Goal: Task Accomplishment & Management: Manage account settings

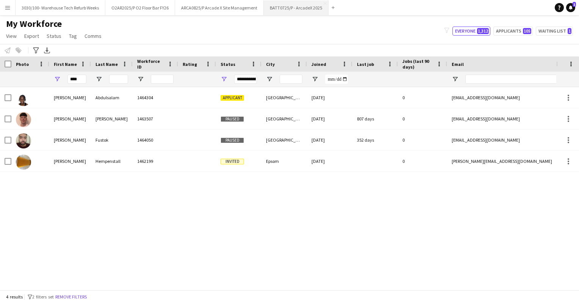
click at [294, 4] on button "BATT0725/P - ArcadeX 2025 Close" at bounding box center [296, 7] width 65 height 15
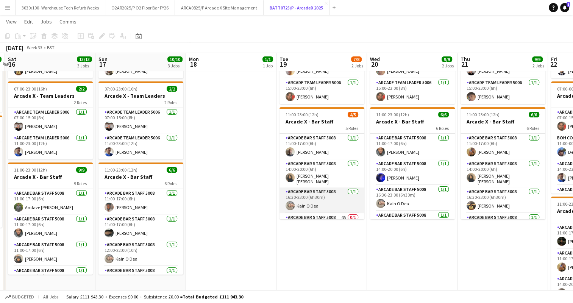
scroll to position [43, 0]
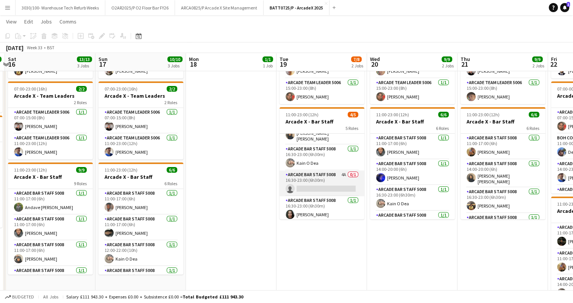
click at [330, 185] on app-card-role "Arcade Bar Staff 5008 4A 0/1 16:30-23:00 (6h30m) single-neutral-actions" at bounding box center [321, 183] width 85 height 26
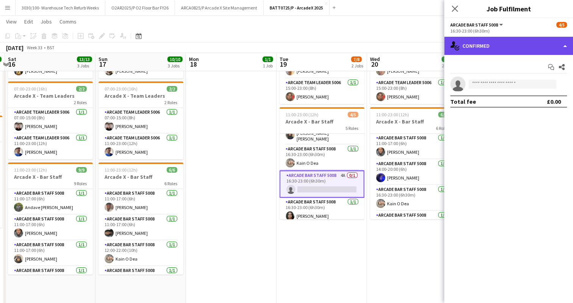
click at [509, 45] on div "single-neutral-actions-check-2 Confirmed" at bounding box center [508, 46] width 129 height 18
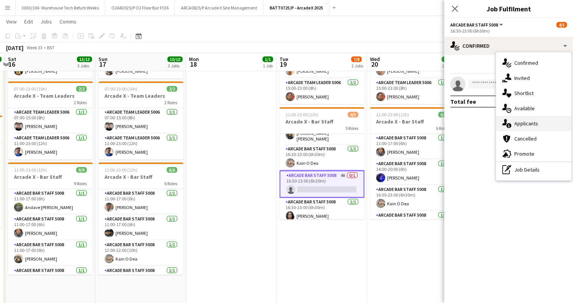
click at [522, 119] on div "single-neutral-actions-information Applicants" at bounding box center [533, 123] width 75 height 15
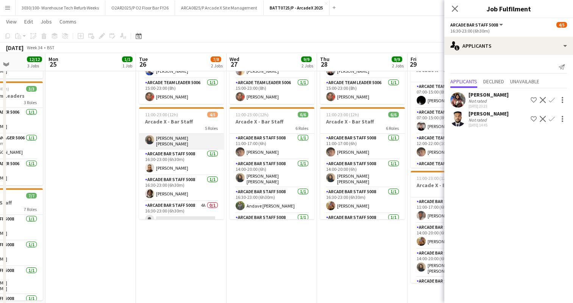
scroll to position [45, 0]
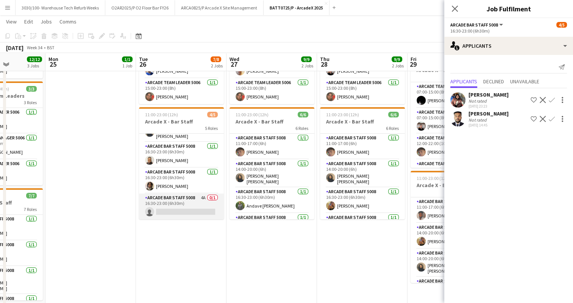
click at [189, 195] on app-card-role "Arcade Bar Staff 5008 4A 0/1 16:30-23:00 (6h30m) single-neutral-actions" at bounding box center [181, 206] width 85 height 26
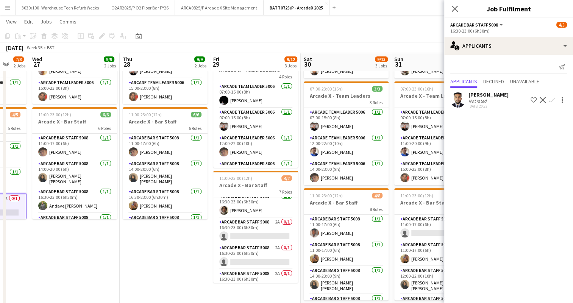
scroll to position [94, 0]
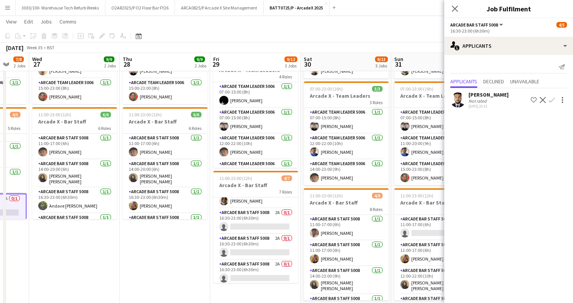
click at [272, 223] on app-card-role "Arcade Bar Staff 5008 2A 0/1 16:30-23:00 (6h30m) single-neutral-actions" at bounding box center [255, 221] width 85 height 26
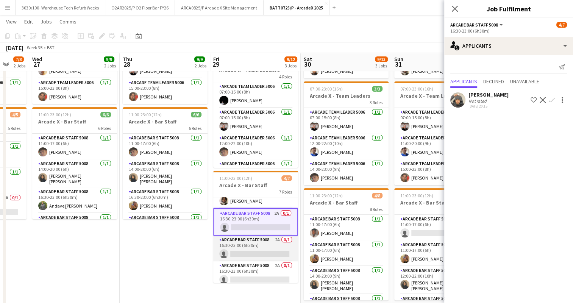
click at [265, 242] on app-card-role "Arcade Bar Staff 5008 2A 0/1 16:30-23:00 (6h30m) single-neutral-actions" at bounding box center [255, 249] width 85 height 26
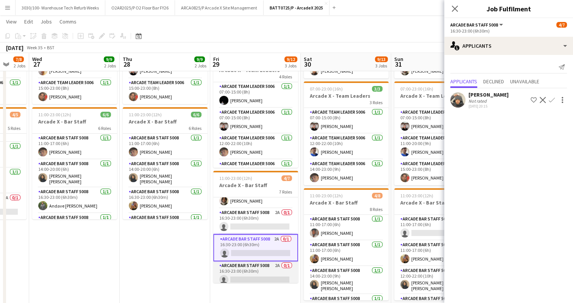
click at [265, 267] on app-card-role "Arcade Bar Staff 5008 2A 0/1 16:30-23:00 (6h30m) single-neutral-actions" at bounding box center [255, 274] width 85 height 26
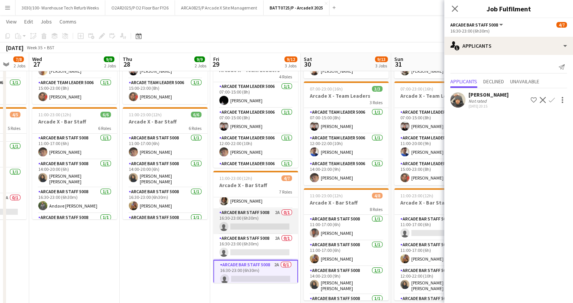
scroll to position [82, 0]
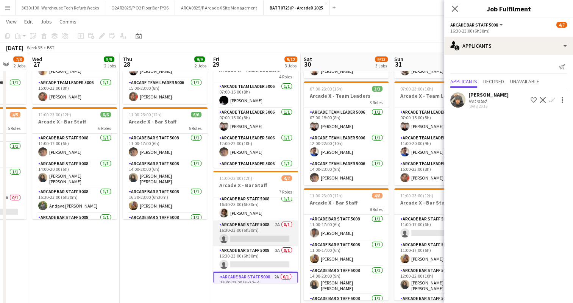
click at [262, 231] on app-card-role "Arcade Bar Staff 5008 2A 0/1 16:30-23:00 (6h30m) single-neutral-actions" at bounding box center [255, 233] width 85 height 26
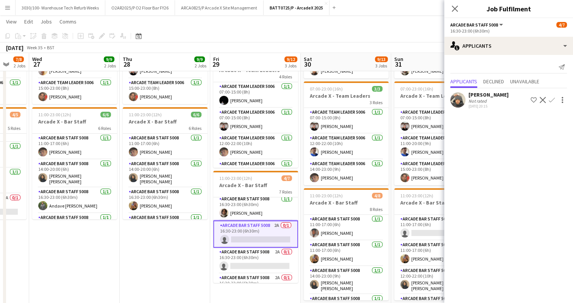
click at [549, 99] on app-icon "Confirm" at bounding box center [552, 100] width 6 height 6
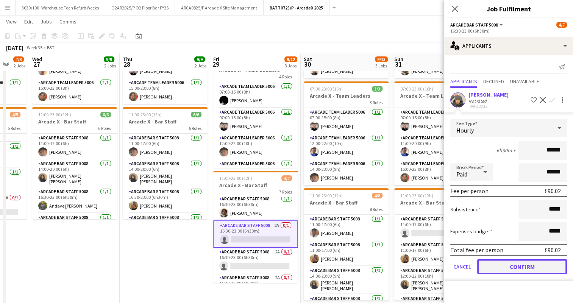
click at [526, 263] on button "Confirm" at bounding box center [522, 266] width 90 height 15
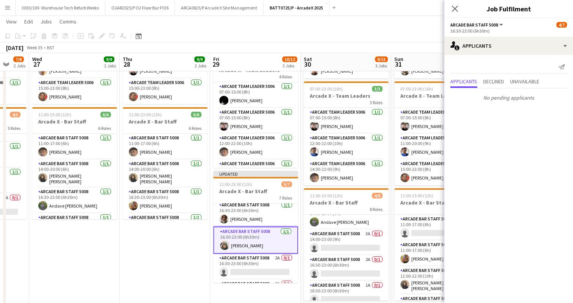
scroll to position [92, 0]
click at [354, 235] on app-card-role "Arcade Bar Staff 5008 3A 0/1 14:00-23:00 (9h) single-neutral-actions" at bounding box center [346, 241] width 85 height 26
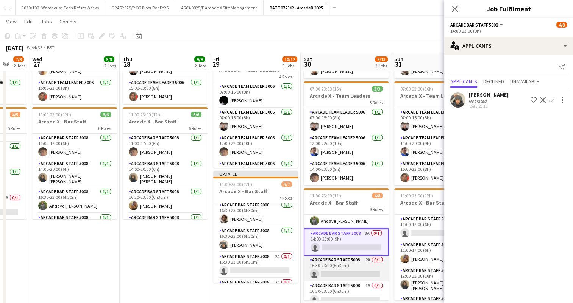
click at [347, 257] on app-card-role "Arcade Bar Staff 5008 2A 0/1 16:30-23:00 (6h30m) single-neutral-actions" at bounding box center [346, 269] width 85 height 26
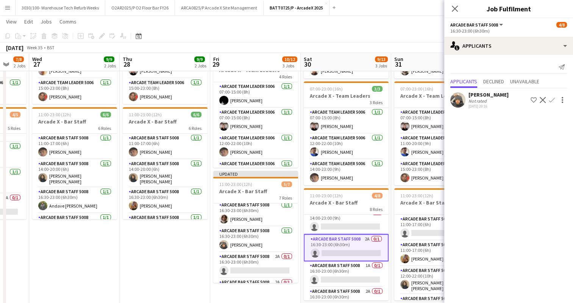
scroll to position [121, 0]
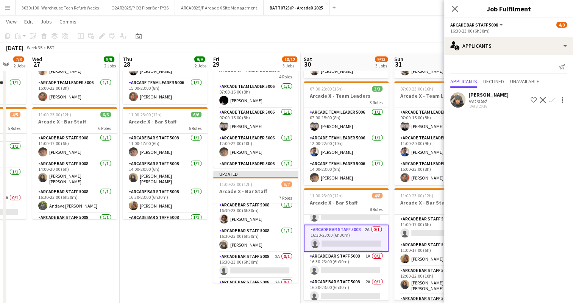
click at [347, 257] on app-card-role "Arcade Bar Staff 5008 1A 0/1 16:30-23:00 (6h30m) single-neutral-actions" at bounding box center [346, 265] width 85 height 26
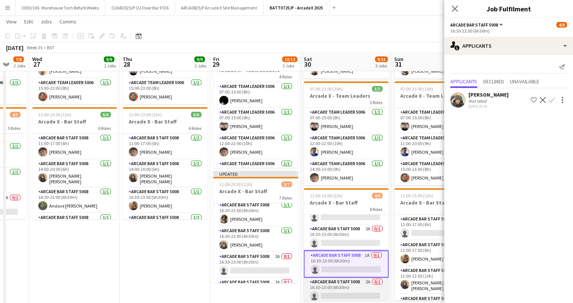
click at [348, 283] on app-card-role "Arcade Bar Staff 5008 2A 0/1 16:30-23:00 (6h30m) single-neutral-actions" at bounding box center [346, 291] width 85 height 26
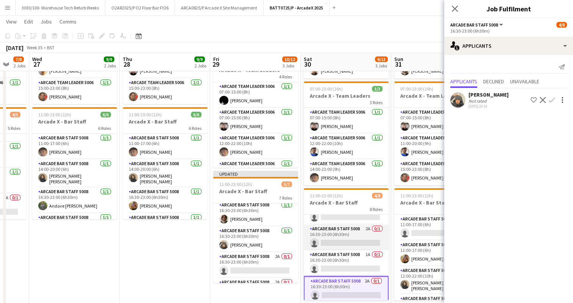
click at [346, 232] on app-card-role "Arcade Bar Staff 5008 2A 0/1 16:30-23:00 (6h30m) single-neutral-actions" at bounding box center [346, 238] width 85 height 26
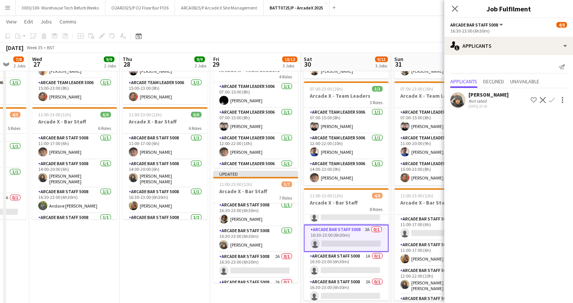
click at [552, 99] on app-icon "Confirm" at bounding box center [552, 100] width 6 height 6
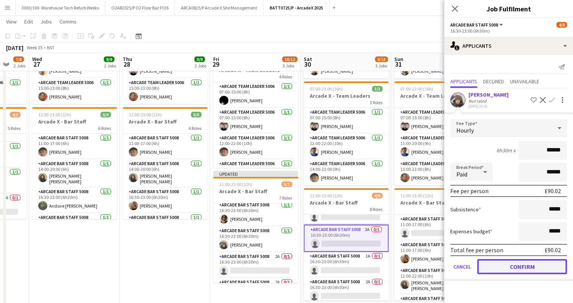
click at [516, 267] on button "Confirm" at bounding box center [522, 266] width 90 height 15
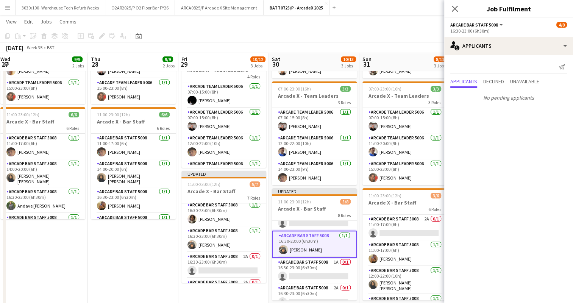
scroll to position [0, 307]
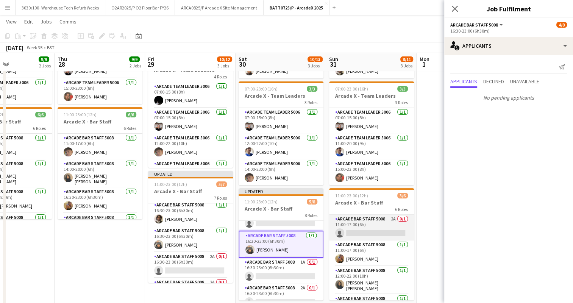
click at [373, 223] on app-card-role "Arcade Bar Staff 5008 2A 0/1 11:00-17:00 (6h) single-neutral-actions" at bounding box center [371, 228] width 85 height 26
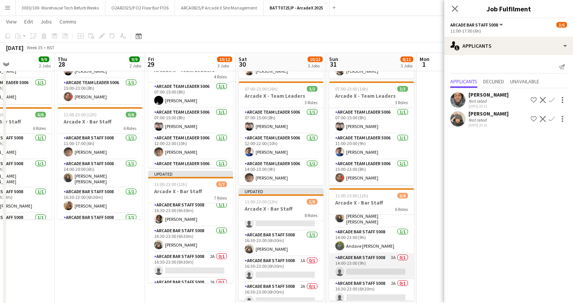
click at [381, 273] on app-card-role "Arcade Bar Staff 5008 3A 0/1 14:00-23:00 (9h) single-neutral-actions" at bounding box center [371, 266] width 85 height 26
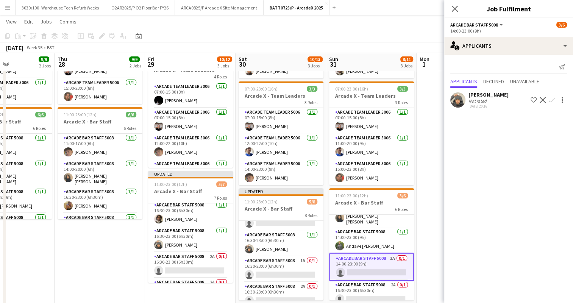
scroll to position [70, 0]
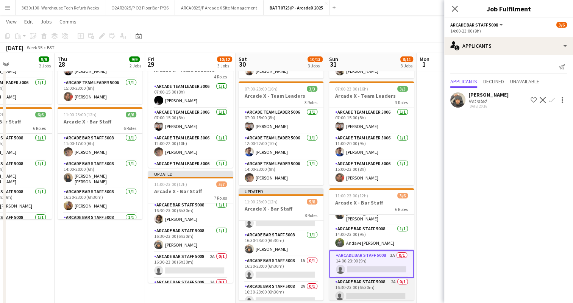
click at [374, 278] on app-card-role "Arcade Bar Staff 5008 2A 0/1 16:30-23:00 (6h30m) single-neutral-actions" at bounding box center [371, 291] width 85 height 26
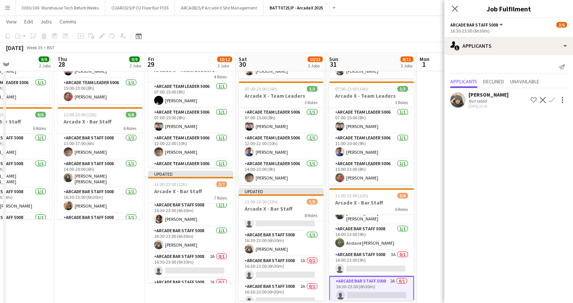
click at [551, 100] on app-icon "Confirm" at bounding box center [552, 100] width 6 height 6
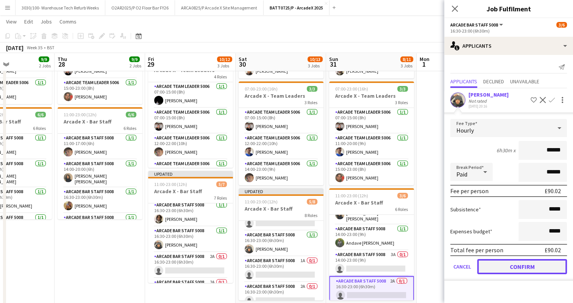
click at [520, 268] on button "Confirm" at bounding box center [522, 266] width 90 height 15
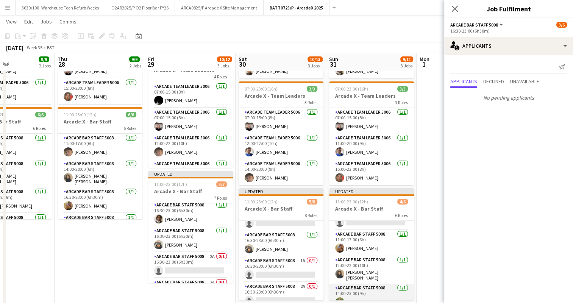
scroll to position [0, 0]
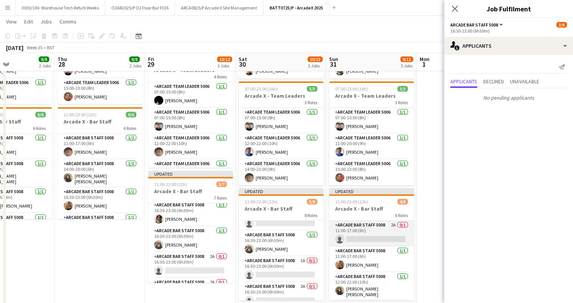
click at [371, 235] on app-card-role "Arcade Bar Staff 5008 2A 0/1 11:00-17:00 (6h) single-neutral-actions" at bounding box center [371, 234] width 85 height 26
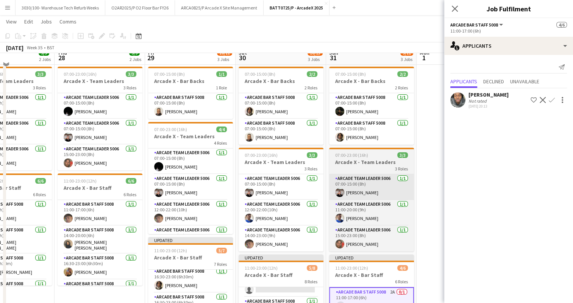
scroll to position [4, 0]
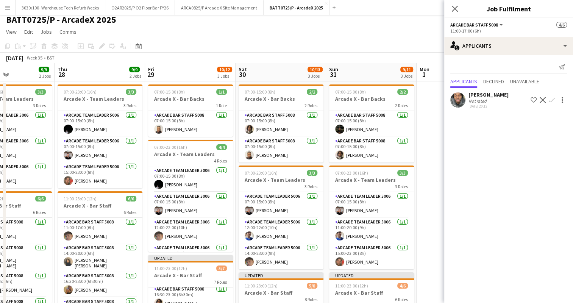
click at [430, 44] on app-toolbar "Copy Paste Paste Ctrl+V Paste with crew Ctrl+Shift+V Paste linked Job [GEOGRAPH…" at bounding box center [286, 46] width 573 height 13
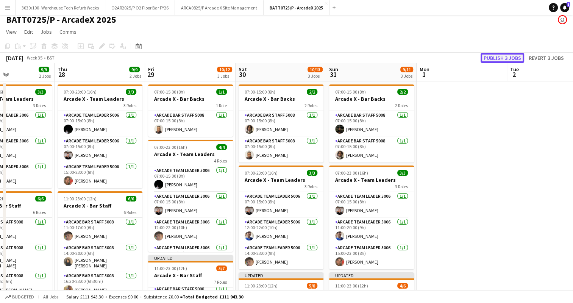
click at [504, 57] on button "Publish 3 jobs" at bounding box center [503, 58] width 44 height 10
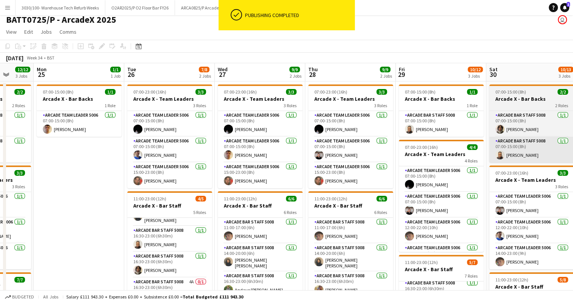
scroll to position [0, 185]
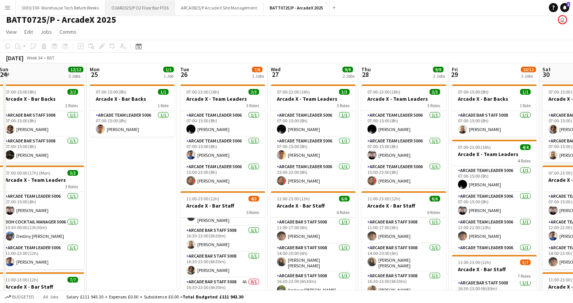
click at [150, 6] on button "O2AR2025/P O2 Floor Bar FY26 Close" at bounding box center [140, 7] width 70 height 15
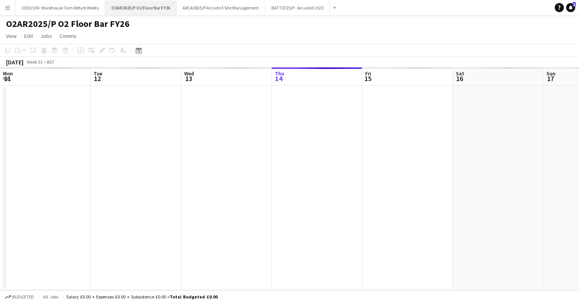
scroll to position [0, 181]
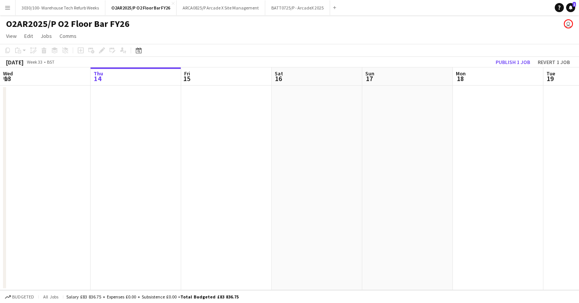
click at [130, 92] on app-date-cell at bounding box center [136, 188] width 91 height 204
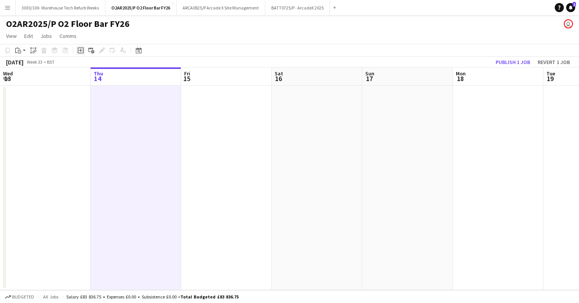
click at [82, 50] on icon at bounding box center [80, 50] width 3 height 3
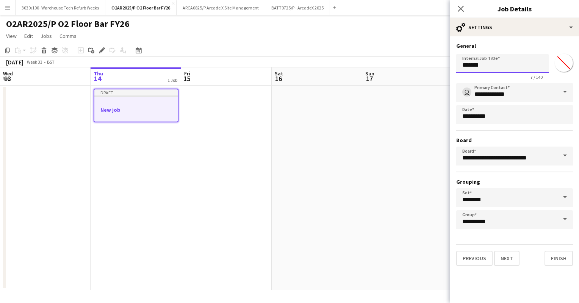
click at [494, 62] on input "*******" at bounding box center [502, 63] width 92 height 19
type input "*"
type input "**********"
click at [518, 42] on h3 "General" at bounding box center [514, 45] width 117 height 7
click at [560, 251] on button "Finish" at bounding box center [558, 258] width 28 height 15
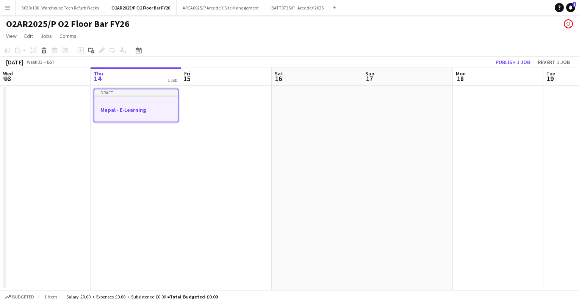
click at [128, 105] on div at bounding box center [135, 103] width 83 height 6
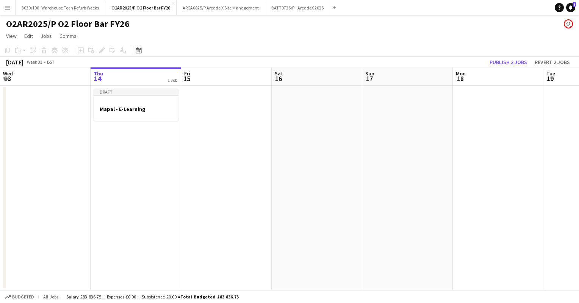
click at [124, 123] on app-date-cell "Draft Mapal - E-Learning" at bounding box center [136, 188] width 91 height 204
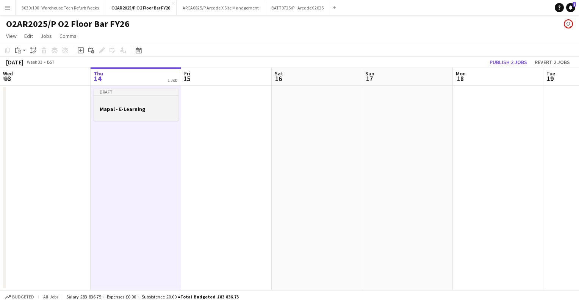
click at [132, 100] on div at bounding box center [136, 102] width 85 height 6
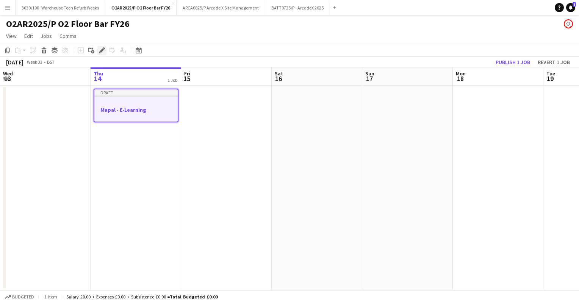
click at [101, 46] on div "Edit" at bounding box center [101, 50] width 9 height 9
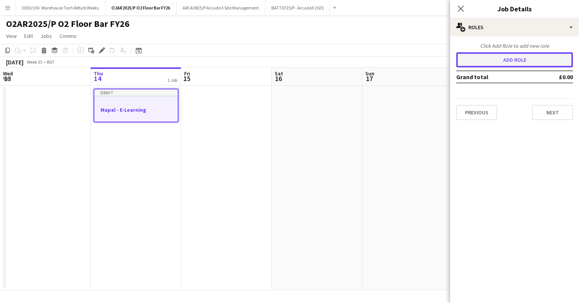
click at [513, 60] on button "Add role" at bounding box center [514, 59] width 117 height 15
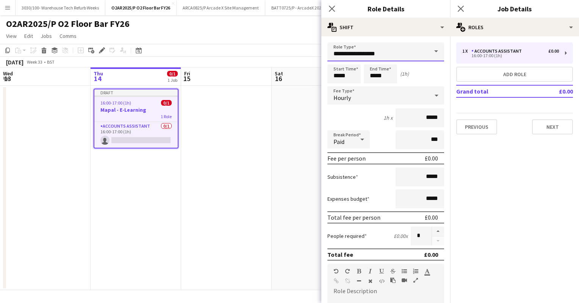
click at [384, 59] on input "**********" at bounding box center [385, 51] width 117 height 19
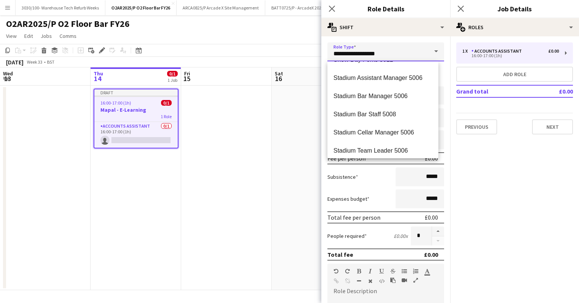
scroll to position [1467, 0]
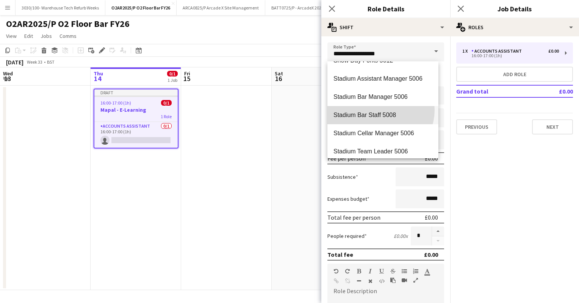
click at [380, 110] on mat-option "Stadium Bar Staff 5008" at bounding box center [382, 115] width 111 height 18
type input "**********"
type input "******"
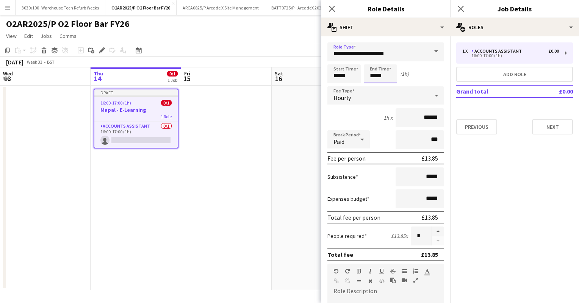
click at [375, 74] on input "*****" at bounding box center [380, 73] width 33 height 19
type input "*****"
click at [421, 71] on div "Start Time ***** End Time ***** (2h)" at bounding box center [385, 73] width 117 height 19
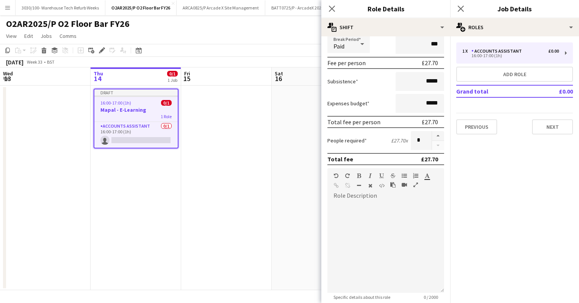
scroll to position [208, 0]
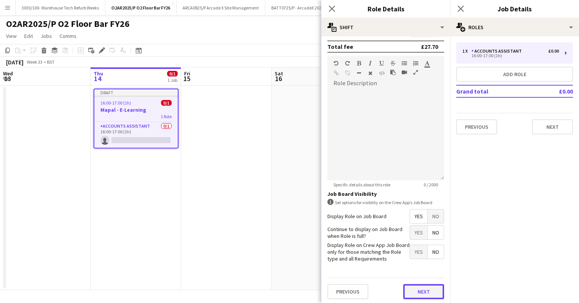
click at [414, 285] on button "Next" at bounding box center [423, 291] width 41 height 15
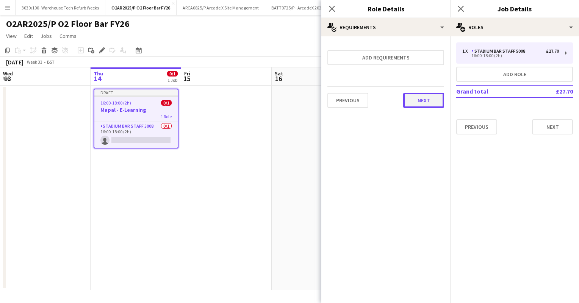
click at [424, 97] on button "Next" at bounding box center [423, 100] width 41 height 15
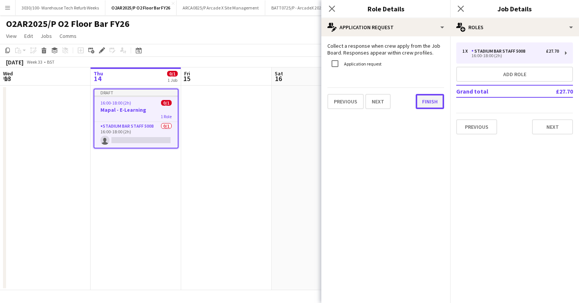
click at [429, 102] on button "Finish" at bounding box center [429, 101] width 28 height 15
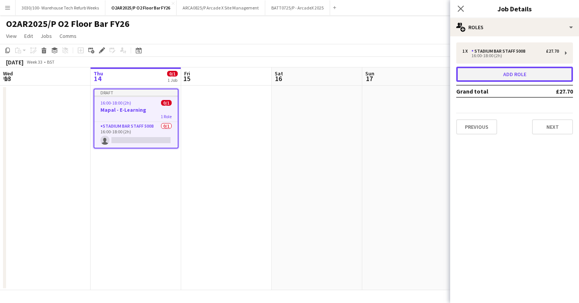
click at [504, 73] on button "Add role" at bounding box center [514, 74] width 117 height 15
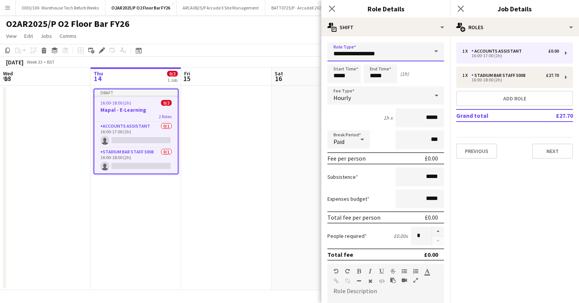
click at [412, 51] on input "**********" at bounding box center [385, 51] width 117 height 19
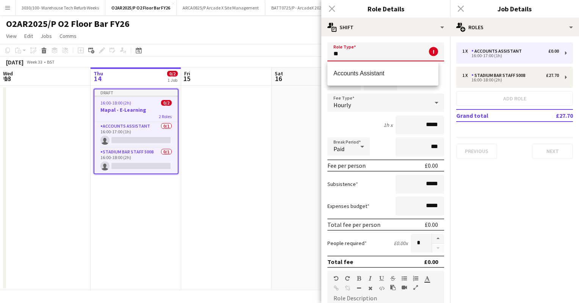
type input "*"
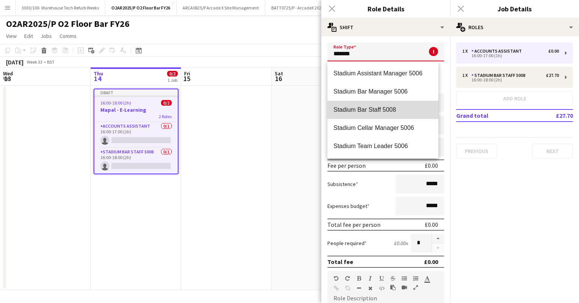
click at [393, 105] on mat-option "Stadium Bar Staff 5008" at bounding box center [382, 110] width 111 height 18
type input "**********"
type input "******"
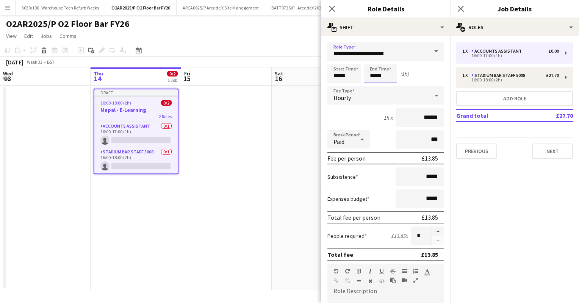
click at [374, 74] on input "*****" at bounding box center [380, 73] width 33 height 19
type input "*****"
click at [357, 108] on div "2h x ******" at bounding box center [385, 117] width 117 height 19
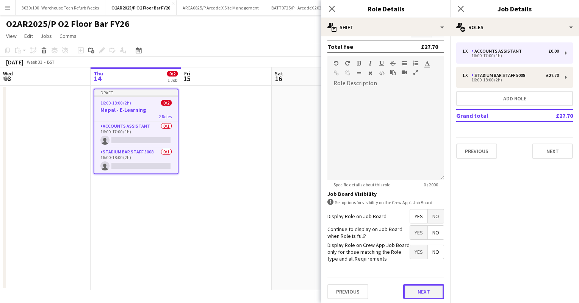
click at [413, 294] on button "Next" at bounding box center [423, 291] width 41 height 15
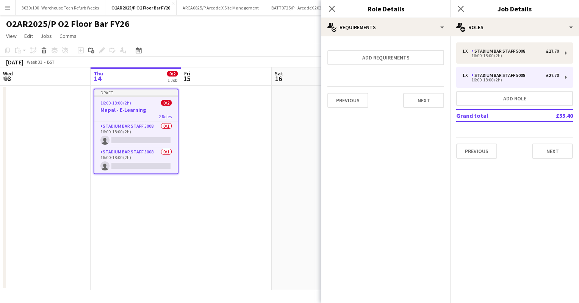
scroll to position [0, 0]
click at [529, 186] on mat-expansion-panel "pencil3 General details 1 x Stadium Bar Staff 5008 £27.70 16:00-18:00 (2h) 1 x …" at bounding box center [514, 169] width 129 height 267
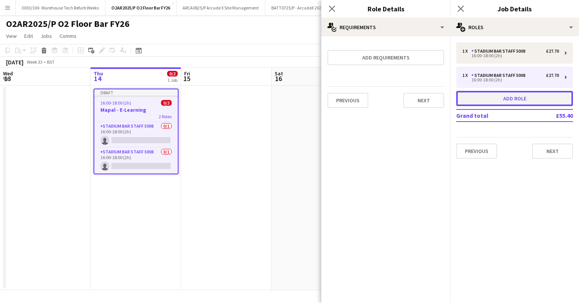
click at [512, 95] on button "Add role" at bounding box center [514, 98] width 117 height 15
type input "**********"
type input "*****"
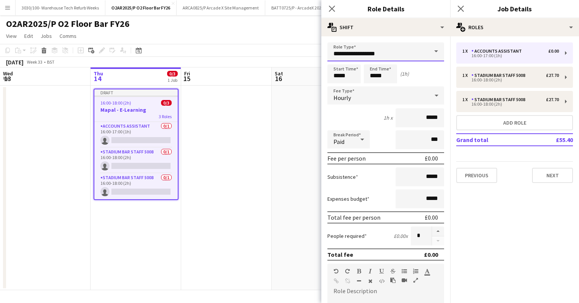
click at [390, 50] on input "**********" at bounding box center [385, 51] width 117 height 19
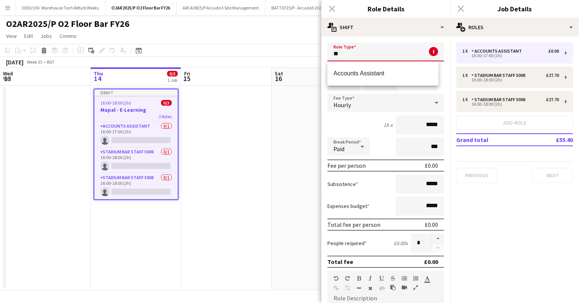
type input "*"
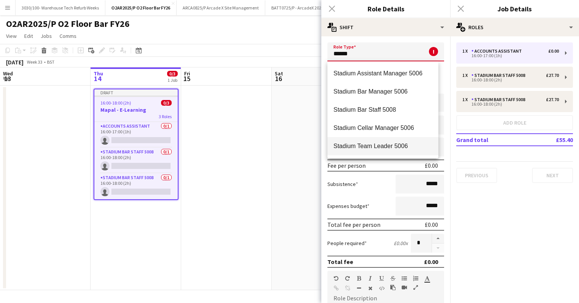
click at [378, 147] on span "Stadium Team Leader 5006" at bounding box center [382, 145] width 99 height 7
type input "**********"
type input "******"
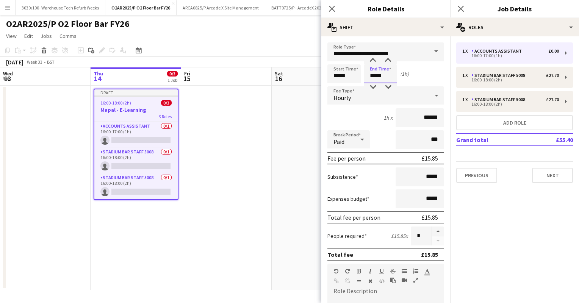
click at [374, 75] on input "*****" at bounding box center [380, 73] width 33 height 19
type input "*****"
click at [354, 108] on div "2h x ******" at bounding box center [385, 117] width 117 height 19
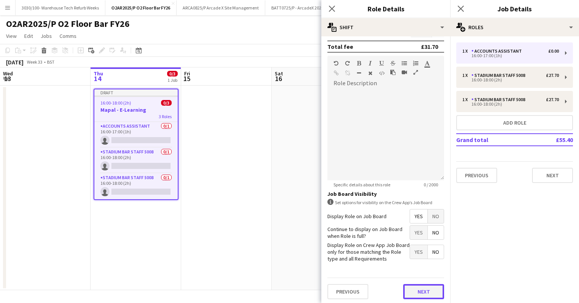
click at [420, 287] on button "Next" at bounding box center [423, 291] width 41 height 15
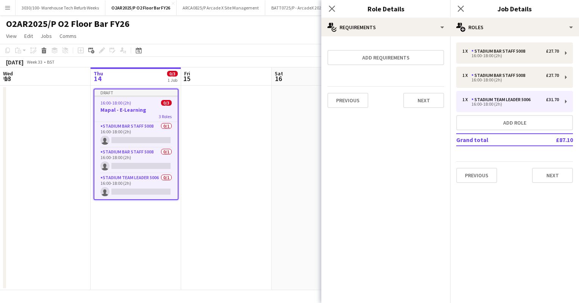
scroll to position [0, 0]
click at [422, 101] on button "Next" at bounding box center [423, 100] width 41 height 15
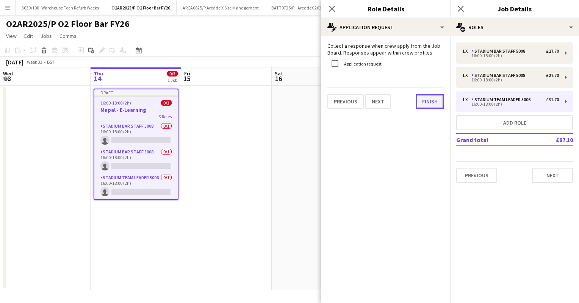
click at [431, 99] on button "Finish" at bounding box center [429, 101] width 28 height 15
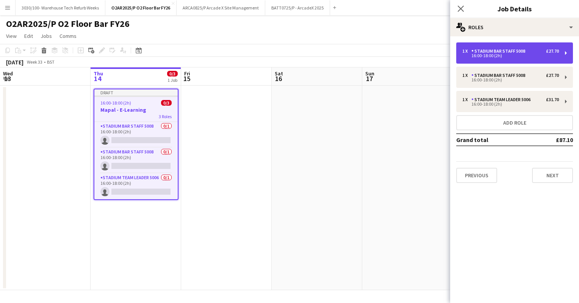
click at [515, 53] on div "Stadium Bar Staff 5008" at bounding box center [499, 50] width 57 height 5
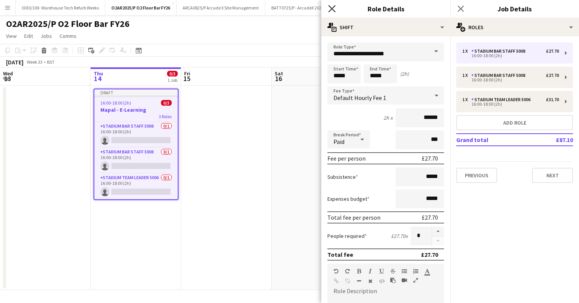
click at [334, 7] on icon at bounding box center [331, 8] width 7 height 7
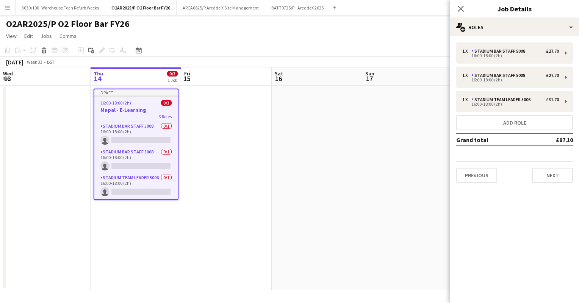
click at [239, 101] on app-date-cell at bounding box center [226, 188] width 91 height 204
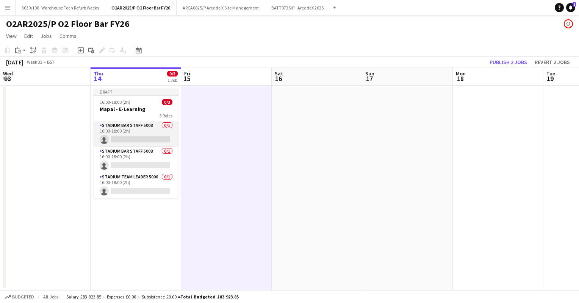
click at [127, 136] on app-card-role "Stadium Bar Staff 5008 0/1 16:00-18:00 (2h) single-neutral-actions" at bounding box center [136, 134] width 85 height 26
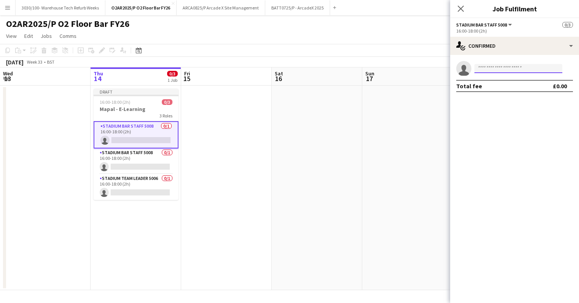
click at [504, 68] on input at bounding box center [518, 68] width 88 height 9
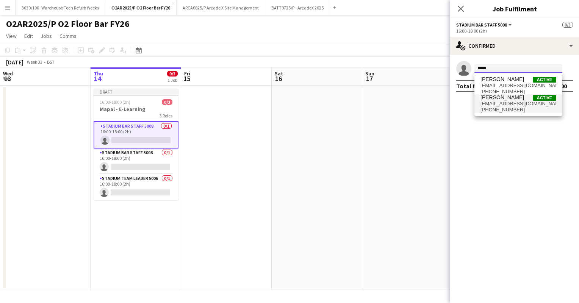
type input "*****"
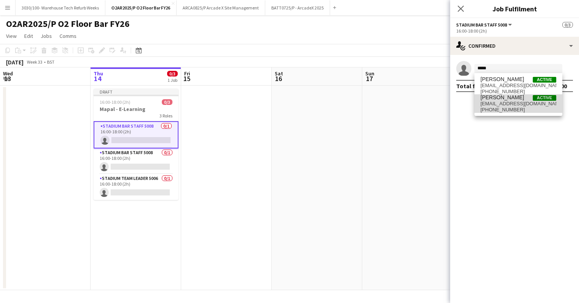
click at [511, 103] on span "varshavaghela@hotmail.co.uk" at bounding box center [518, 104] width 76 height 6
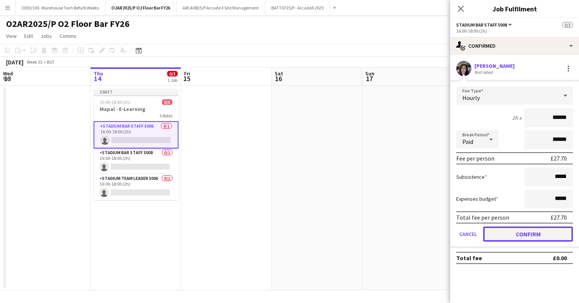
click at [517, 238] on button "Confirm" at bounding box center [528, 233] width 90 height 15
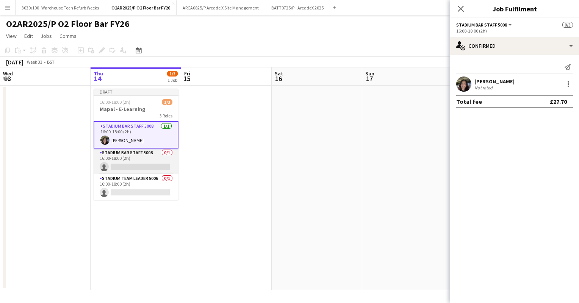
click at [143, 158] on app-card-role "Stadium Bar Staff 5008 0/1 16:00-18:00 (2h) single-neutral-actions" at bounding box center [136, 161] width 85 height 26
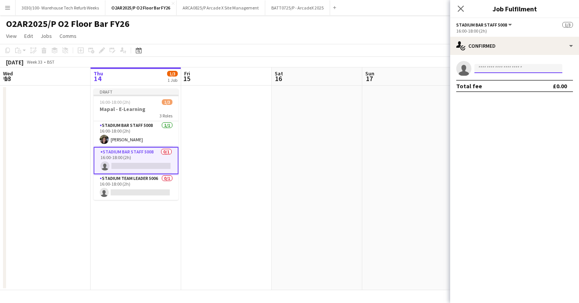
click at [498, 71] on input at bounding box center [518, 68] width 88 height 9
type input "******"
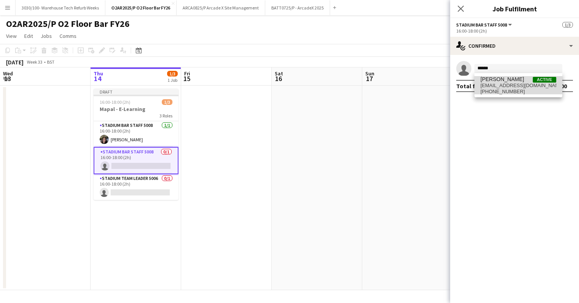
click at [509, 83] on span "shainavaghela1@gmail.com" at bounding box center [518, 86] width 76 height 6
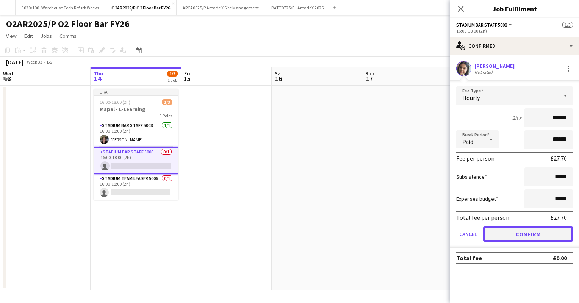
click at [505, 231] on button "Confirm" at bounding box center [528, 233] width 90 height 15
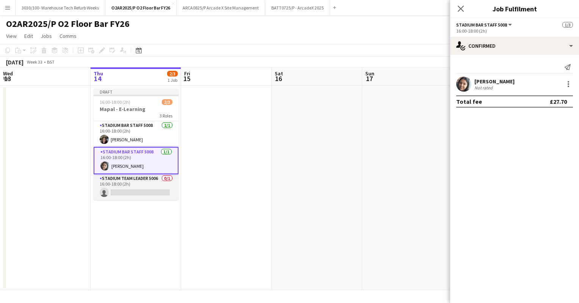
click at [126, 193] on app-card-role "Stadium Team Leader 5006 0/1 16:00-18:00 (2h) single-neutral-actions" at bounding box center [136, 187] width 85 height 26
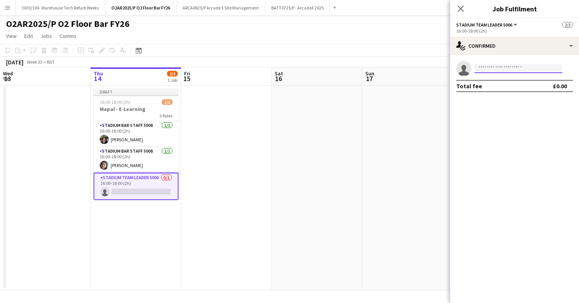
click at [497, 67] on input at bounding box center [518, 68] width 88 height 9
type input "****"
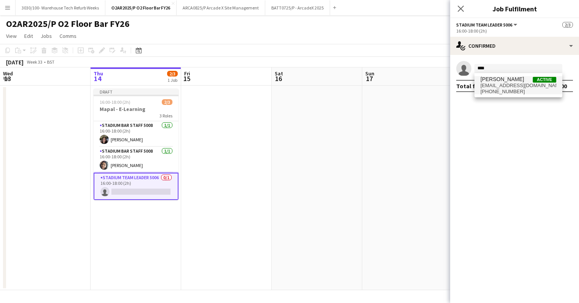
click at [521, 85] on span "damienfisher@hotmail.co.uk" at bounding box center [518, 86] width 76 height 6
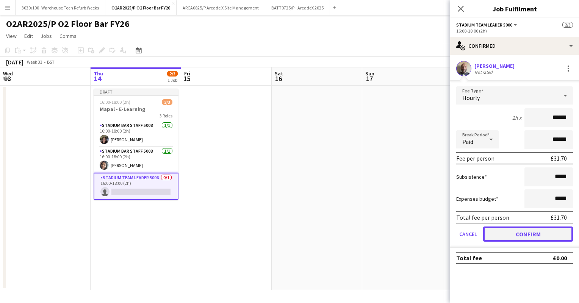
click at [516, 229] on button "Confirm" at bounding box center [528, 233] width 90 height 15
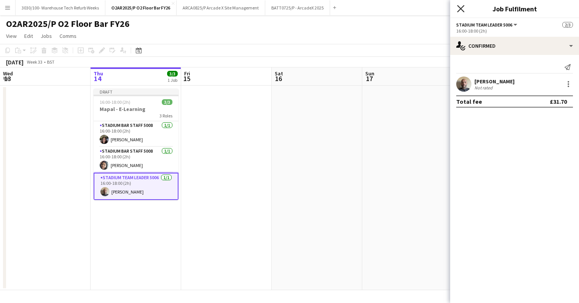
click at [460, 9] on icon at bounding box center [460, 8] width 7 height 7
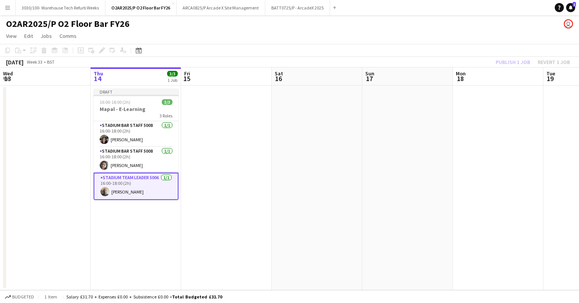
click at [514, 48] on app-toolbar "Copy Paste Paste Ctrl+V Paste with crew Ctrl+Shift+V Paste linked Job [GEOGRAPH…" at bounding box center [289, 50] width 579 height 13
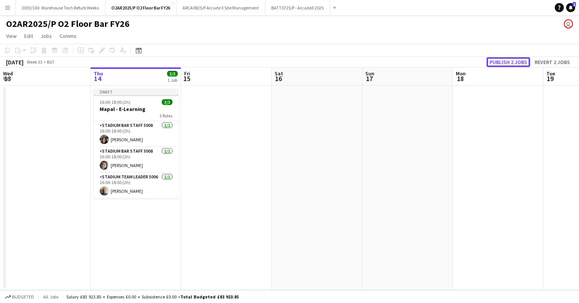
click at [501, 63] on button "Publish 2 jobs" at bounding box center [508, 62] width 44 height 10
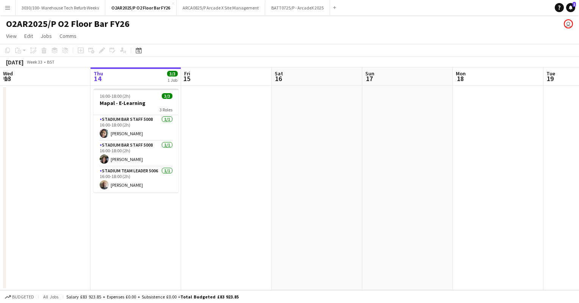
click at [293, 46] on app-toolbar "Copy Paste Paste Ctrl+V Paste with crew Ctrl+Shift+V Paste linked Job [GEOGRAPH…" at bounding box center [289, 50] width 579 height 13
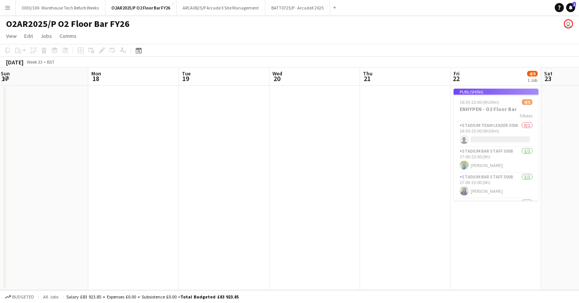
scroll to position [0, 185]
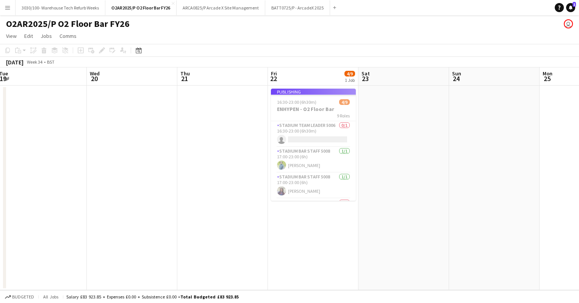
click at [315, 125] on app-job-card "Publishing 16:30-23:00 (6h30m) 4/9 ENHYPEN - O2 Floor Bar 9 Roles Stadium Team …" at bounding box center [313, 145] width 85 height 112
click at [384, 120] on app-date-cell at bounding box center [403, 188] width 91 height 204
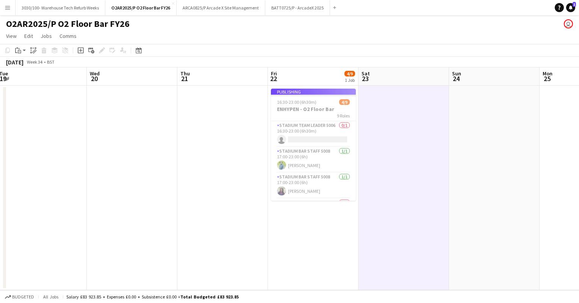
click at [308, 64] on div "August 2025 Week 34 • BST" at bounding box center [289, 62] width 579 height 11
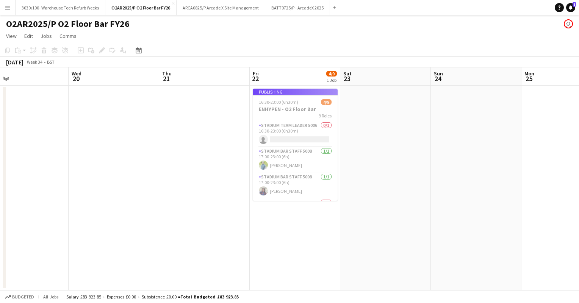
scroll to position [0, 294]
click at [302, 100] on app-job-card "Publishing 16:30-23:00 (6h30m) 4/9 ENHYPEN - O2 Floor Bar 9 Roles Stadium Team …" at bounding box center [294, 145] width 85 height 112
click at [294, 128] on app-job-card "Publishing 16:30-23:00 (6h30m) 4/9 ENHYPEN - O2 Floor Bar 9 Roles Stadium Team …" at bounding box center [294, 145] width 85 height 112
click at [286, 7] on button "BATT0725/P - ArcadeX 2025 Close" at bounding box center [297, 7] width 65 height 15
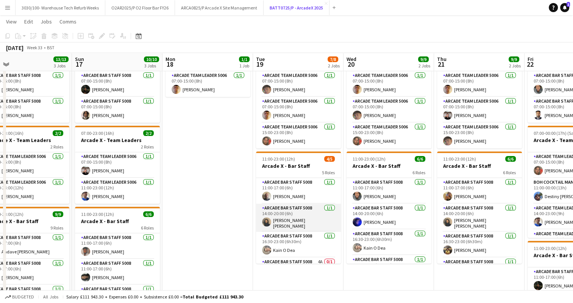
scroll to position [43, 0]
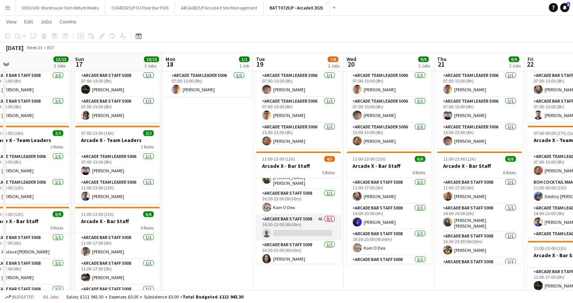
click at [311, 227] on app-card-role "Arcade Bar Staff 5008 4A 0/1 16:30-23:00 (6h30m) single-neutral-actions" at bounding box center [298, 228] width 85 height 26
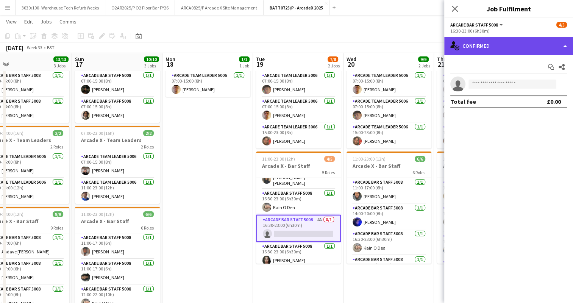
click at [519, 44] on div "single-neutral-actions-check-2 Confirmed" at bounding box center [508, 46] width 129 height 18
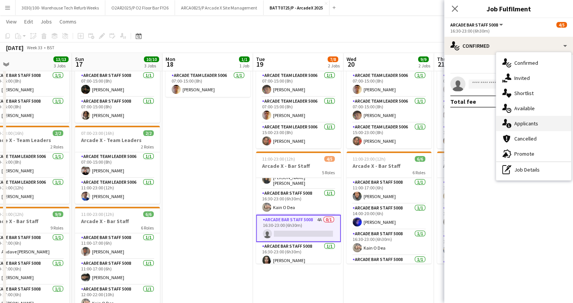
click at [521, 121] on div "single-neutral-actions-information Applicants" at bounding box center [533, 123] width 75 height 15
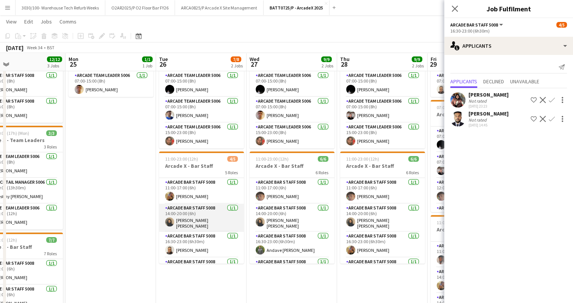
scroll to position [45, 0]
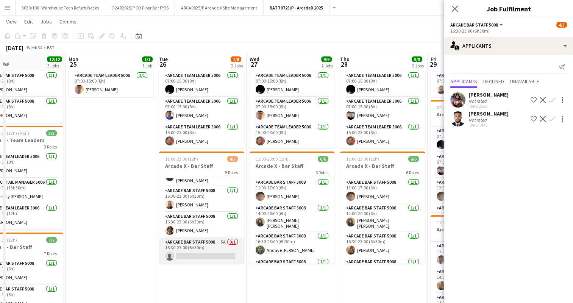
click at [201, 247] on app-card-role "Arcade Bar Staff 5008 5A 0/1 16:30-23:00 (6h30m) single-neutral-actions" at bounding box center [201, 251] width 85 height 26
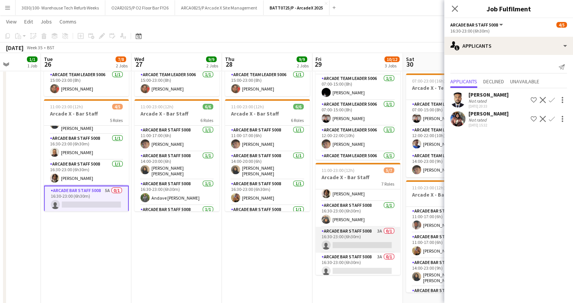
scroll to position [94, 0]
click at [356, 229] on app-card-role "Arcade Bar Staff 5008 3A 0/1 16:30-23:00 (6h30m) single-neutral-actions" at bounding box center [357, 239] width 85 height 26
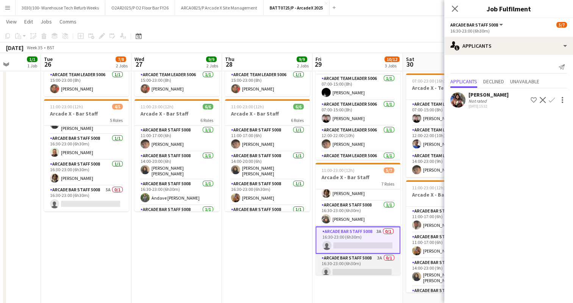
click at [359, 266] on app-card-role "Arcade Bar Staff 5008 3A 0/1 16:30-23:00 (6h30m) single-neutral-actions" at bounding box center [357, 267] width 85 height 26
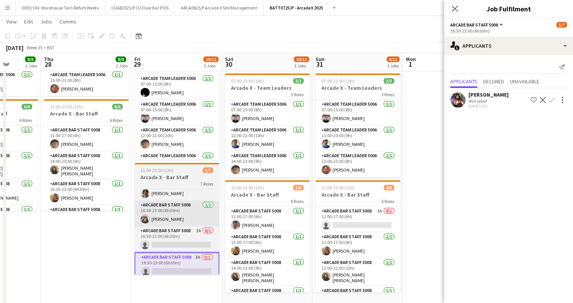
scroll to position [0, 279]
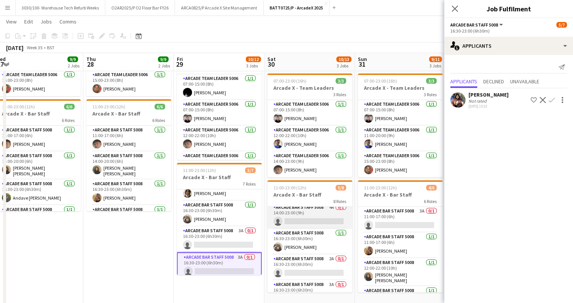
click at [322, 213] on app-card-role "Arcade Bar Staff 5008 4A 0/1 14:00-23:00 (9h) single-neutral-actions" at bounding box center [309, 216] width 85 height 26
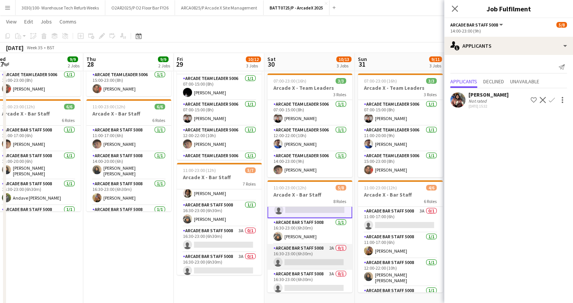
click at [319, 253] on app-card-role "Arcade Bar Staff 5008 2A 0/1 16:30-23:00 (6h30m) single-neutral-actions" at bounding box center [309, 257] width 85 height 26
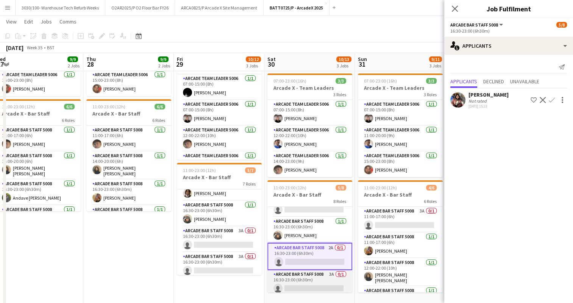
click at [318, 278] on app-card-role "Arcade Bar Staff 5008 3A 0/1 16:30-23:00 (6h30m) single-neutral-actions" at bounding box center [309, 283] width 85 height 26
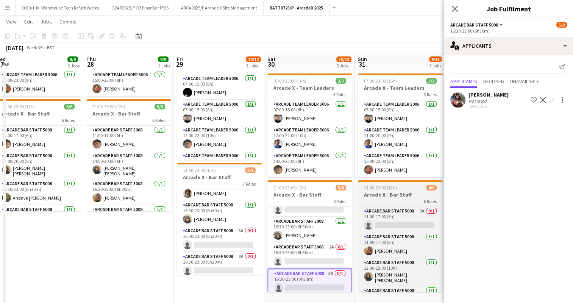
scroll to position [0, 333]
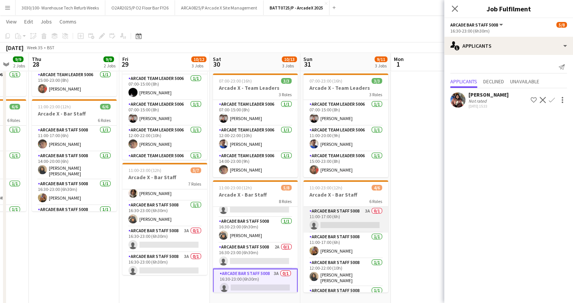
click at [354, 216] on app-card-role "Arcade Bar Staff 5008 3A 0/1 11:00-17:00 (6h) single-neutral-actions" at bounding box center [345, 220] width 85 height 26
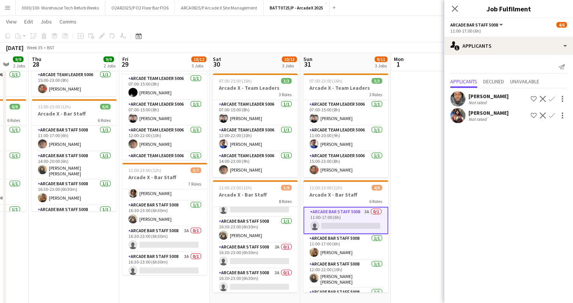
scroll to position [120, 0]
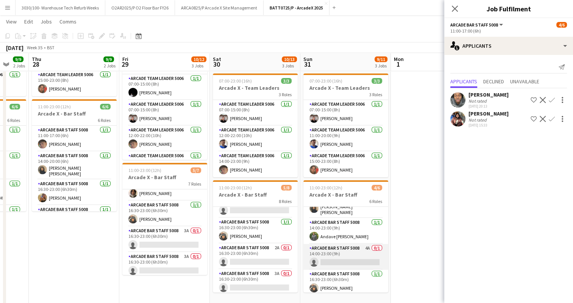
click at [346, 254] on app-card-role "Arcade Bar Staff 5008 4A 0/1 14:00-23:00 (9h) single-neutral-actions" at bounding box center [345, 257] width 85 height 26
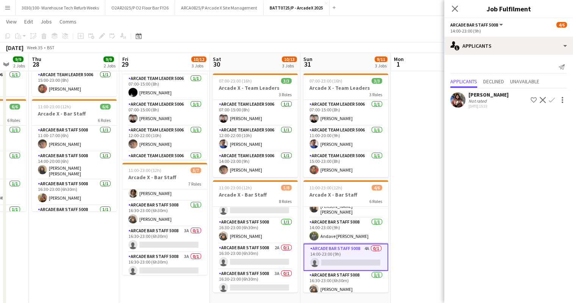
scroll to position [0, 0]
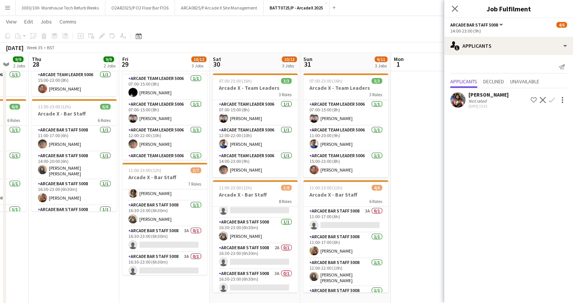
click at [395, 147] on app-date-cell at bounding box center [436, 152] width 91 height 327
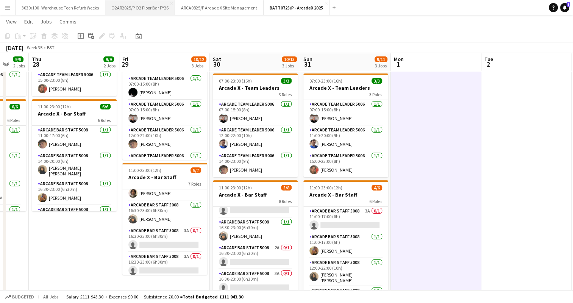
click at [154, 3] on button "O2AR2025/P O2 Floor Bar FY26 Close" at bounding box center [140, 7] width 70 height 15
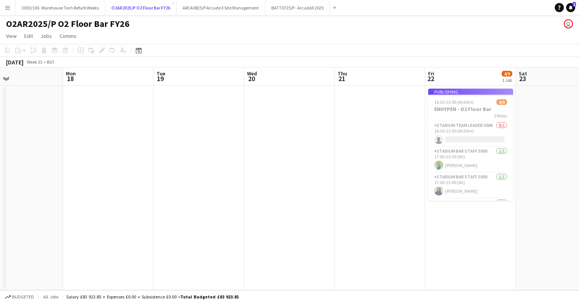
scroll to position [0, 209]
click at [471, 115] on app-job-card "Publishing 16:30-23:00 (6h30m) 4/9 ENHYPEN - O2 Floor Bar 9 Roles Stadium Team …" at bounding box center [470, 145] width 85 height 112
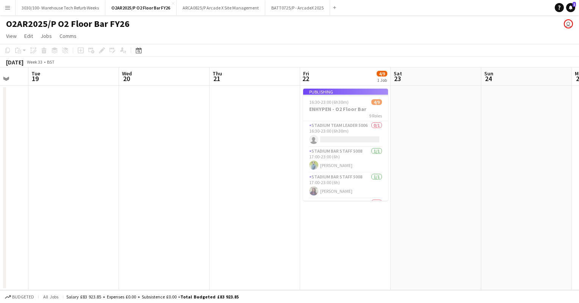
scroll to position [0, 333]
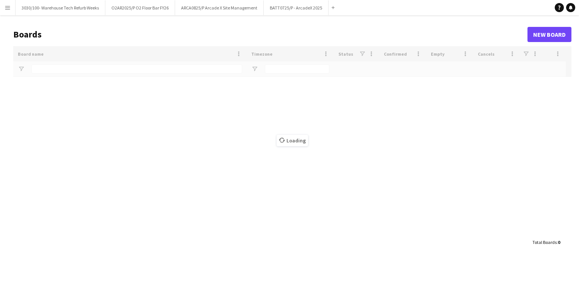
type input "****"
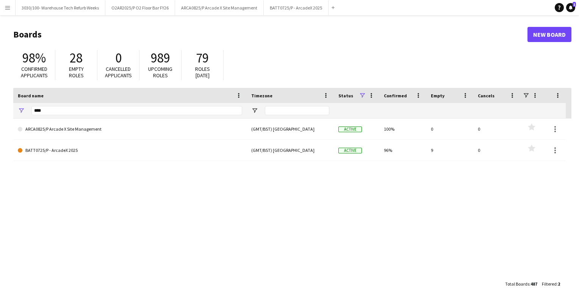
click at [6, 6] on app-icon "Menu" at bounding box center [8, 8] width 6 height 6
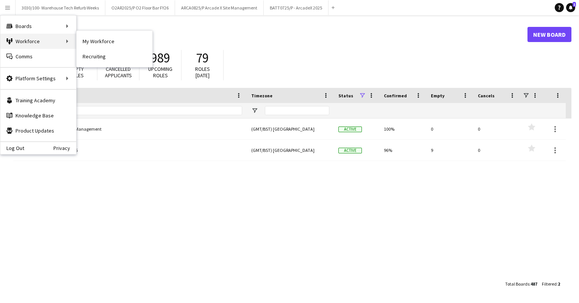
click at [36, 44] on div "Workforce Workforce" at bounding box center [38, 41] width 76 height 15
click at [99, 49] on link "Recruiting" at bounding box center [114, 56] width 76 height 15
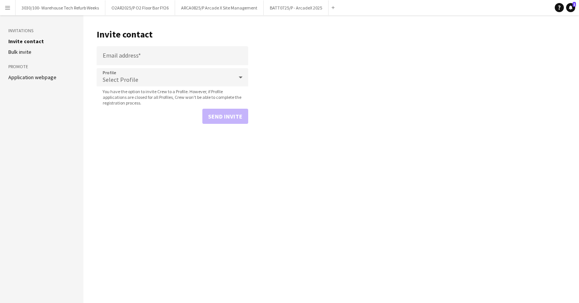
click at [9, 8] on app-icon "Menu" at bounding box center [8, 8] width 6 height 6
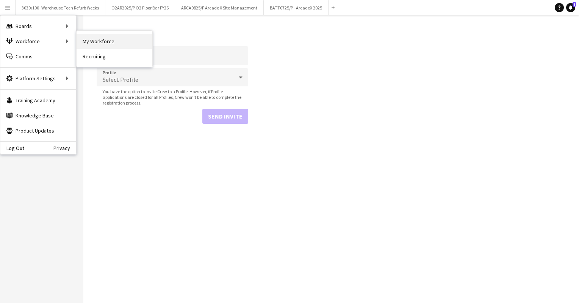
click at [86, 38] on link "My Workforce" at bounding box center [114, 41] width 76 height 15
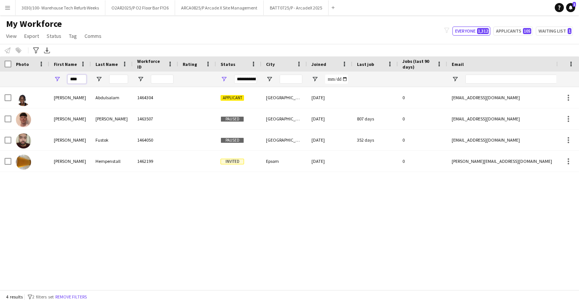
click at [84, 78] on input "****" at bounding box center [76, 79] width 19 height 9
type input "*"
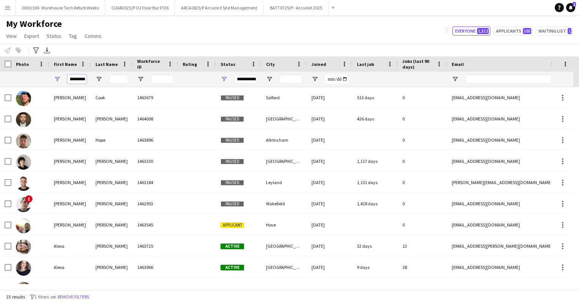
scroll to position [0, 3]
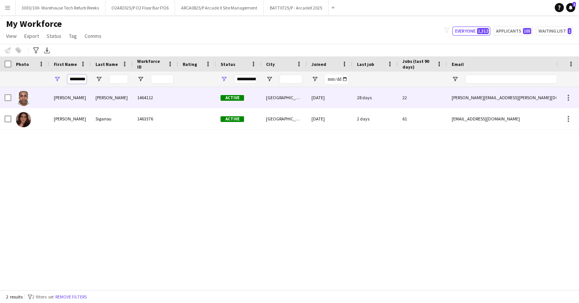
type input "*********"
click at [160, 99] on div "1464112" at bounding box center [155, 97] width 45 height 21
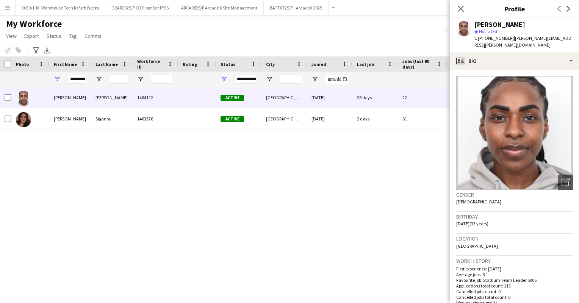
click at [420, 33] on div "My Workforce View Views Default view Details New Starters New starters report N…" at bounding box center [289, 31] width 579 height 26
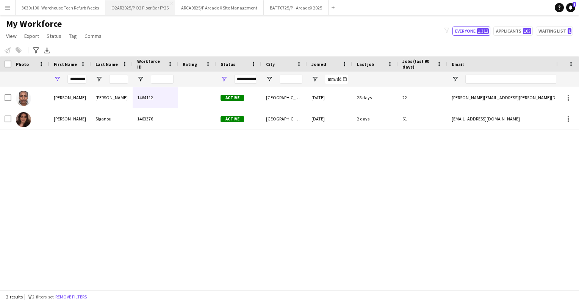
click at [145, 6] on button "O2AR2025/P O2 Floor Bar FY26 Close" at bounding box center [140, 7] width 70 height 15
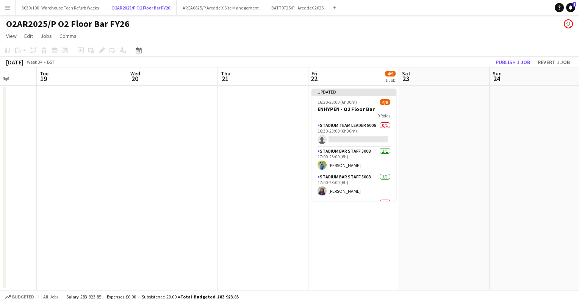
scroll to position [0, 326]
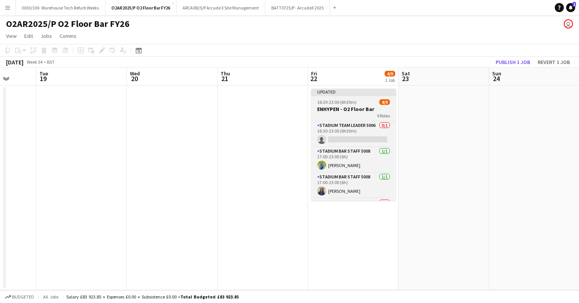
click at [356, 105] on app-job-card "Updated 16:30-23:00 (6h30m) 4/9 ENHYPEN - O2 Floor Bar 9 Roles Stadium Team Lea…" at bounding box center [353, 145] width 85 height 112
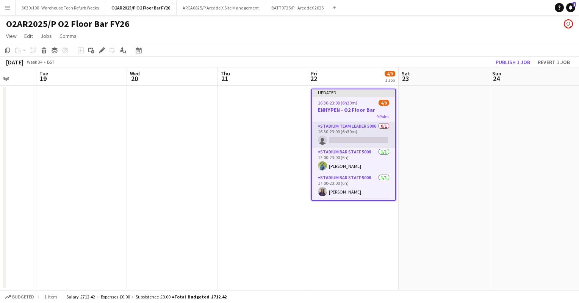
click at [354, 131] on app-card-role "Stadium Team Leader 5006 0/1 16:30-23:00 (6h30m) single-neutral-actions" at bounding box center [353, 135] width 83 height 26
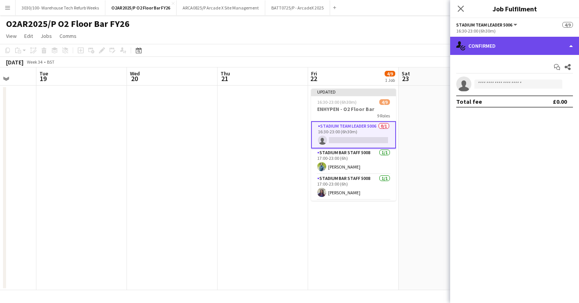
click at [533, 45] on div "single-neutral-actions-check-2 Confirmed" at bounding box center [514, 46] width 129 height 18
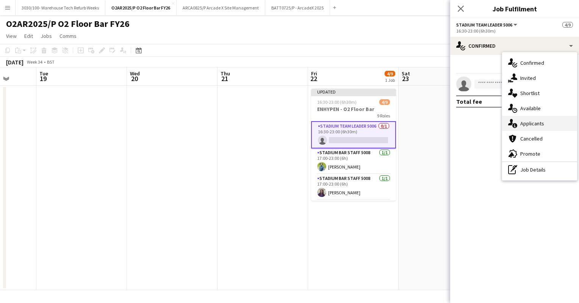
click at [530, 123] on div "single-neutral-actions-information Applicants" at bounding box center [539, 123] width 75 height 15
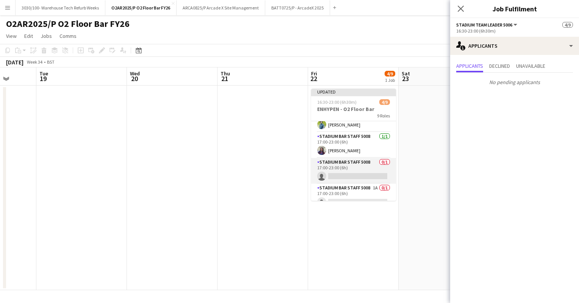
click at [357, 165] on app-card-role "Stadium Bar Staff 5008 0/1 17:00-23:00 (6h) single-neutral-actions" at bounding box center [353, 171] width 85 height 26
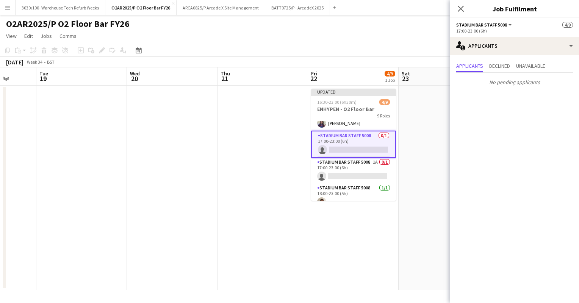
scroll to position [74, 0]
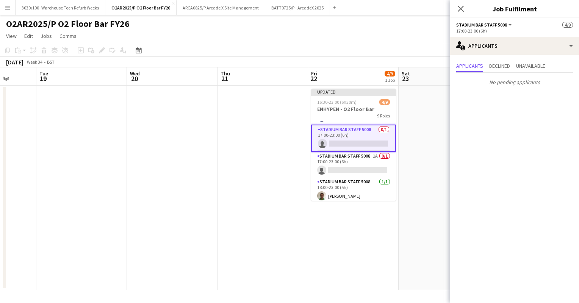
click at [357, 165] on app-card-role "Stadium Bar Staff 5008 1A 0/1 17:00-23:00 (6h) single-neutral-actions" at bounding box center [353, 165] width 85 height 26
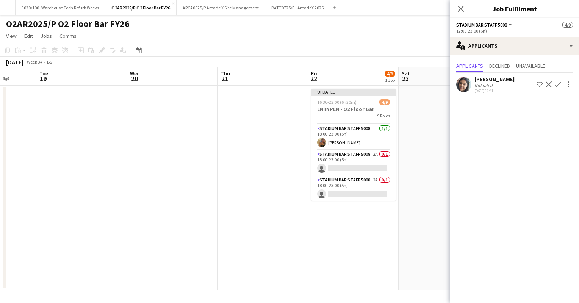
click at [357, 165] on app-card-role "Stadium Bar Staff 5008 2A 0/1 18:00-23:00 (5h) single-neutral-actions" at bounding box center [353, 163] width 85 height 26
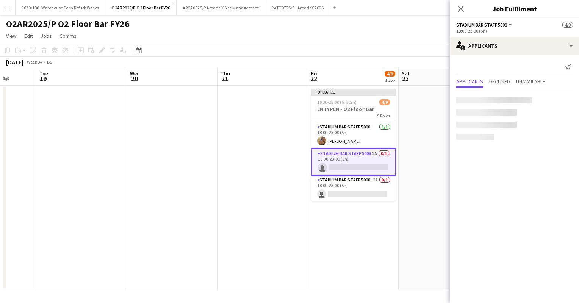
scroll to position [152, 0]
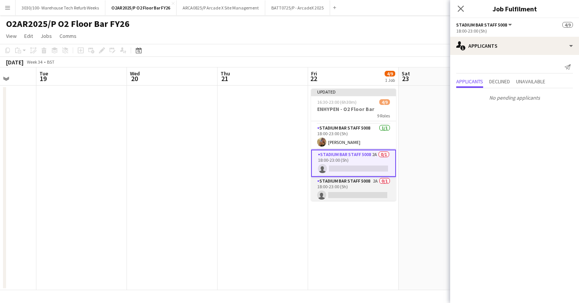
click at [355, 188] on app-card-role "Stadium Bar Staff 5008 2A 0/1 18:00-23:00 (5h) single-neutral-actions" at bounding box center [353, 190] width 85 height 26
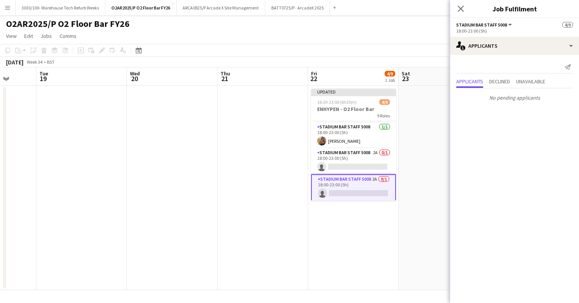
scroll to position [0, 0]
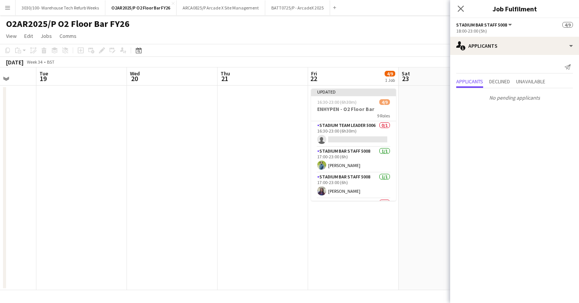
click at [412, 144] on app-date-cell at bounding box center [443, 188] width 91 height 204
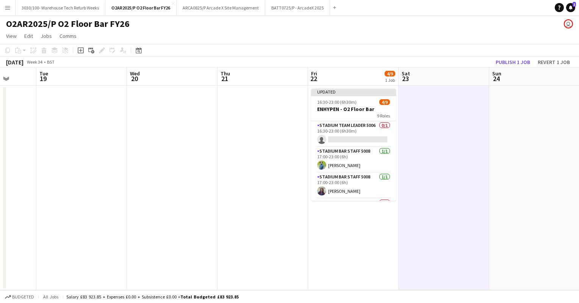
click at [379, 57] on div "[DATE] Week 34 • BST Publish 1 job Revert 1 job" at bounding box center [289, 62] width 579 height 11
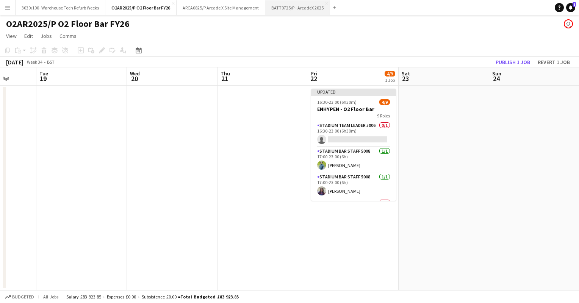
click at [298, 9] on button "BATT0725/P - ArcadeX 2025 Close" at bounding box center [297, 7] width 65 height 15
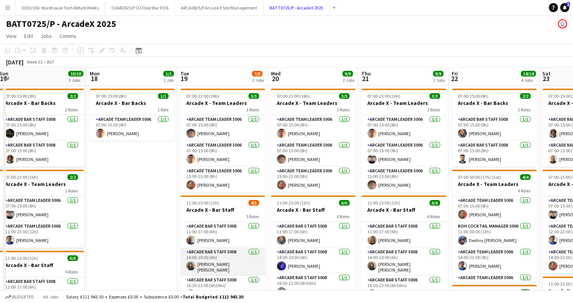
scroll to position [43, 0]
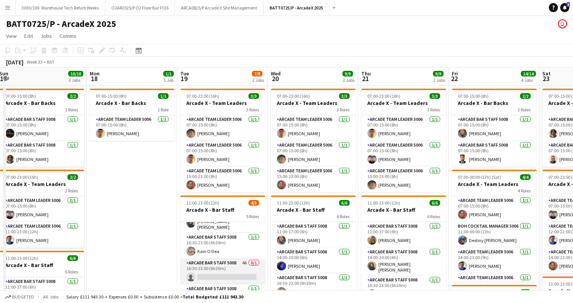
click at [218, 262] on app-card-role "Arcade Bar Staff 5008 4A 0/1 16:30-23:00 (6h30m) single-neutral-actions" at bounding box center [222, 272] width 85 height 26
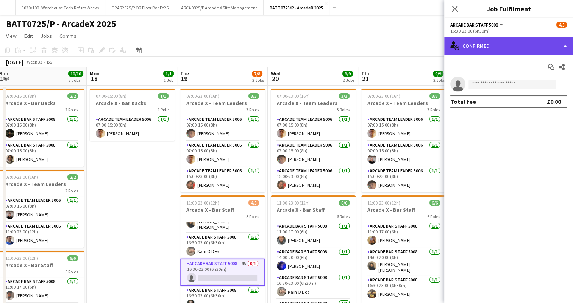
click at [512, 49] on div "single-neutral-actions-check-2 Confirmed" at bounding box center [508, 46] width 129 height 18
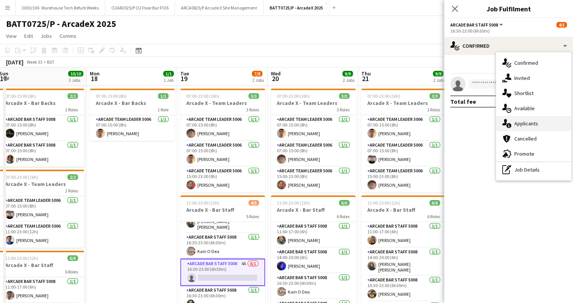
click at [518, 128] on div "single-neutral-actions-information Applicants" at bounding box center [533, 123] width 75 height 15
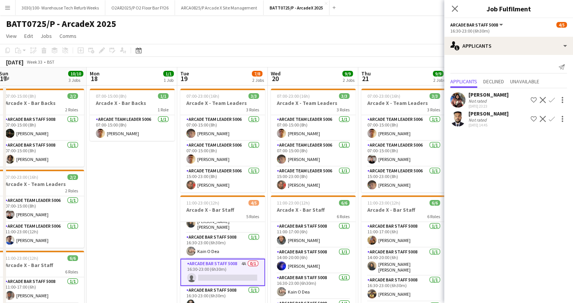
click at [407, 43] on app-page-menu "View Day view expanded Day view collapsed Month view Date picker Jump to [DATE]…" at bounding box center [286, 37] width 573 height 14
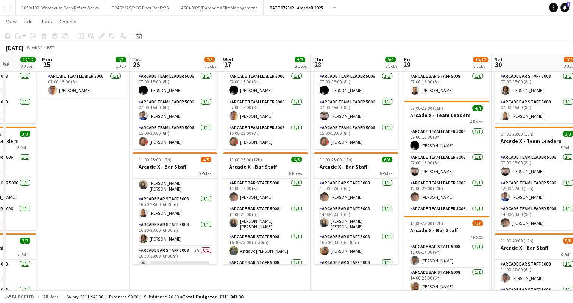
scroll to position [45, 0]
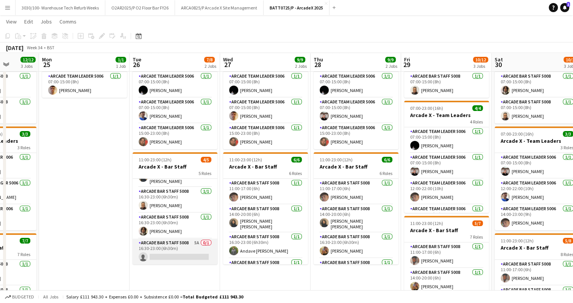
click at [177, 247] on app-card-role "Arcade Bar Staff 5008 5A 0/1 16:30-23:00 (6h30m) single-neutral-actions" at bounding box center [175, 252] width 85 height 26
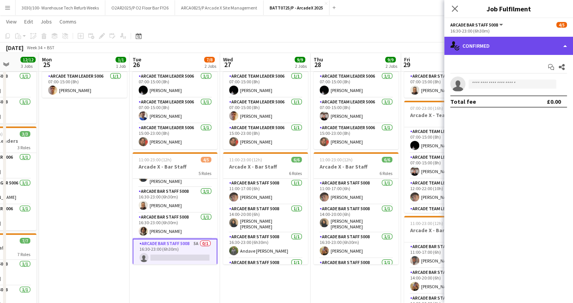
click at [500, 48] on div "single-neutral-actions-check-2 Confirmed" at bounding box center [508, 46] width 129 height 18
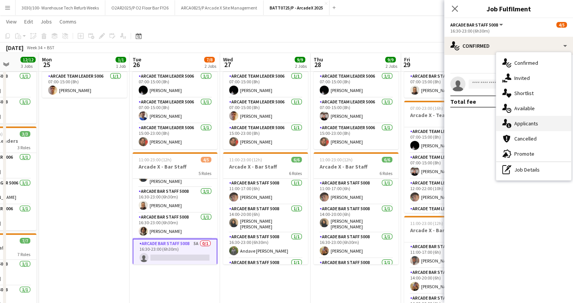
click at [521, 127] on div "single-neutral-actions-information Applicants" at bounding box center [533, 123] width 75 height 15
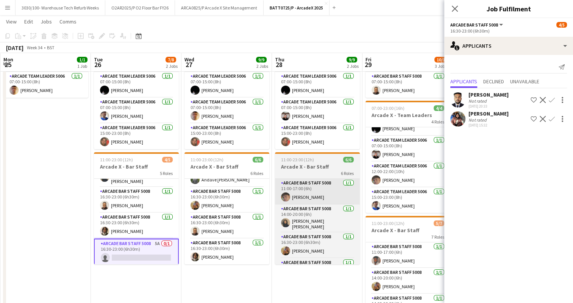
scroll to position [0, 179]
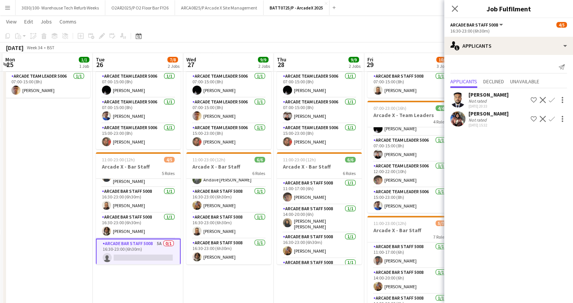
click at [449, 3] on div "Close pop-in" at bounding box center [454, 8] width 21 height 17
click at [151, 249] on app-card-role "Arcade Bar Staff 5008 5A 0/1 16:30-23:00 (6h30m) single-neutral-actions" at bounding box center [138, 252] width 85 height 27
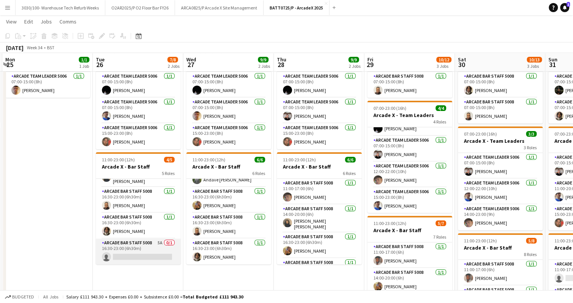
click at [150, 250] on app-card-role "Arcade Bar Staff 5008 5A 0/1 16:30-23:00 (6h30m) single-neutral-actions" at bounding box center [138, 252] width 85 height 26
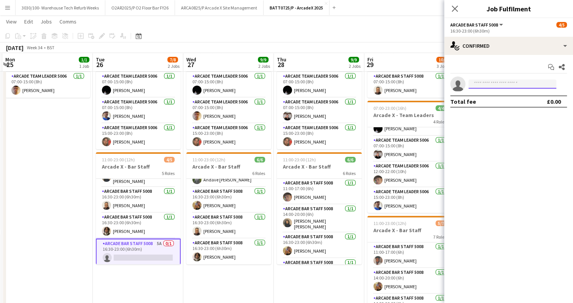
click at [506, 83] on input at bounding box center [512, 84] width 88 height 9
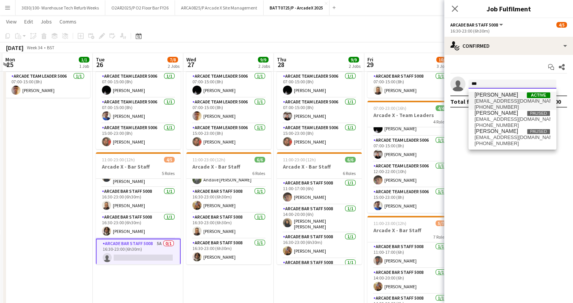
type input "***"
click at [504, 99] on span "[EMAIL_ADDRESS][DOMAIN_NAME]" at bounding box center [512, 101] width 76 height 6
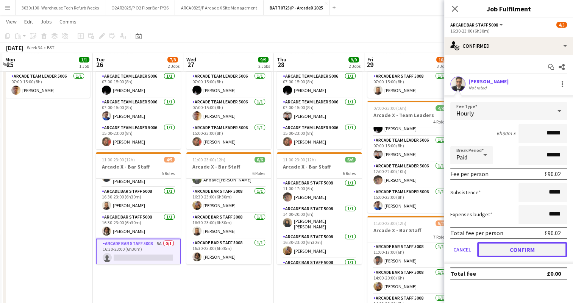
click at [513, 250] on button "Confirm" at bounding box center [522, 249] width 90 height 15
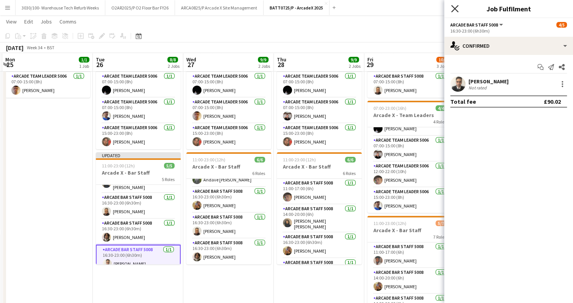
click at [457, 6] on icon at bounding box center [454, 8] width 7 height 7
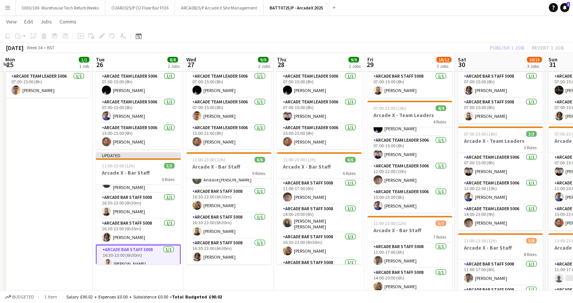
click at [455, 27] on app-page-menu "View Day view expanded Day view collapsed Month view Date picker Jump to [DATE]…" at bounding box center [286, 22] width 573 height 14
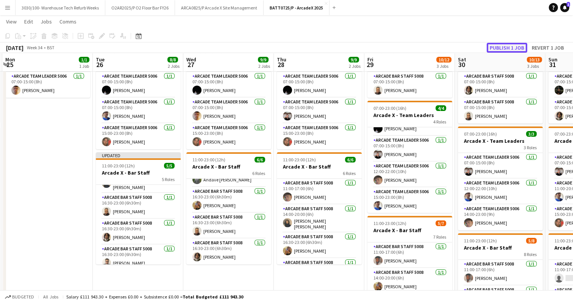
click at [508, 48] on button "Publish 1 job" at bounding box center [507, 48] width 41 height 10
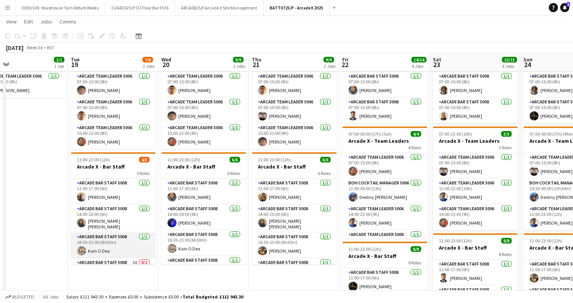
scroll to position [30, 0]
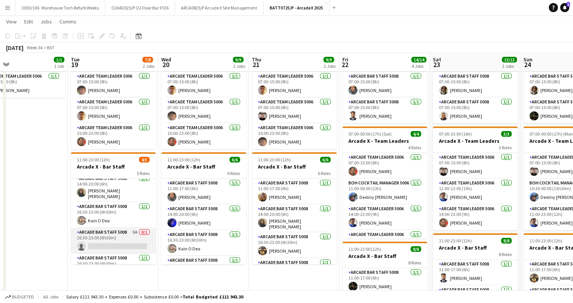
click at [128, 234] on app-card-role "Arcade Bar Staff 5008 5A 0/1 16:30-23:00 (6h30m) single-neutral-actions" at bounding box center [113, 241] width 85 height 26
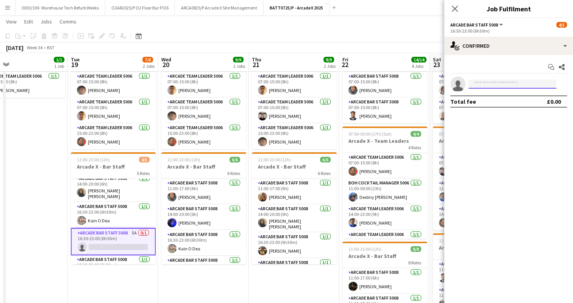
click at [492, 86] on input at bounding box center [512, 84] width 88 height 9
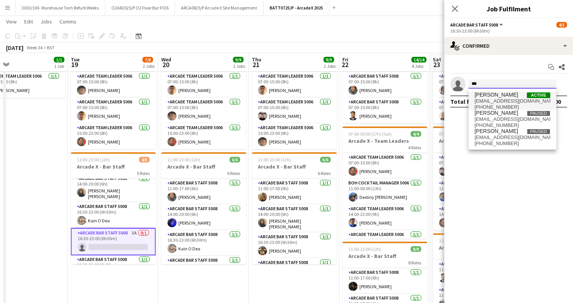
type input "***"
click at [506, 103] on span "[EMAIL_ADDRESS][DOMAIN_NAME]" at bounding box center [512, 101] width 76 height 6
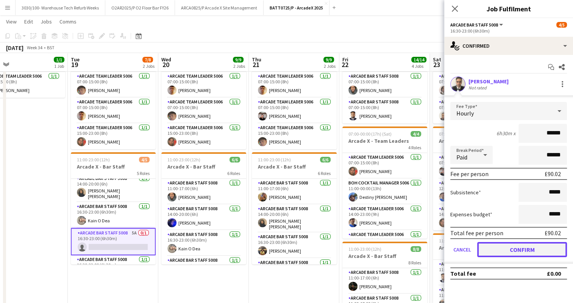
click at [509, 247] on button "Confirm" at bounding box center [522, 249] width 90 height 15
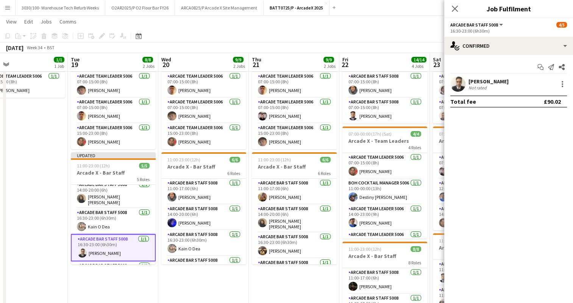
click at [404, 33] on app-toolbar "Copy Paste Paste Ctrl+V Paste with crew Ctrl+Shift+V Paste linked Job [GEOGRAPH…" at bounding box center [286, 36] width 573 height 13
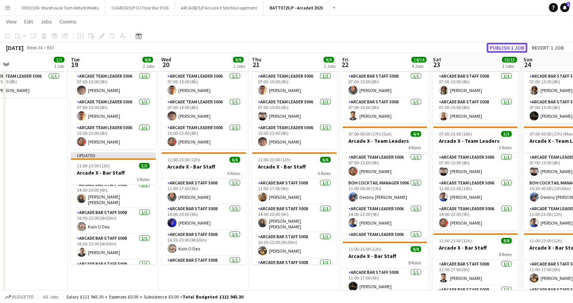
click at [504, 47] on button "Publish 1 job" at bounding box center [507, 48] width 41 height 10
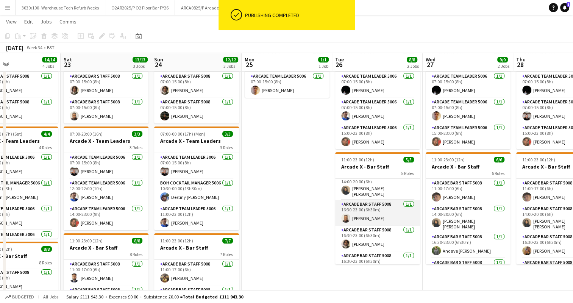
scroll to position [45, 0]
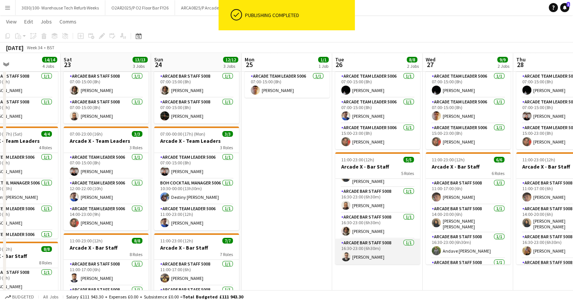
click at [370, 257] on app-card-role "Arcade Bar Staff 5008 [DATE] 16:30-23:00 (6h30m) [PERSON_NAME]" at bounding box center [377, 252] width 85 height 26
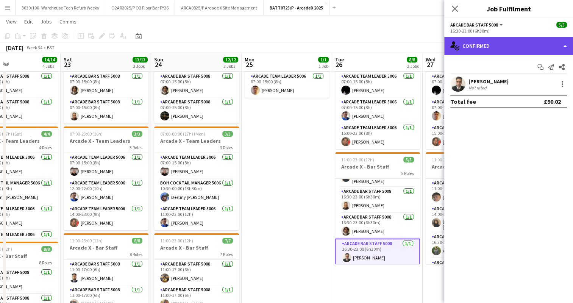
click at [543, 48] on div "single-neutral-actions-check-2 Confirmed" at bounding box center [508, 46] width 129 height 18
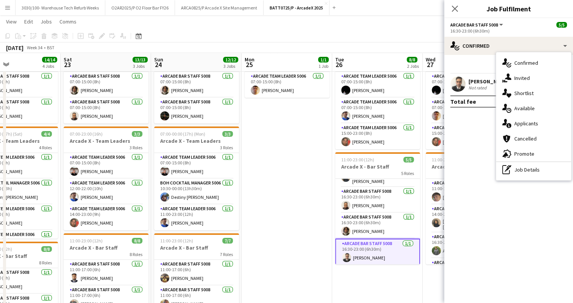
click at [478, 120] on mat-expansion-panel "check Confirmed Start chat Send notification Share [PERSON_NAME] Not rated Tota…" at bounding box center [508, 179] width 129 height 248
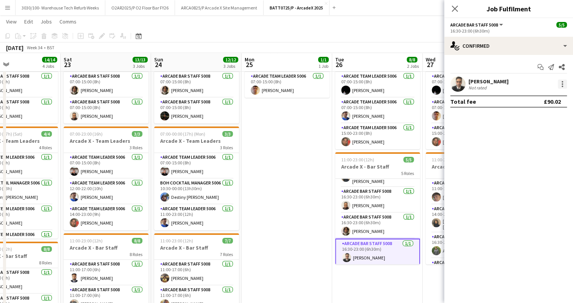
click at [560, 83] on div at bounding box center [562, 84] width 9 height 9
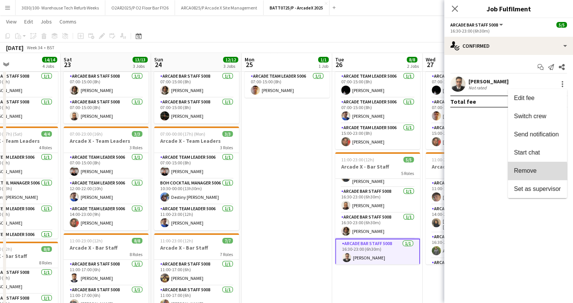
click at [521, 174] on span "Remove" at bounding box center [537, 170] width 47 height 7
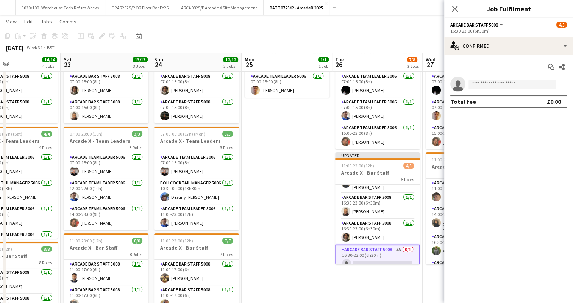
click at [407, 53] on div "[DATE] Week 34 • BST Publish 1 job Revert 1 job" at bounding box center [286, 47] width 573 height 11
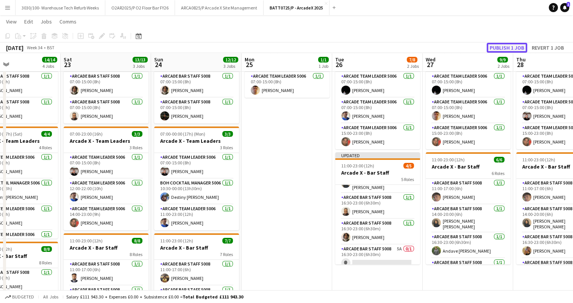
click at [510, 50] on button "Publish 1 job" at bounding box center [507, 48] width 41 height 10
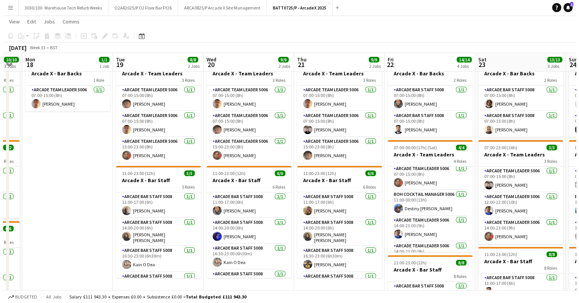
scroll to position [0, 0]
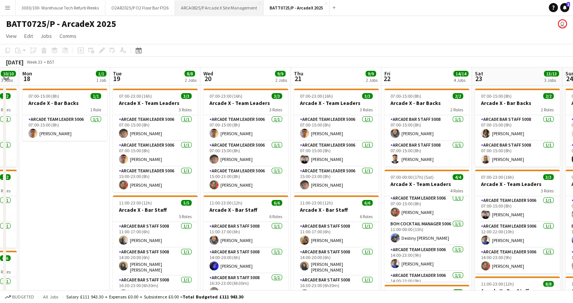
click at [198, 7] on button "ARCA0825/P Arcade X Site Management Close" at bounding box center [219, 7] width 89 height 15
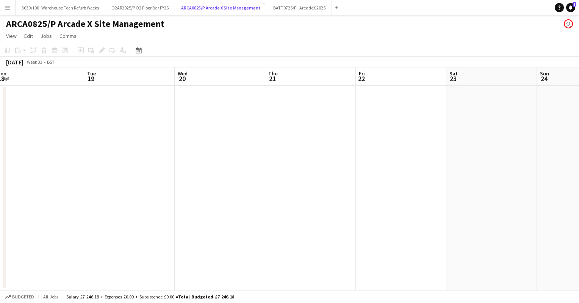
scroll to position [0, 280]
click at [282, 6] on button "BATT0725/P - ArcadeX 2025 Close" at bounding box center [299, 7] width 65 height 15
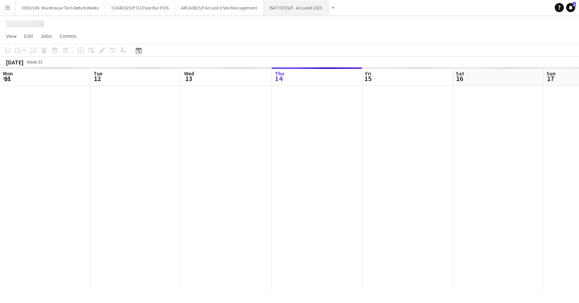
scroll to position [0, 181]
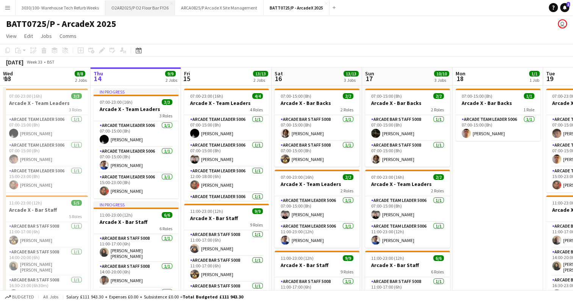
click at [142, 7] on button "O2AR2025/P O2 Floor Bar FY26 Close" at bounding box center [140, 7] width 70 height 15
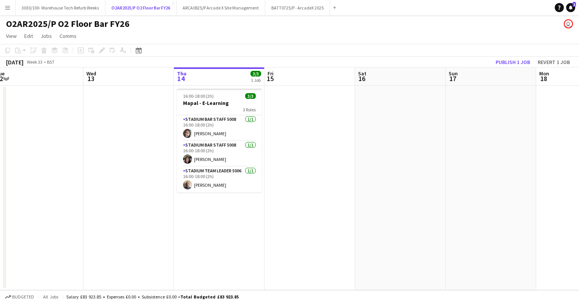
scroll to position [0, 188]
click at [511, 65] on button "Publish 1 job" at bounding box center [512, 62] width 41 height 10
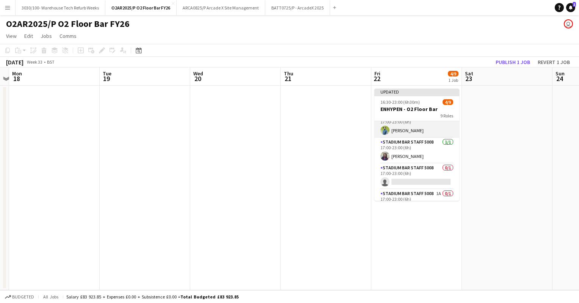
scroll to position [30, 0]
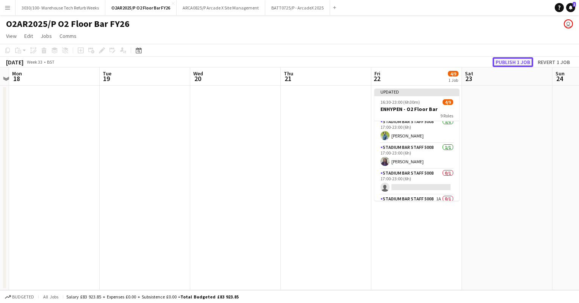
click at [506, 64] on button "Publish 1 job" at bounding box center [512, 62] width 41 height 10
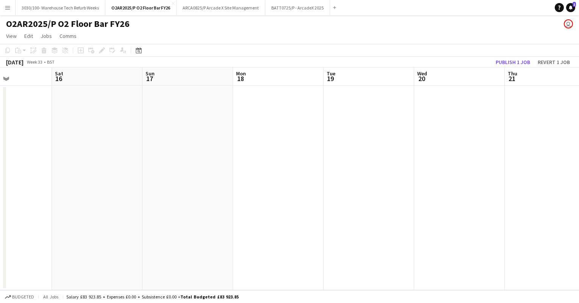
scroll to position [0, 222]
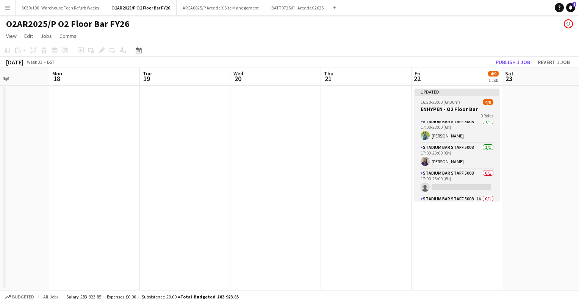
click at [459, 103] on div "16:30-23:00 (6h30m) 4/9" at bounding box center [456, 102] width 85 height 6
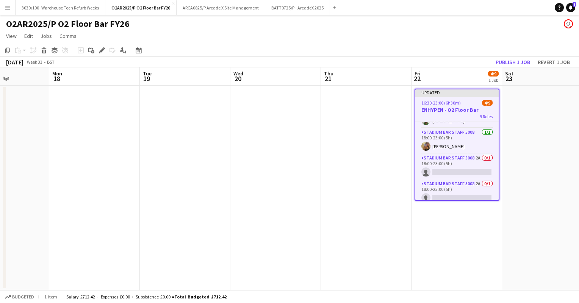
scroll to position [153, 0]
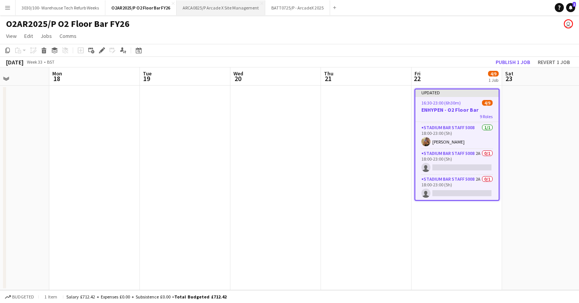
click at [211, 8] on button "ARCA0825/P Arcade X Site Management Close" at bounding box center [220, 7] width 89 height 15
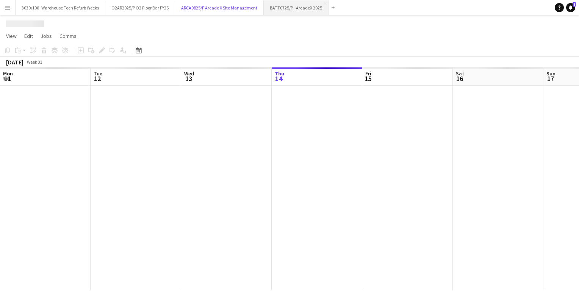
scroll to position [0, 181]
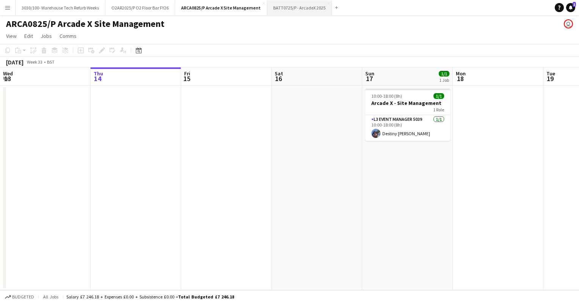
click at [296, 9] on button "BATT0725/P - ArcadeX 2025 Close" at bounding box center [299, 7] width 65 height 15
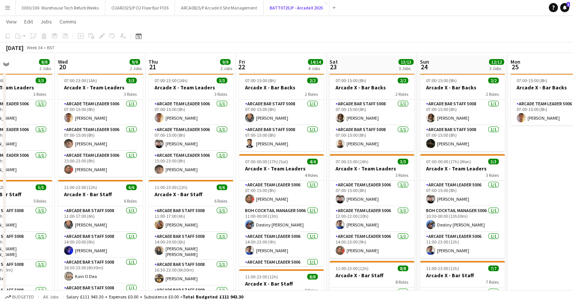
scroll to position [18, 0]
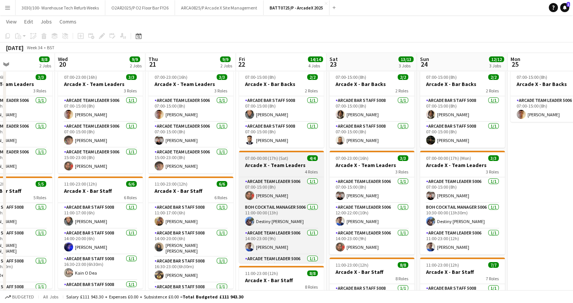
click at [301, 170] on div "4 Roles" at bounding box center [281, 172] width 85 height 6
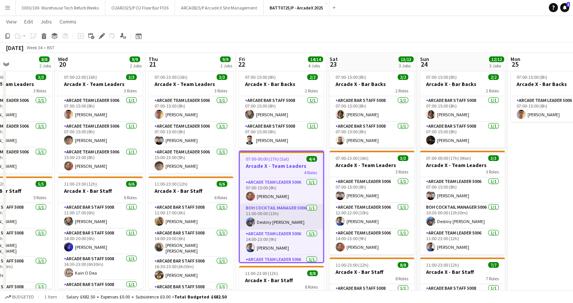
click at [283, 211] on app-card-role "BOH Cocktail Manager 5006 [DATE] 11:00-00:00 (13h) Destiny [PERSON_NAME]" at bounding box center [281, 217] width 83 height 26
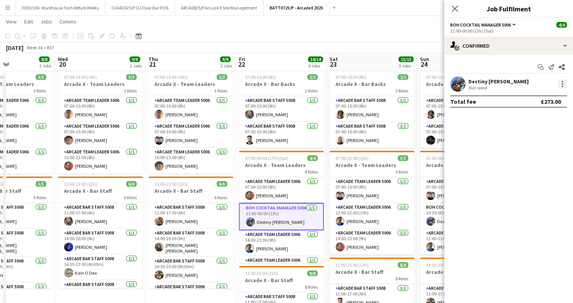
click at [560, 81] on div at bounding box center [562, 84] width 9 height 9
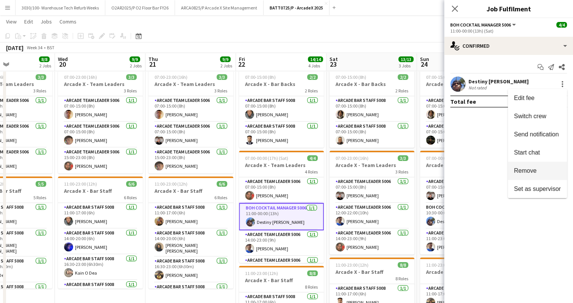
click at [526, 171] on span "Remove" at bounding box center [525, 170] width 23 height 6
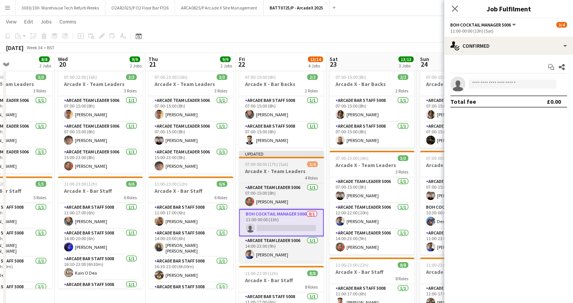
click at [320, 160] on app-job-card "Updated 07:00-00:00 (17h) (Sat) 3/4 Arcade X - Team Leaders 4 Roles Arcade Team…" at bounding box center [281, 207] width 85 height 112
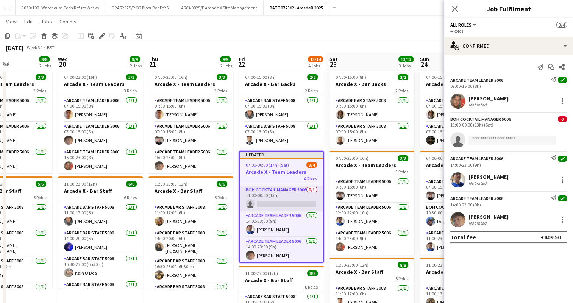
scroll to position [24, 0]
click at [289, 201] on app-card-role "BOH Cocktail Manager 5006 0/1 11:00-00:00 (13h) single-neutral-actions" at bounding box center [281, 199] width 83 height 26
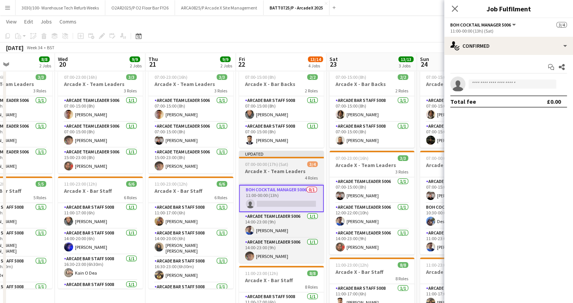
click at [291, 158] on div at bounding box center [281, 158] width 85 height 2
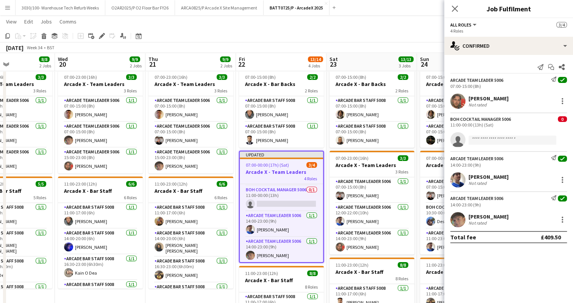
click at [553, 56] on div "Send notification Start chat Share Arcade Team Leader 5006 Send notification ch…" at bounding box center [508, 152] width 129 height 194
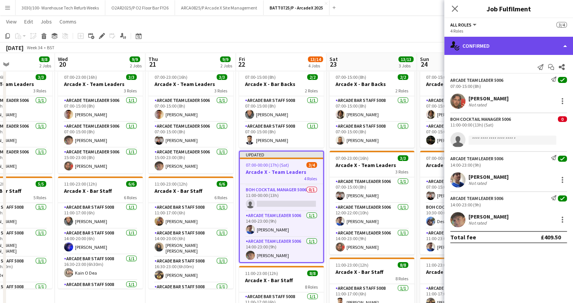
click at [548, 51] on div "single-neutral-actions-check-2 Confirmed" at bounding box center [508, 46] width 129 height 18
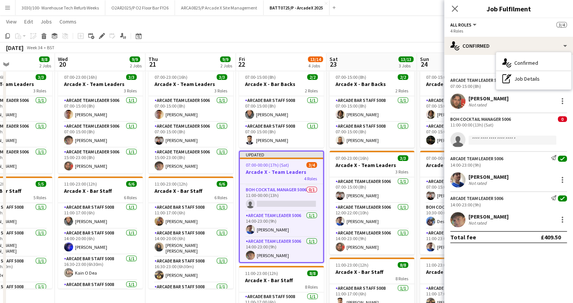
click at [465, 29] on div "4 Roles" at bounding box center [508, 31] width 117 height 6
click at [97, 35] on div "Add job Add linked Job Edit Edit linked Job Applicants" at bounding box center [99, 35] width 58 height 9
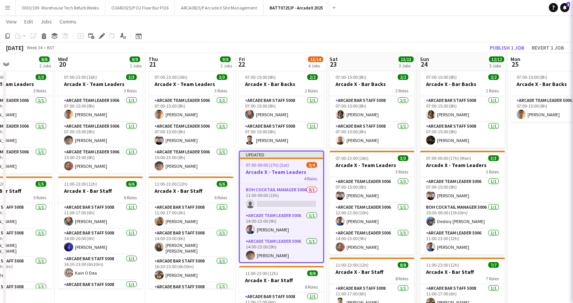
scroll to position [23, 0]
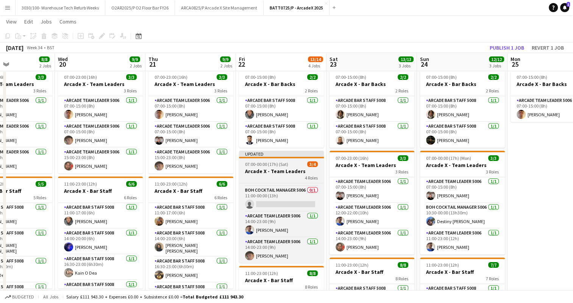
click at [273, 169] on h3 "Arcade X - Team Leaders" at bounding box center [281, 171] width 85 height 7
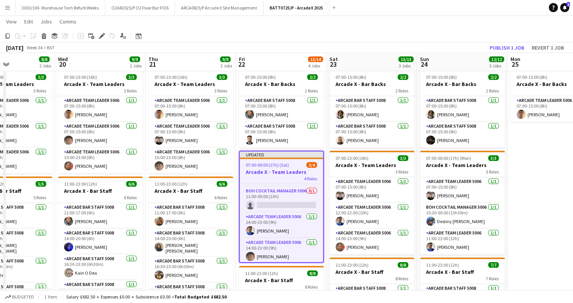
scroll to position [24, 0]
click at [103, 36] on icon "Edit" at bounding box center [102, 36] width 6 height 6
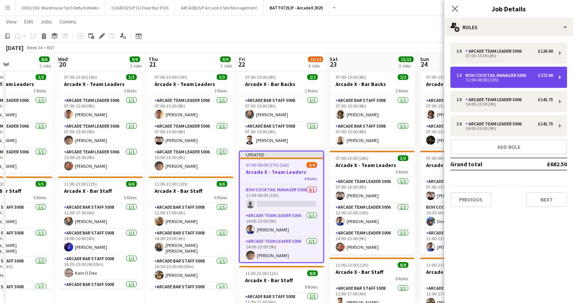
click at [533, 78] on div "11:00-00:00 (13h)" at bounding box center [504, 80] width 97 height 4
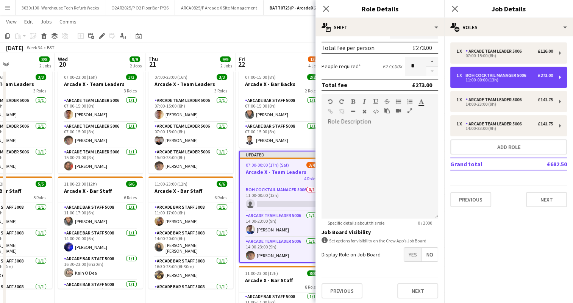
scroll to position [0, 0]
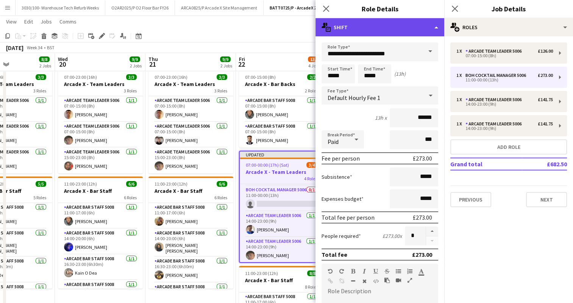
click at [422, 25] on div "multiple-actions-text Shift" at bounding box center [379, 27] width 129 height 18
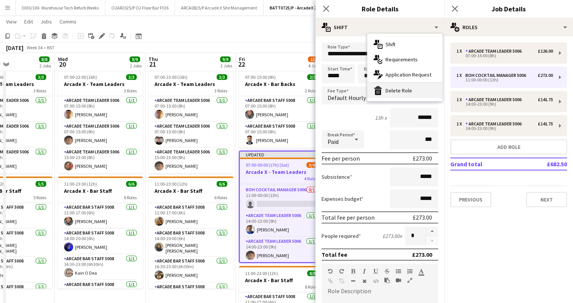
click at [396, 89] on div "bin-2 Delete Role" at bounding box center [404, 90] width 75 height 15
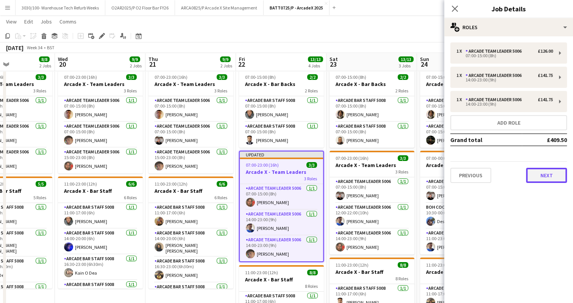
click at [545, 176] on button "Next" at bounding box center [546, 175] width 41 height 15
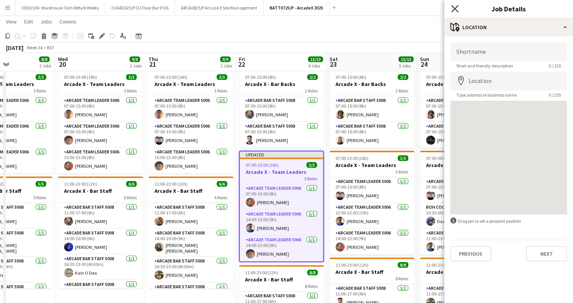
click at [454, 11] on icon "Close pop-in" at bounding box center [454, 8] width 7 height 7
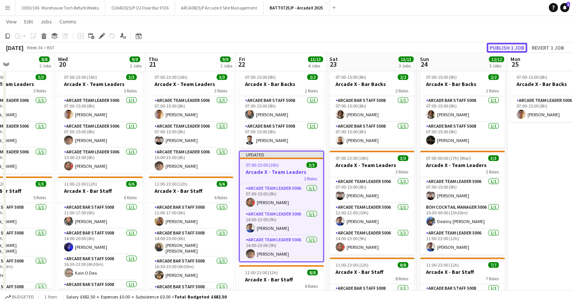
click at [512, 48] on button "Publish 1 job" at bounding box center [507, 48] width 41 height 10
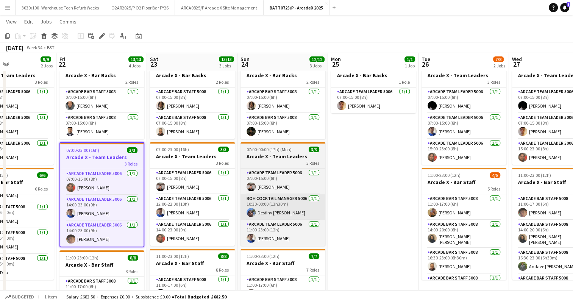
scroll to position [0, 216]
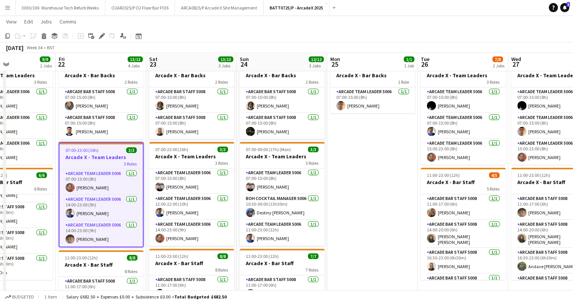
click at [7, 5] on app-icon "Menu" at bounding box center [8, 8] width 6 height 6
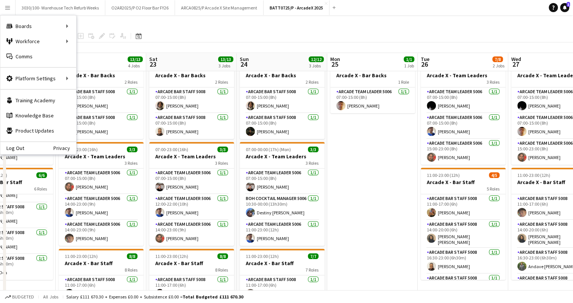
click at [172, 23] on app-page-menu "View Day view expanded Day view collapsed Month view Date picker Jump to [DATE]…" at bounding box center [286, 22] width 573 height 14
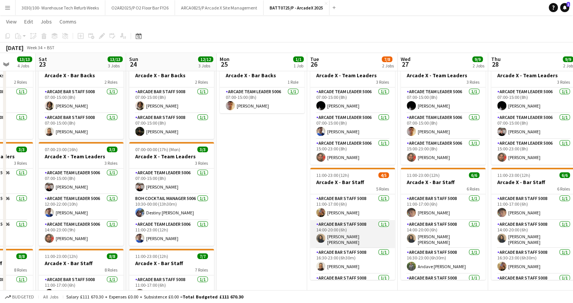
scroll to position [45, 0]
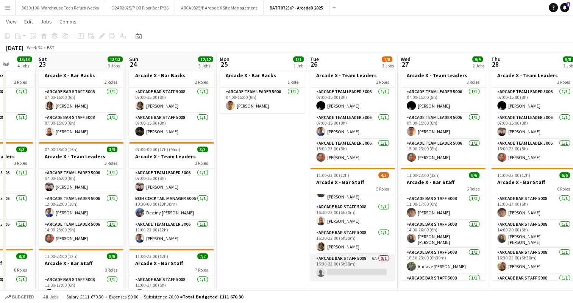
click at [341, 266] on app-card-role "Arcade Bar Staff 5008 6A 0/1 16:30-23:00 (6h30m) single-neutral-actions" at bounding box center [352, 267] width 85 height 26
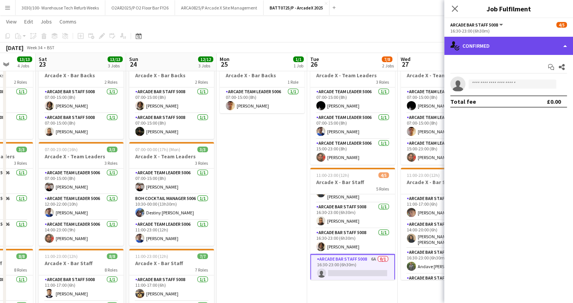
click at [492, 42] on div "single-neutral-actions-check-2 Confirmed" at bounding box center [508, 46] width 129 height 18
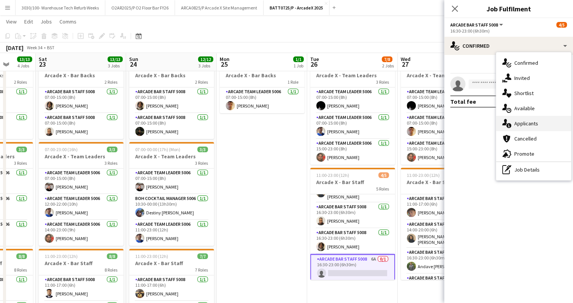
click at [520, 123] on div "single-neutral-actions-information Applicants" at bounding box center [533, 123] width 75 height 15
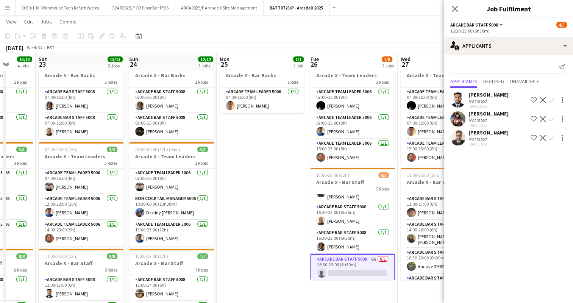
click at [552, 139] on app-icon "Confirm" at bounding box center [552, 138] width 6 height 6
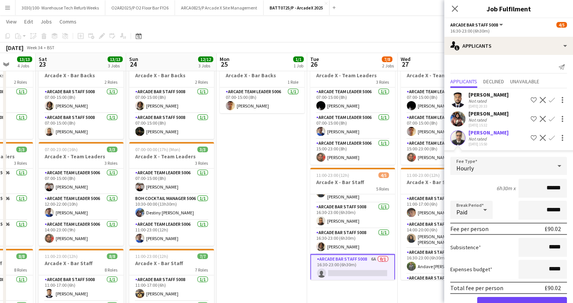
scroll to position [22, 0]
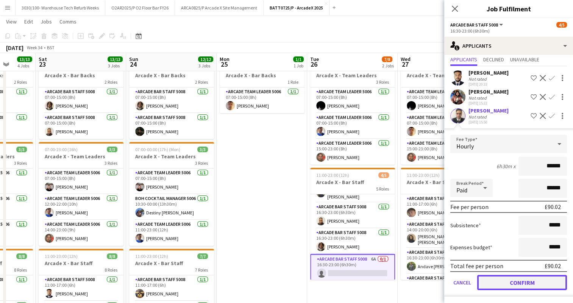
click at [512, 289] on button "Confirm" at bounding box center [522, 282] width 90 height 15
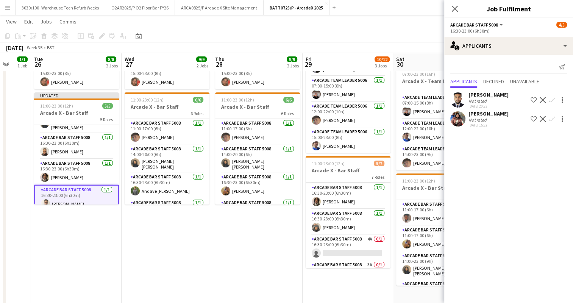
scroll to position [94, 0]
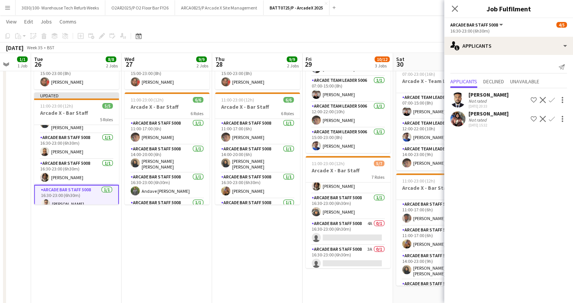
click at [343, 236] on app-card-role "Arcade Bar Staff 5008 4A 0/1 16:30-23:00 (6h30m) single-neutral-actions" at bounding box center [348, 232] width 85 height 26
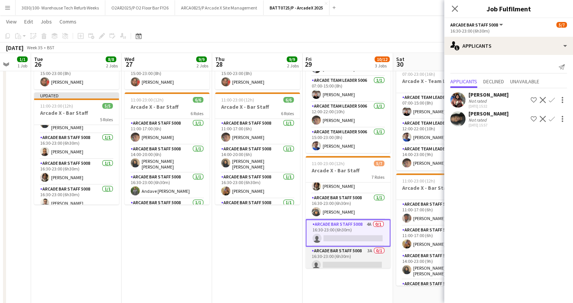
click at [350, 260] on app-card-role "Arcade Bar Staff 5008 3A 0/1 16:30-23:00 (6h30m) single-neutral-actions" at bounding box center [348, 260] width 85 height 26
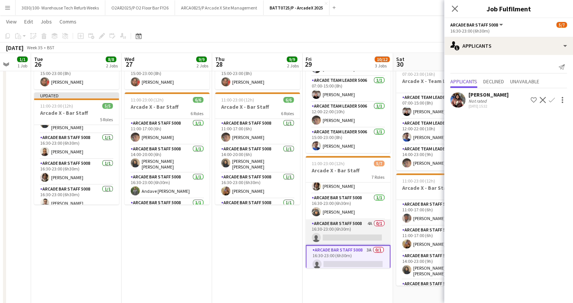
click at [360, 225] on app-card-role "Arcade Bar Staff 5008 4A 0/1 16:30-23:00 (6h30m) single-neutral-actions" at bounding box center [348, 232] width 85 height 26
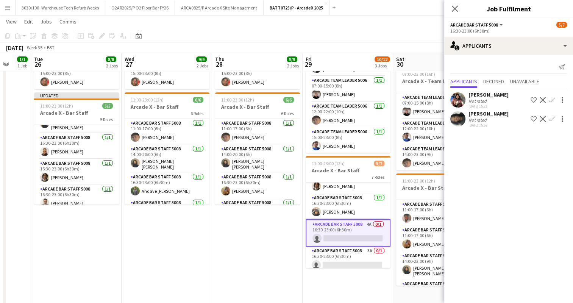
click at [552, 120] on app-icon "Confirm" at bounding box center [552, 119] width 6 height 6
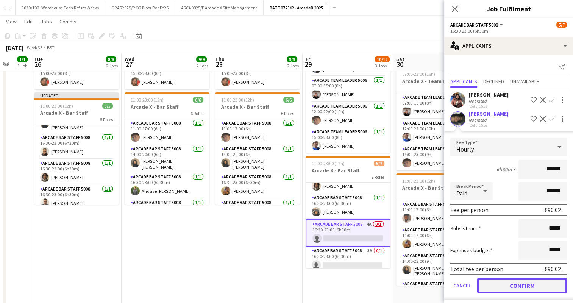
click at [499, 290] on button "Confirm" at bounding box center [522, 285] width 90 height 15
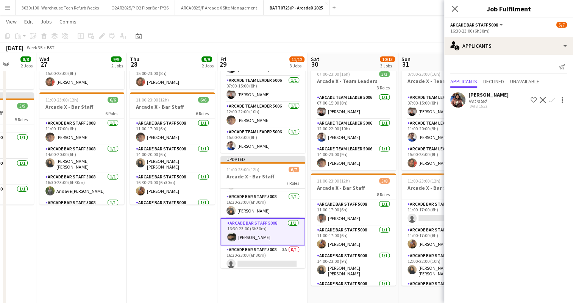
scroll to position [101, 0]
click at [266, 253] on app-card-role "Arcade Bar Staff 5008 3A 0/1 16:30-23:00 (6h30m) single-neutral-actions" at bounding box center [262, 258] width 85 height 26
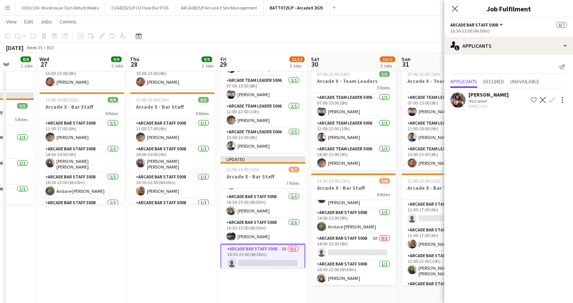
scroll to position [72, 0]
click at [350, 240] on app-card-role "Arcade Bar Staff 5008 5A 0/1 14:00-23:00 (9h) single-neutral-actions" at bounding box center [353, 247] width 85 height 26
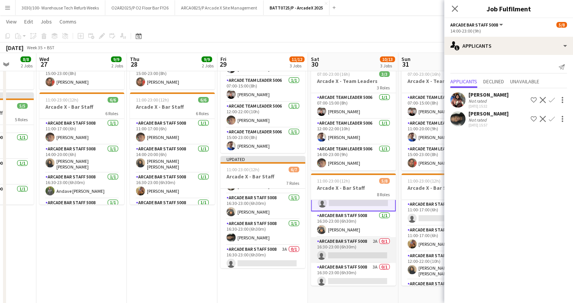
click at [350, 242] on app-card-role "Arcade Bar Staff 5008 2A 0/1 16:30-23:00 (6h30m) single-neutral-actions" at bounding box center [353, 250] width 85 height 26
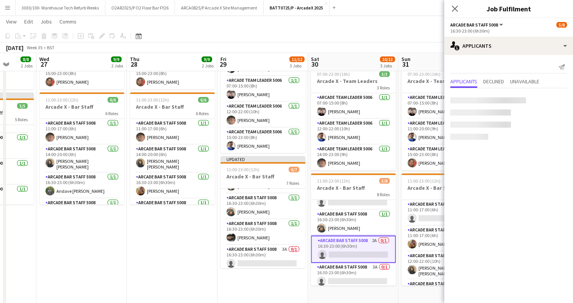
scroll to position [121, 0]
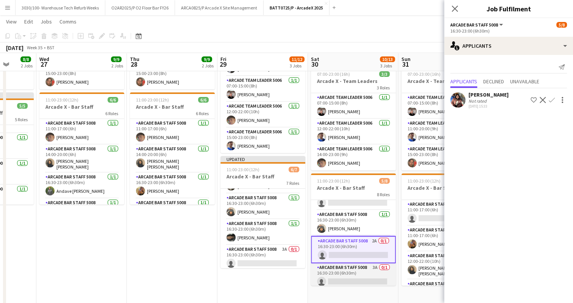
click at [350, 268] on app-card-role "Arcade Bar Staff 5008 3A 0/1 16:30-23:00 (6h30m) single-neutral-actions" at bounding box center [353, 276] width 85 height 26
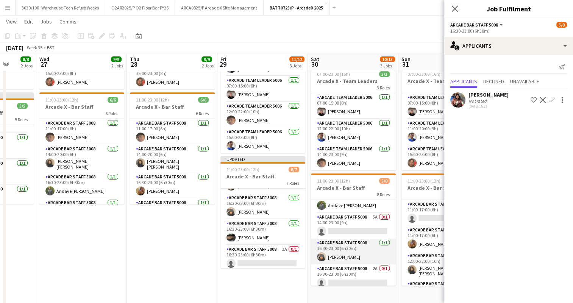
scroll to position [91, 0]
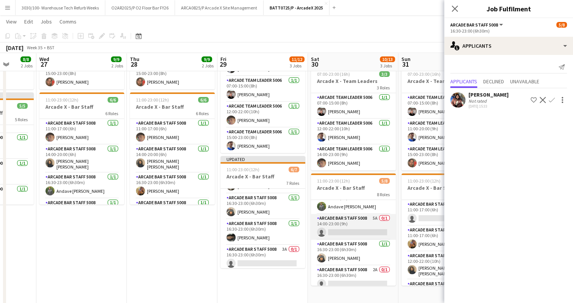
click at [367, 219] on app-card-role "Arcade Bar Staff 5008 5A 0/1 14:00-23:00 (9h) single-neutral-actions" at bounding box center [353, 227] width 85 height 26
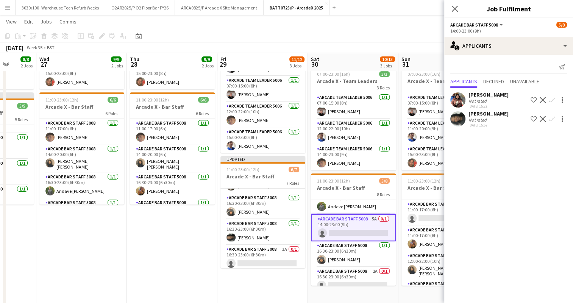
click at [552, 119] on app-icon "Confirm" at bounding box center [552, 119] width 6 height 6
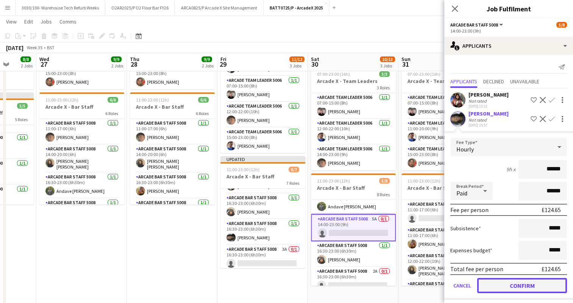
click at [496, 288] on button "Confirm" at bounding box center [522, 285] width 90 height 15
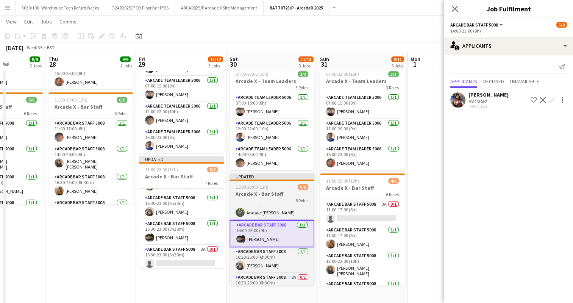
scroll to position [0, 226]
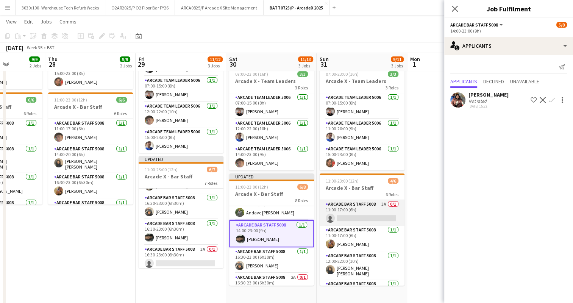
click at [356, 211] on app-card-role "Arcade Bar Staff 5008 3A 0/1 11:00-17:00 (6h) single-neutral-actions" at bounding box center [362, 213] width 85 height 26
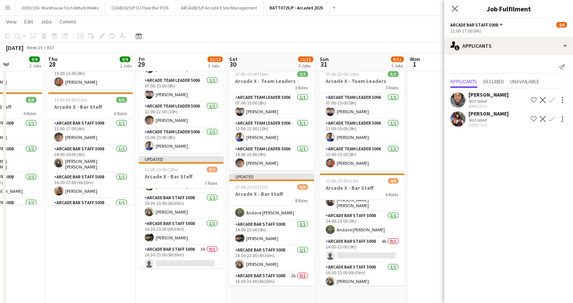
click at [360, 224] on app-card-role "Arcade Bar Staff 5008 [DATE] 14:00-23:00 (9h) [PERSON_NAME]" at bounding box center [362, 224] width 85 height 26
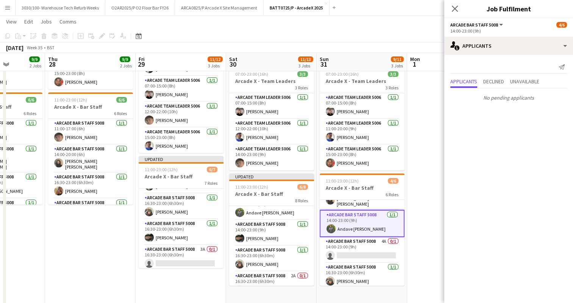
scroll to position [69, 0]
click at [356, 246] on app-card-role "Arcade Bar Staff 5008 4A 0/1 14:00-23:00 (9h) single-neutral-actions" at bounding box center [362, 251] width 85 height 26
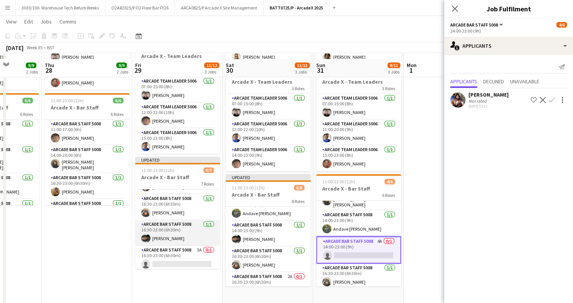
scroll to position [108, 0]
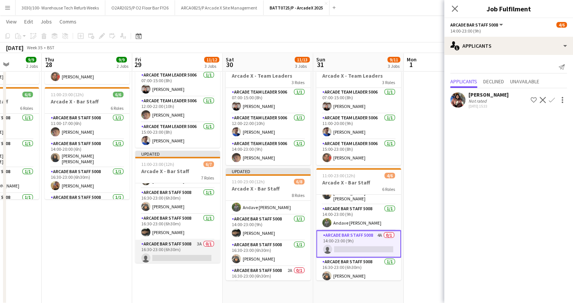
click at [177, 247] on app-card-role "Arcade Bar Staff 5008 3A 0/1 16:30-23:00 (6h30m) single-neutral-actions" at bounding box center [177, 253] width 85 height 26
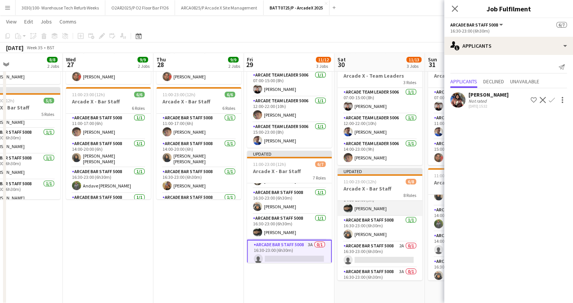
scroll to position [126, 0]
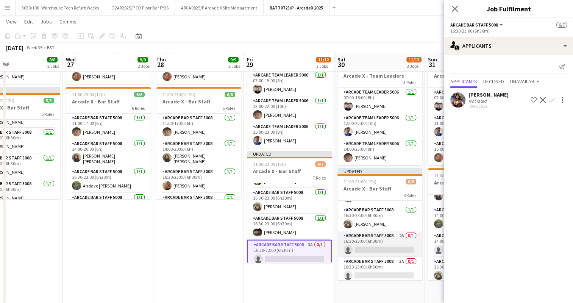
click at [380, 234] on app-card-role "Arcade Bar Staff 5008 2A 0/1 16:30-23:00 (6h30m) single-neutral-actions" at bounding box center [379, 244] width 85 height 26
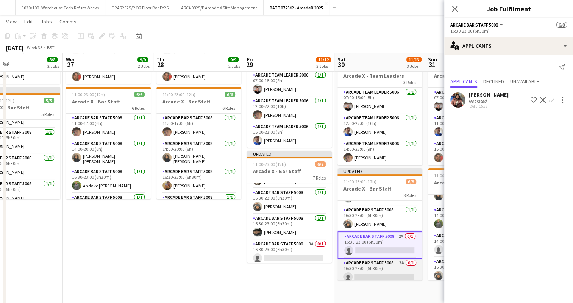
click at [371, 270] on app-card-role "Arcade Bar Staff 5008 3A 0/1 16:30-23:00 (6h30m) single-neutral-actions" at bounding box center [379, 272] width 85 height 26
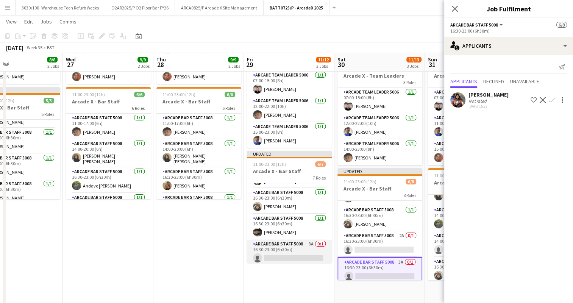
click at [286, 240] on app-card-role "Arcade Bar Staff 5008 3A 0/1 16:30-23:00 (6h30m) single-neutral-actions" at bounding box center [289, 253] width 85 height 26
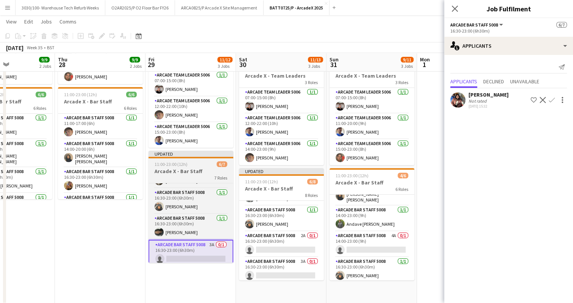
scroll to position [0, 217]
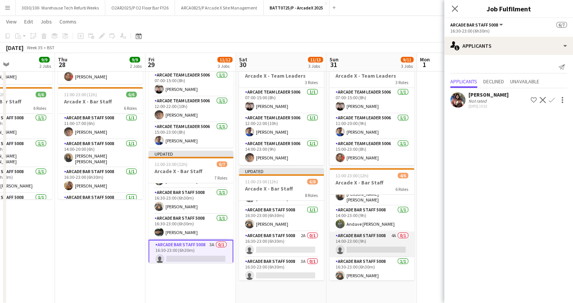
click at [373, 242] on app-card-role "Arcade Bar Staff 5008 4A 0/1 14:00-23:00 (9h) single-neutral-actions" at bounding box center [371, 244] width 85 height 26
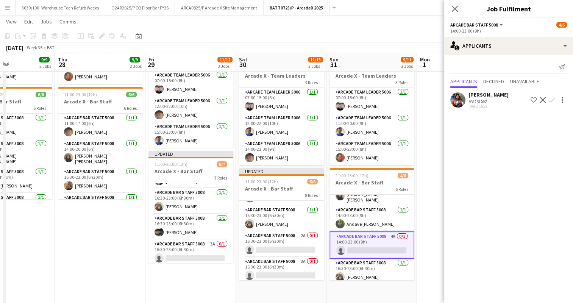
click at [420, 46] on div "[DATE] Week 35 • BST Publish 3 jobs Revert 3 jobs" at bounding box center [286, 47] width 573 height 11
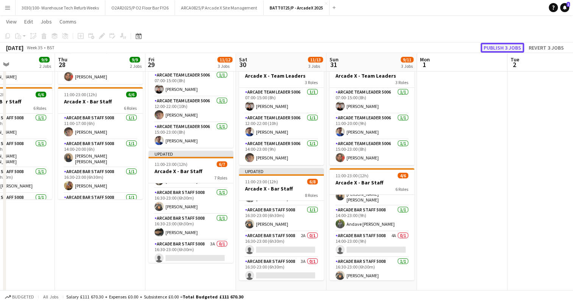
click at [512, 47] on button "Publish 3 jobs" at bounding box center [503, 48] width 44 height 10
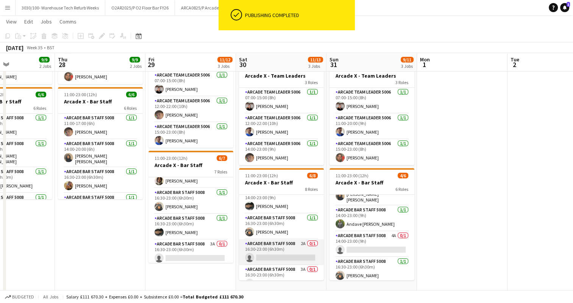
scroll to position [120, 0]
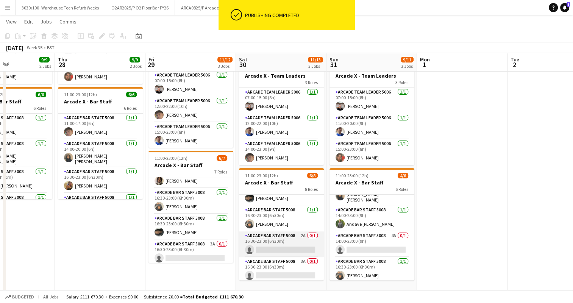
click at [276, 239] on app-card-role "Arcade Bar Staff 5008 2A 0/1 16:30-23:00 (6h30m) single-neutral-actions" at bounding box center [281, 244] width 85 height 26
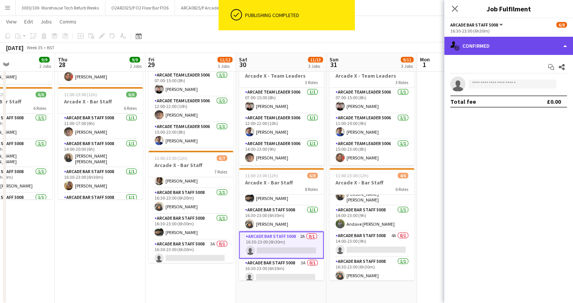
click at [524, 51] on div "single-neutral-actions-check-2 Confirmed" at bounding box center [508, 46] width 129 height 18
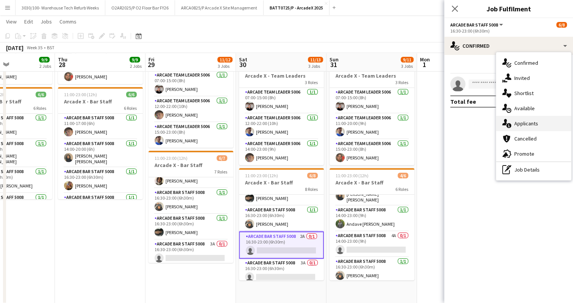
click at [529, 123] on div "single-neutral-actions-information Applicants" at bounding box center [533, 123] width 75 height 15
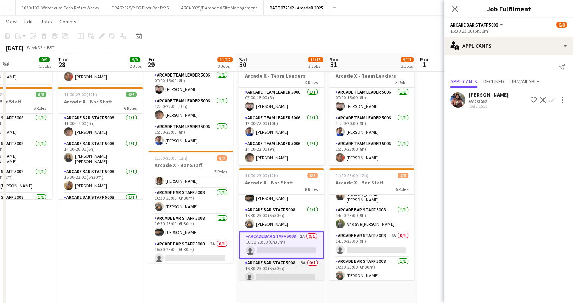
click at [279, 264] on app-card-role "Arcade Bar Staff 5008 3A 0/1 16:30-23:00 (6h30m) single-neutral-actions" at bounding box center [281, 272] width 85 height 26
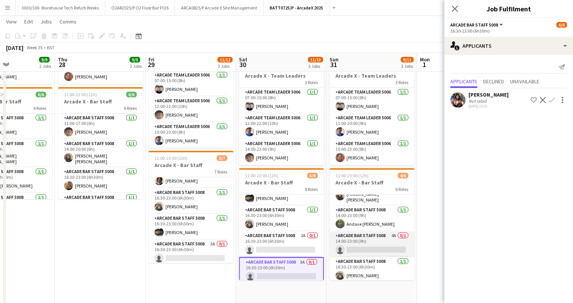
click at [373, 245] on app-card-role "Arcade Bar Staff 5008 4A 0/1 14:00-23:00 (9h) single-neutral-actions" at bounding box center [371, 244] width 85 height 26
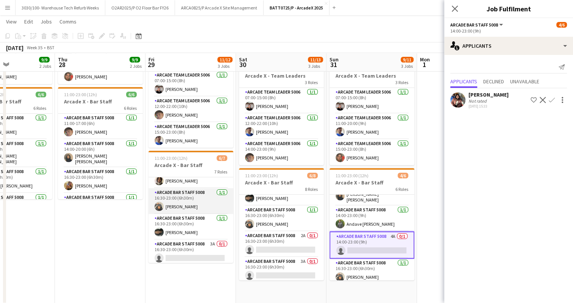
scroll to position [116, 0]
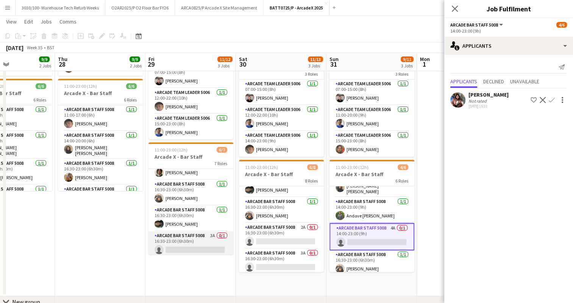
click at [183, 238] on app-card-role "Arcade Bar Staff 5008 3A 0/1 16:30-23:00 (6h30m) single-neutral-actions" at bounding box center [190, 244] width 85 height 26
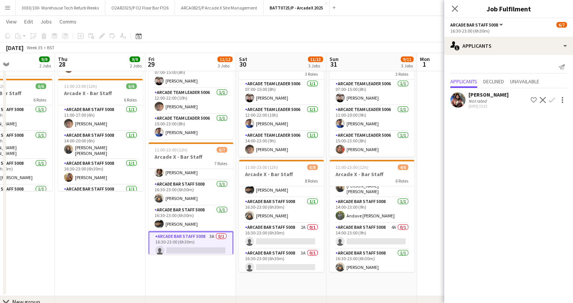
click at [89, 220] on app-date-cell "07:00-23:00 (16h) 3/3 Arcade X - Team Leaders 3 Roles Arcade Team Leader 5006 […" at bounding box center [100, 132] width 91 height 327
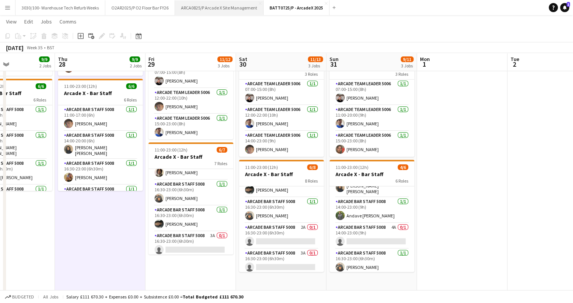
click at [229, 11] on button "ARCA0825/P Arcade X Site Management Close" at bounding box center [219, 7] width 89 height 15
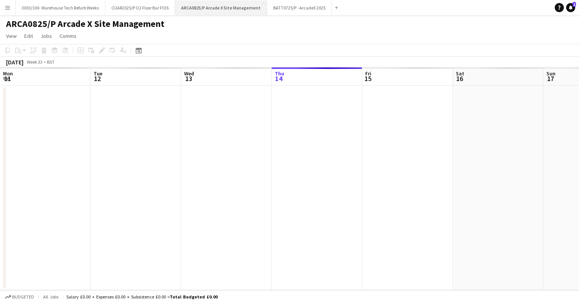
scroll to position [0, 181]
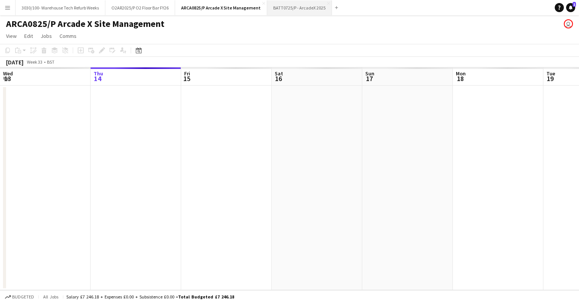
click at [294, 11] on button "BATT0725/P - ArcadeX 2025 Close" at bounding box center [299, 7] width 65 height 15
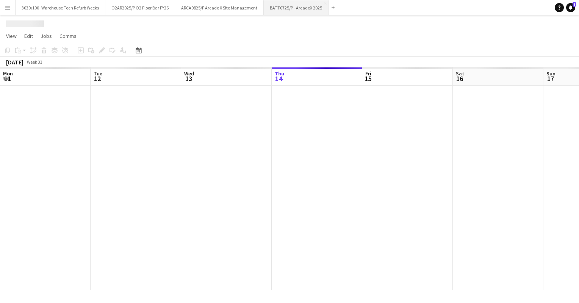
scroll to position [0, 181]
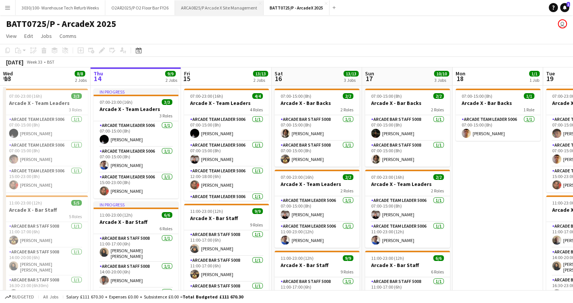
click at [228, 5] on button "ARCA0825/P Arcade X Site Management Close" at bounding box center [219, 7] width 89 height 15
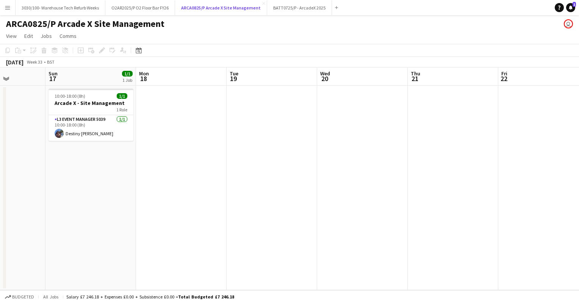
scroll to position [0, 318]
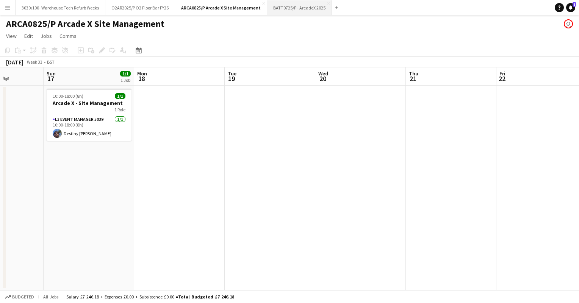
click at [296, 12] on button "BATT0725/P - ArcadeX 2025 Close" at bounding box center [299, 7] width 65 height 15
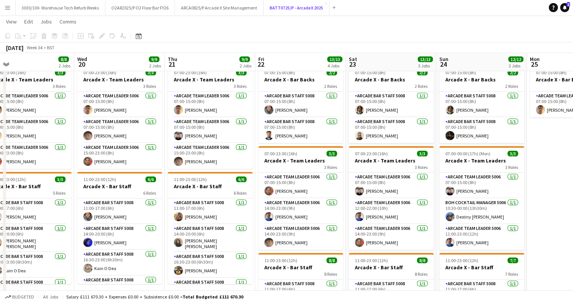
scroll to position [0, 197]
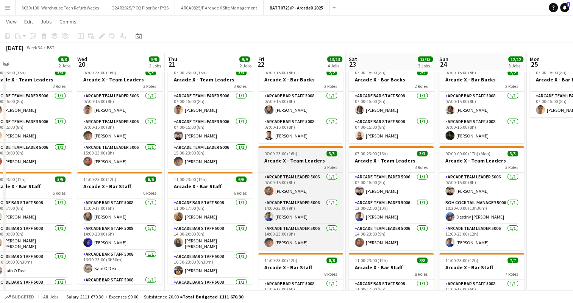
click at [311, 156] on app-job-card "07:00-23:00 (16h) 3/3 Arcade X - Team Leaders 3 Roles Arcade Team Leader 5006 […" at bounding box center [300, 198] width 85 height 104
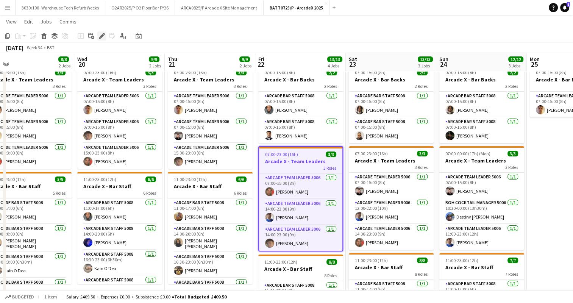
click at [104, 35] on icon "Edit" at bounding box center [102, 36] width 6 height 6
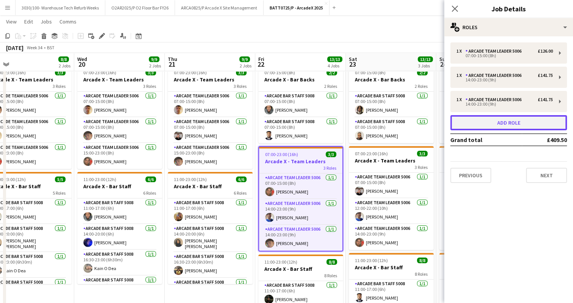
click at [490, 122] on button "Add role" at bounding box center [508, 122] width 117 height 15
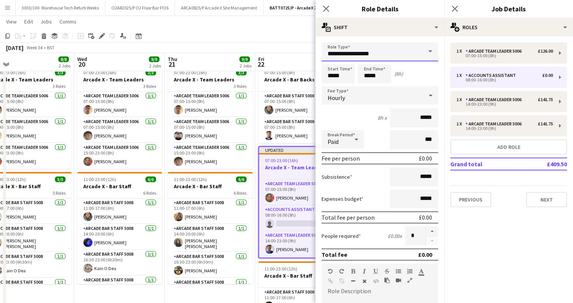
click at [372, 50] on input "**********" at bounding box center [379, 51] width 117 height 19
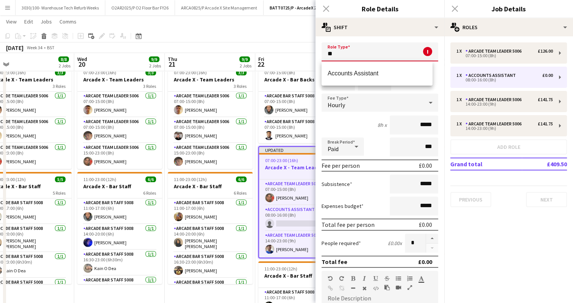
type input "*"
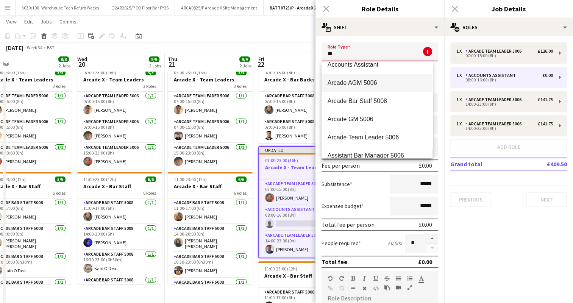
scroll to position [0, 0]
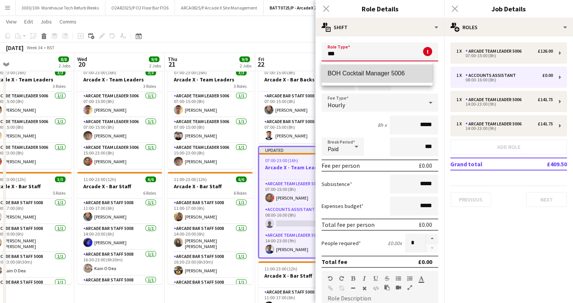
click at [364, 72] on span "BOH Cocktail Manager 5006" at bounding box center [377, 73] width 99 height 7
type input "**********"
type input "******"
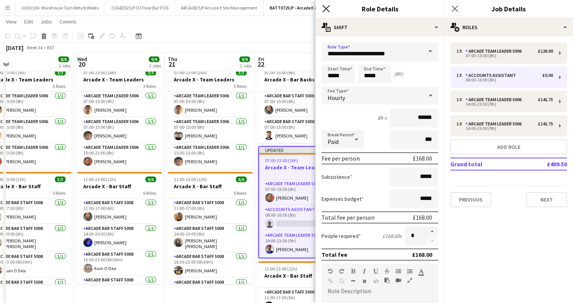
click at [326, 8] on icon "Close pop-in" at bounding box center [325, 8] width 7 height 7
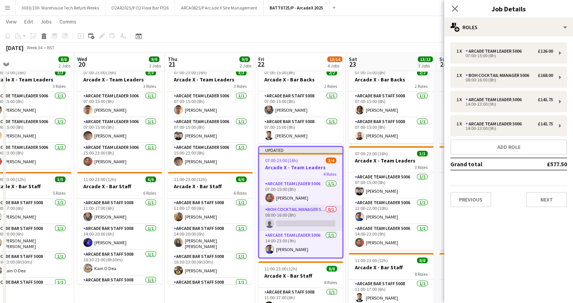
click at [297, 214] on app-card-role "BOH Cocktail Manager 5006 0/1 08:00-16:00 (8h) single-neutral-actions" at bounding box center [300, 218] width 83 height 26
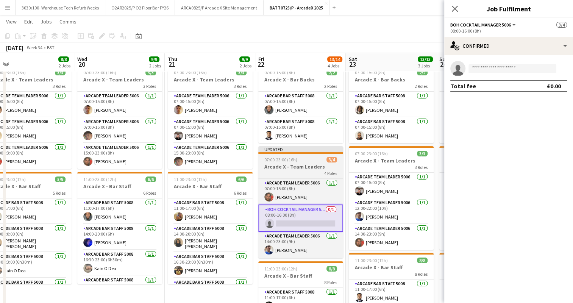
click at [299, 165] on h3 "Arcade X - Team Leaders" at bounding box center [300, 166] width 85 height 7
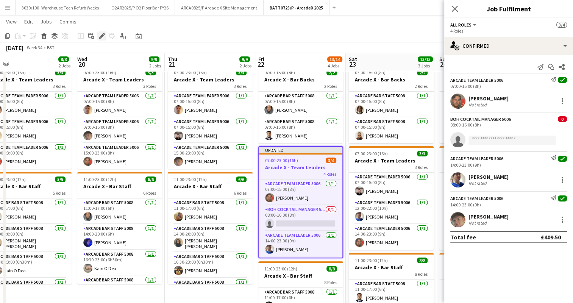
click at [98, 33] on div "Edit" at bounding box center [101, 35] width 9 height 9
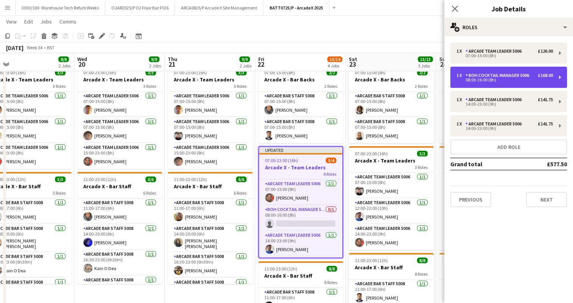
click at [524, 76] on div "BOH Cocktail Manager 5006" at bounding box center [498, 75] width 67 height 5
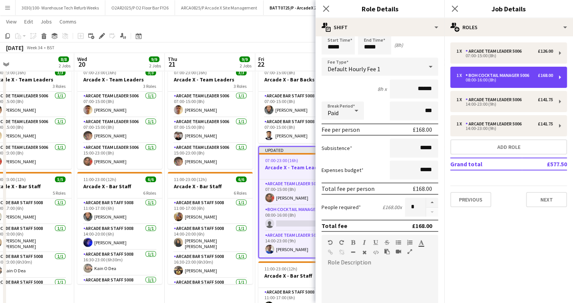
scroll to position [26, 0]
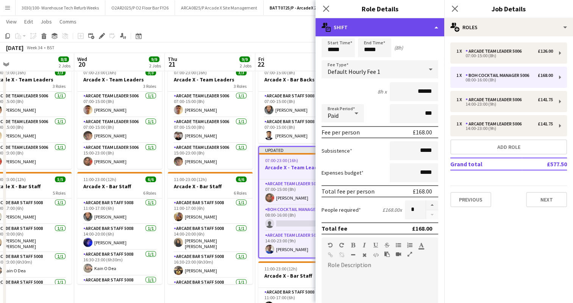
click at [406, 26] on div "multiple-actions-text Shift" at bounding box center [379, 27] width 129 height 18
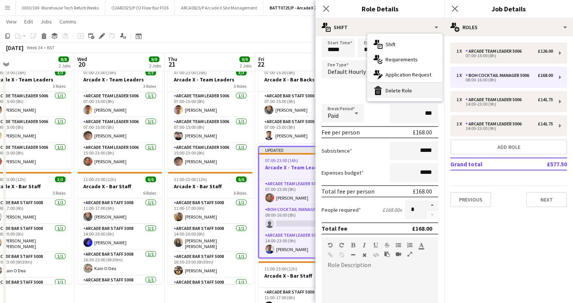
click at [401, 89] on div "bin-2 Delete Role" at bounding box center [404, 90] width 75 height 15
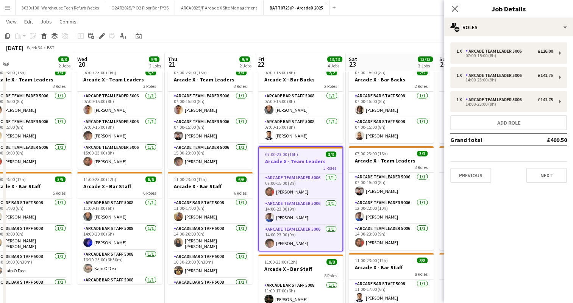
click at [336, 55] on app-board-header-date "Fri 22 13/13 4 Jobs" at bounding box center [300, 62] width 91 height 18
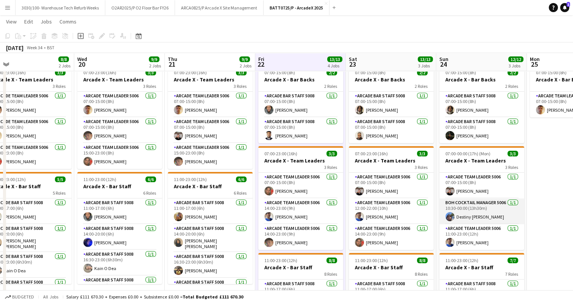
click at [471, 213] on app-card-role "BOH Cocktail Manager 5006 [DATE] 10:30-00:00 (13h30m) Destiny [PERSON_NAME]" at bounding box center [481, 211] width 85 height 26
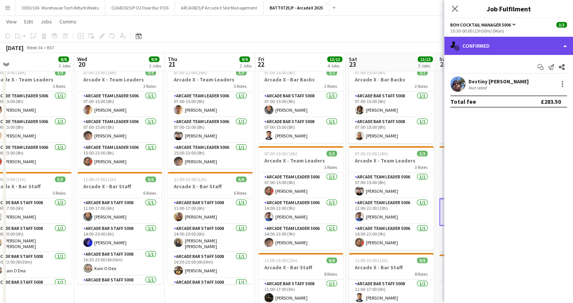
click at [542, 47] on div "single-neutral-actions-check-2 Confirmed" at bounding box center [508, 46] width 129 height 18
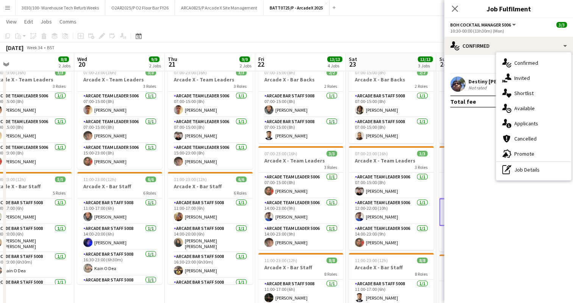
click at [479, 144] on mat-expansion-panel "check Confirmed Start chat Send notification Share Destiny [PERSON_NAME] Not ra…" at bounding box center [508, 179] width 129 height 248
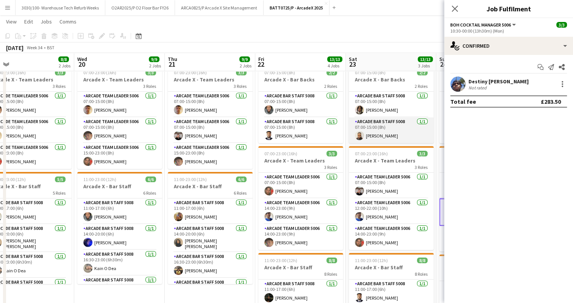
click at [387, 137] on app-card-role "Arcade Bar Staff 5008 [DATE] 07:00-15:00 (8h) [PERSON_NAME]" at bounding box center [391, 130] width 85 height 26
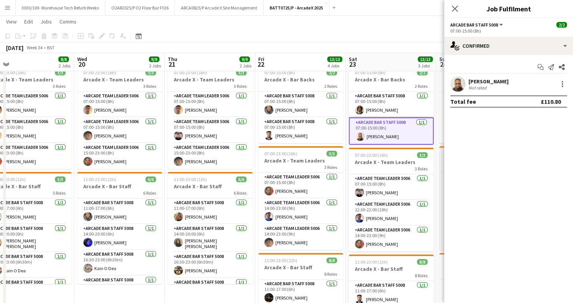
click at [439, 164] on h3 "Arcade X - Team Leaders" at bounding box center [481, 160] width 85 height 7
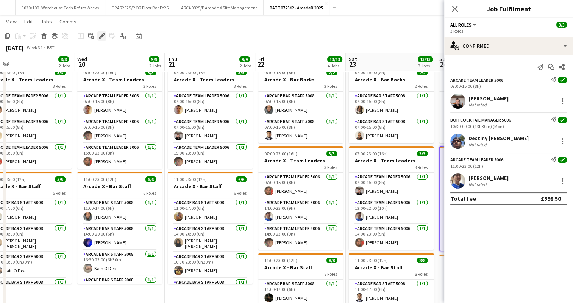
click at [103, 37] on icon "Edit" at bounding box center [102, 36] width 6 height 6
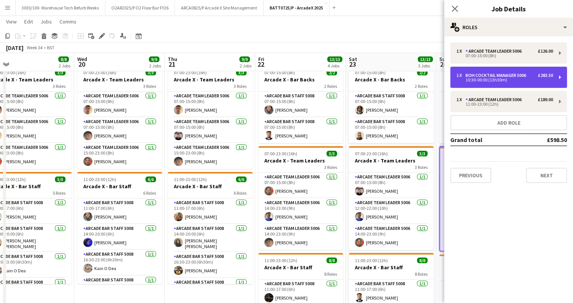
click at [488, 76] on div "BOH Cocktail Manager 5006" at bounding box center [497, 75] width 64 height 5
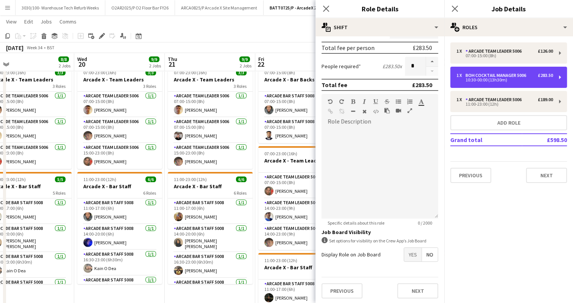
scroll to position [0, 0]
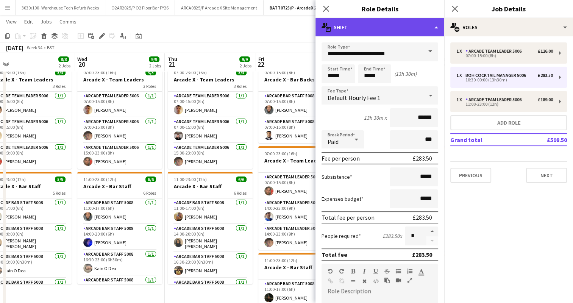
click at [410, 28] on div "multiple-actions-text Shift" at bounding box center [379, 27] width 129 height 18
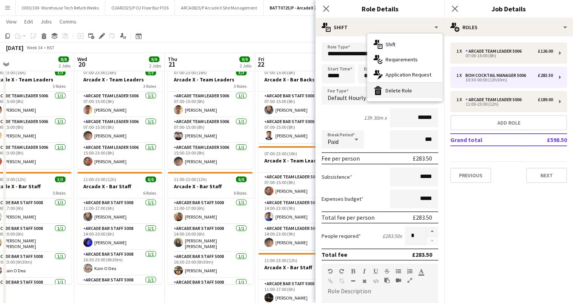
click at [401, 91] on div "bin-2 Delete Role" at bounding box center [404, 90] width 75 height 15
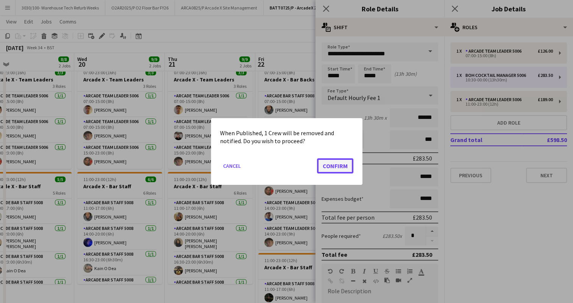
click at [335, 165] on button "Confirm" at bounding box center [335, 165] width 36 height 15
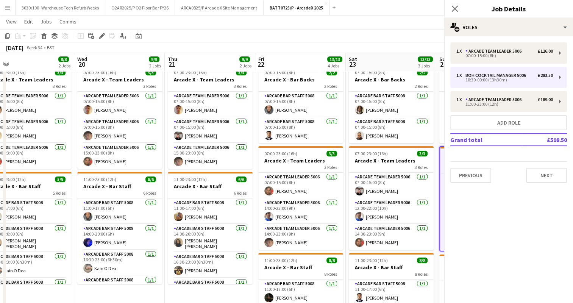
scroll to position [23, 0]
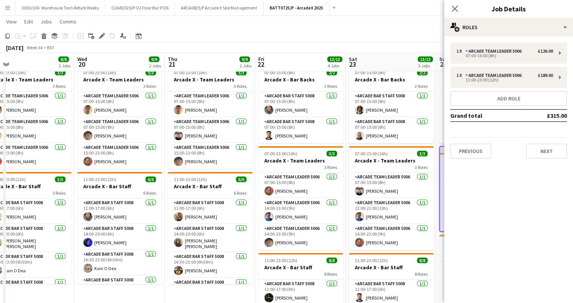
click at [359, 46] on div "[DATE] Week 34 • BST Publish 1 job Revert 1 job" at bounding box center [286, 47] width 573 height 11
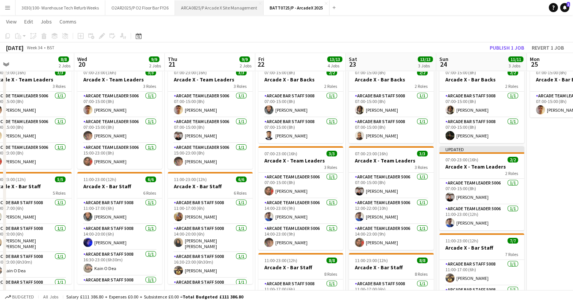
click at [235, 9] on button "ARCA0825/P Arcade X Site Management Close" at bounding box center [219, 7] width 89 height 15
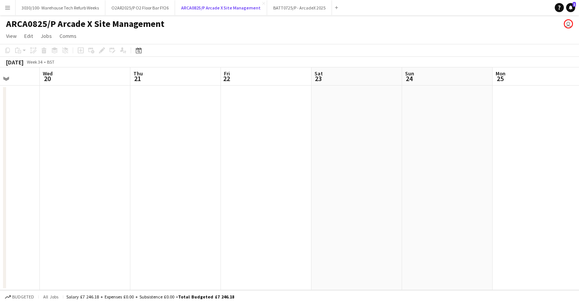
scroll to position [0, 235]
click at [239, 125] on app-date-cell at bounding box center [263, 188] width 91 height 204
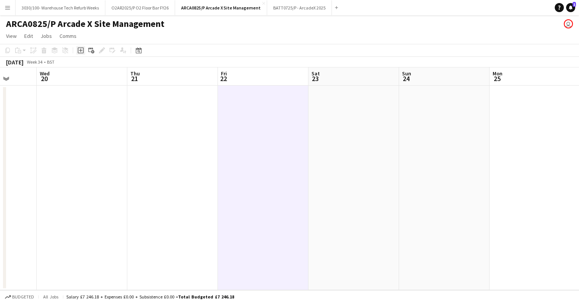
click at [81, 51] on icon "Add job" at bounding box center [81, 50] width 6 height 6
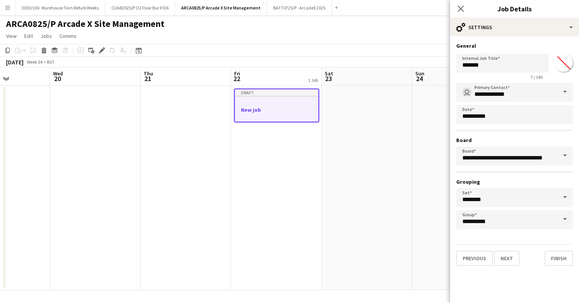
scroll to position [0, 309]
drag, startPoint x: 492, startPoint y: 68, endPoint x: 462, endPoint y: 73, distance: 30.7
click at [462, 73] on app-form-group "Internal Job Title ******* 7 / 140" at bounding box center [502, 67] width 92 height 26
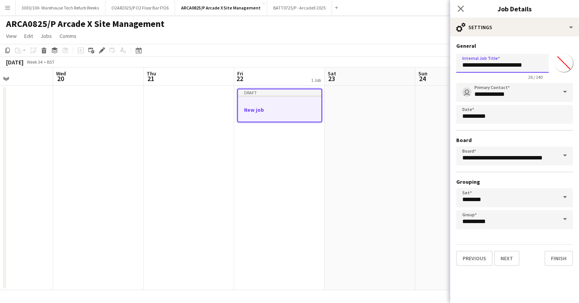
type input "**********"
click at [489, 132] on div "**********" at bounding box center [514, 156] width 117 height 146
click at [555, 257] on button "Finish" at bounding box center [558, 258] width 28 height 15
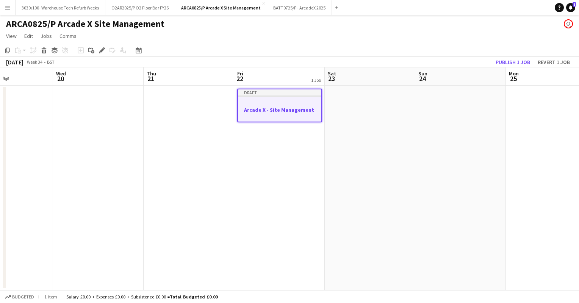
click at [271, 112] on h3 "Arcade X - Site Management" at bounding box center [279, 109] width 83 height 7
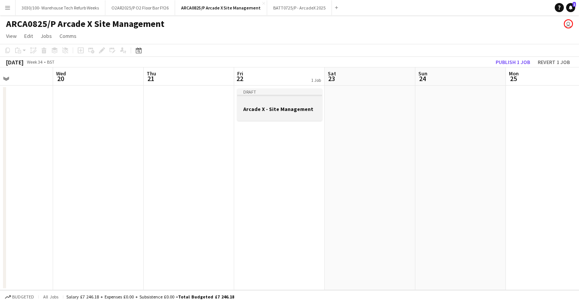
click at [268, 103] on div at bounding box center [279, 102] width 85 height 6
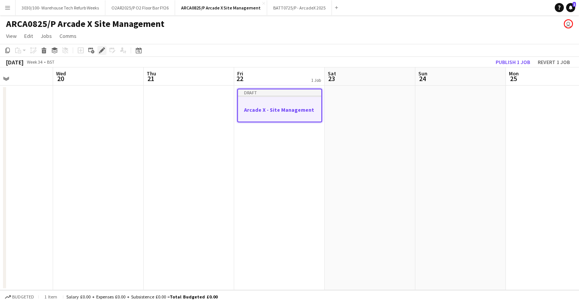
click at [103, 50] on icon at bounding box center [102, 50] width 4 height 4
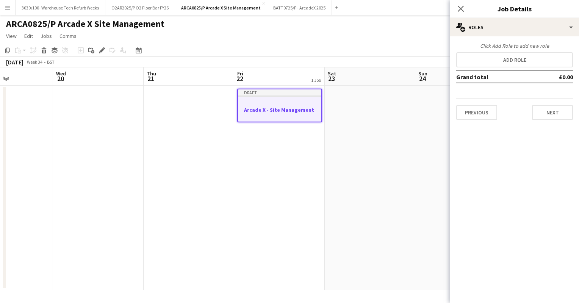
click at [518, 67] on div "Click Add Role to add new role Add role Grand total £0.00 Previous Next" at bounding box center [514, 81] width 129 height 78
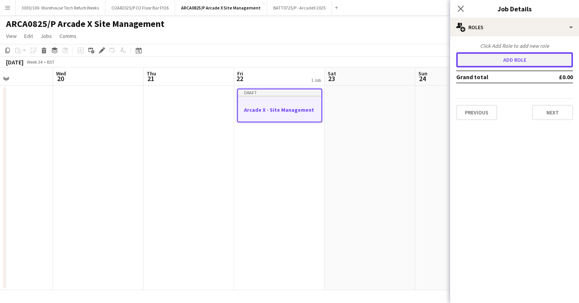
click at [507, 61] on button "Add role" at bounding box center [514, 59] width 117 height 15
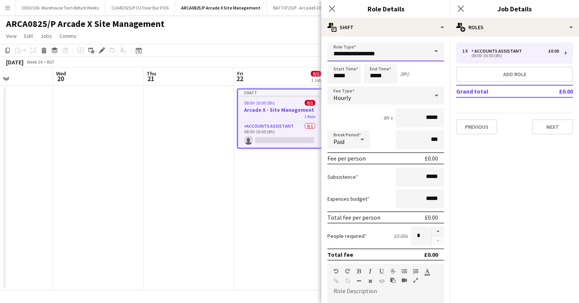
click at [345, 45] on input "**********" at bounding box center [385, 51] width 117 height 19
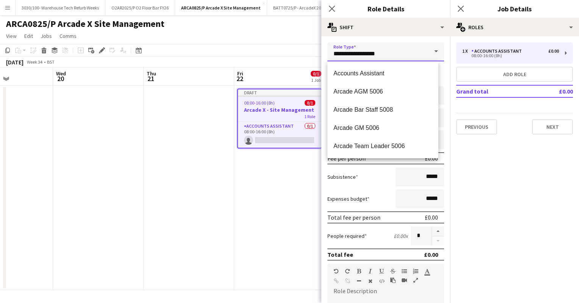
drag, startPoint x: 390, startPoint y: 48, endPoint x: 307, endPoint y: 53, distance: 82.3
click at [307, 53] on body "Menu Boards Boards Boards All jobs Status Workforce Workforce My Workforce Recr…" at bounding box center [289, 151] width 579 height 303
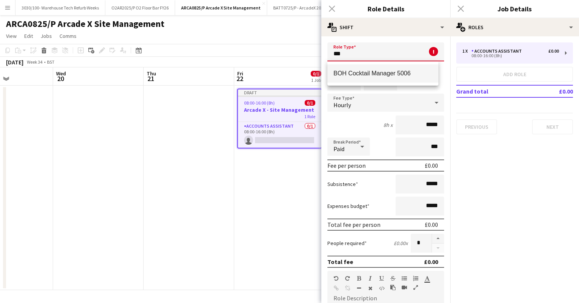
click at [359, 68] on mat-option "BOH Cocktail Manager 5006" at bounding box center [382, 73] width 111 height 18
type input "**********"
type input "******"
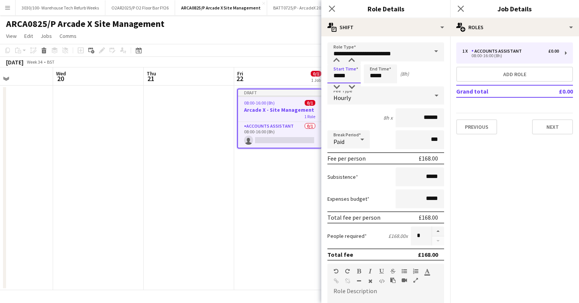
drag, startPoint x: 346, startPoint y: 77, endPoint x: 329, endPoint y: 77, distance: 17.4
click at [329, 77] on input "*****" at bounding box center [343, 73] width 33 height 19
type input "*****"
click at [374, 76] on input "*****" at bounding box center [380, 73] width 33 height 19
type input "*****"
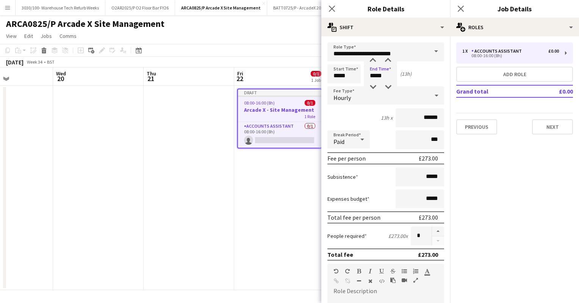
click at [361, 111] on div "13h x ******" at bounding box center [385, 117] width 117 height 19
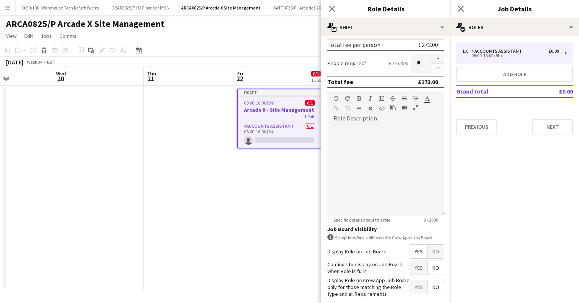
scroll to position [208, 0]
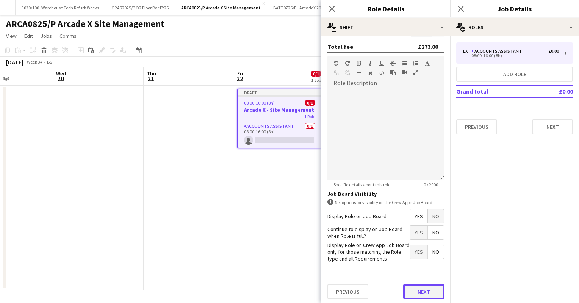
click at [421, 288] on button "Next" at bounding box center [423, 291] width 41 height 15
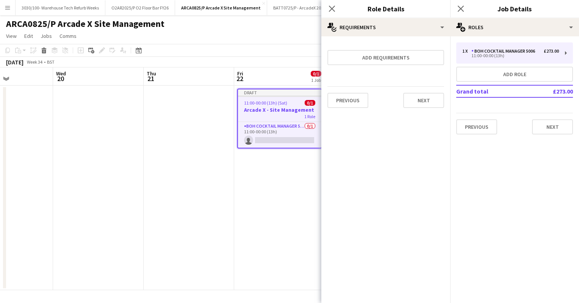
scroll to position [0, 0]
click at [417, 101] on button "Next" at bounding box center [423, 100] width 41 height 15
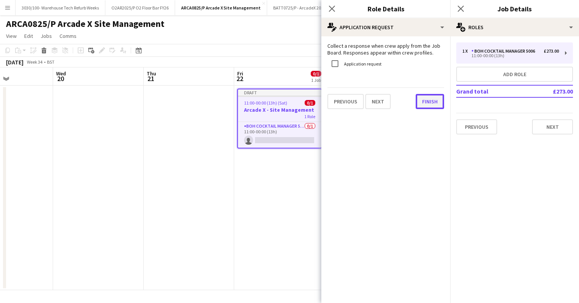
click at [428, 101] on button "Finish" at bounding box center [429, 101] width 28 height 15
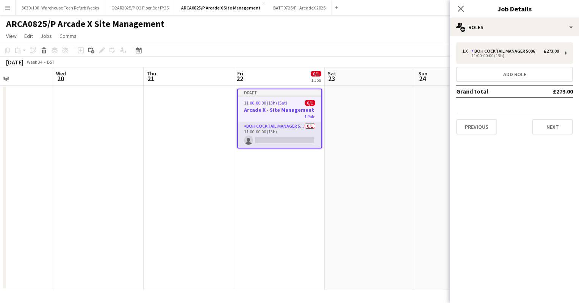
click at [289, 127] on app-card-role "BOH Cocktail Manager 5006 0/1 11:00-00:00 (13h) single-neutral-actions" at bounding box center [279, 135] width 83 height 26
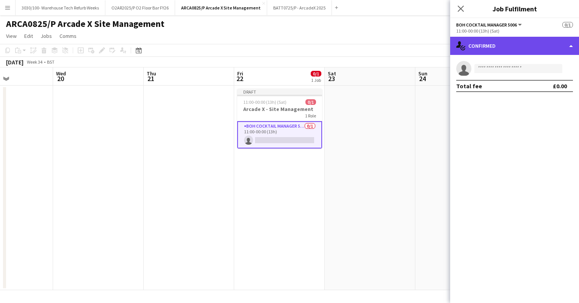
click at [535, 45] on div "single-neutral-actions-check-2 Confirmed" at bounding box center [514, 46] width 129 height 18
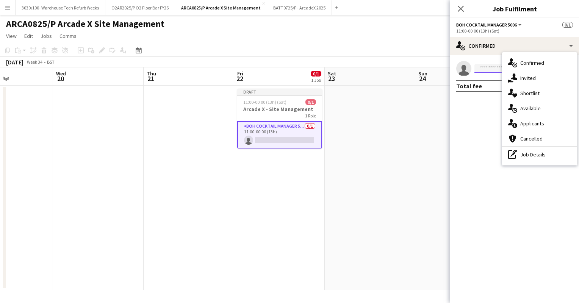
click at [486, 67] on input at bounding box center [518, 68] width 88 height 9
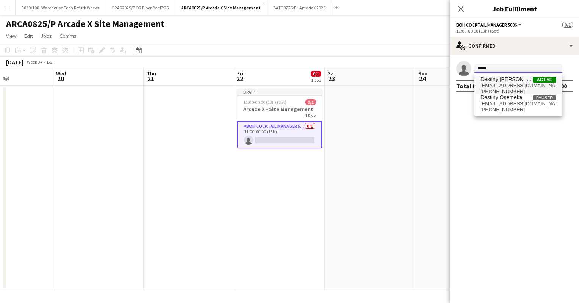
type input "*****"
click at [508, 82] on span "Destiny [PERSON_NAME]" at bounding box center [506, 79] width 52 height 6
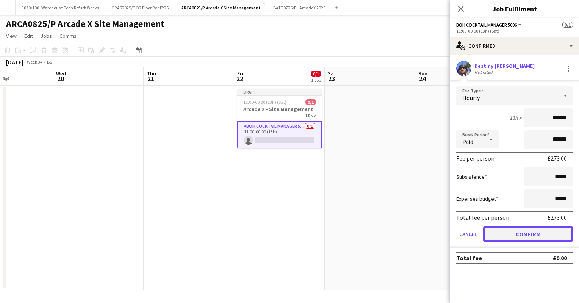
click at [518, 228] on button "Confirm" at bounding box center [528, 233] width 90 height 15
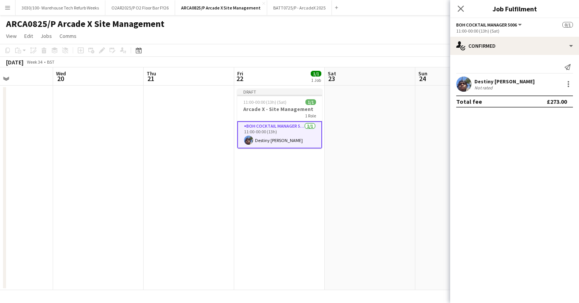
click at [428, 116] on app-date-cell at bounding box center [460, 188] width 91 height 204
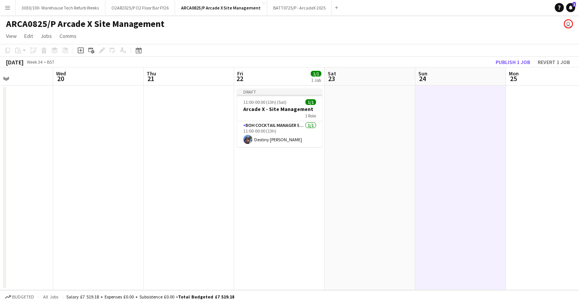
click at [428, 116] on app-date-cell at bounding box center [460, 188] width 91 height 204
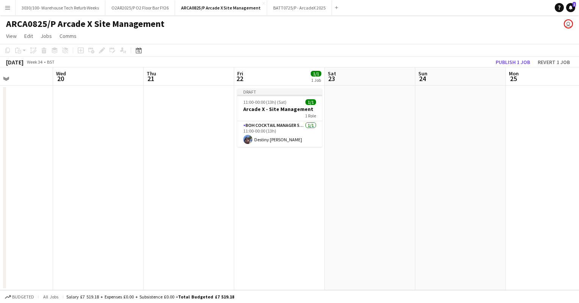
click at [428, 116] on app-date-cell at bounding box center [460, 188] width 91 height 204
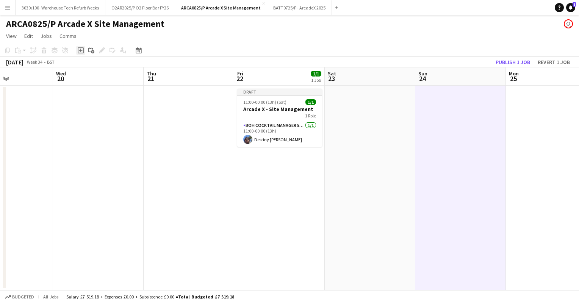
click at [82, 51] on icon "Add job" at bounding box center [81, 50] width 6 height 6
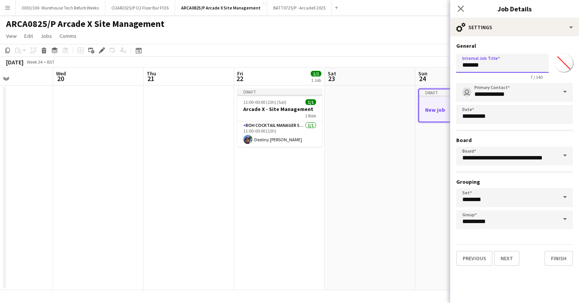
drag, startPoint x: 490, startPoint y: 68, endPoint x: 457, endPoint y: 70, distance: 33.0
click at [457, 70] on input "*******" at bounding box center [502, 63] width 92 height 19
click at [460, 12] on icon "Close pop-in" at bounding box center [460, 8] width 7 height 7
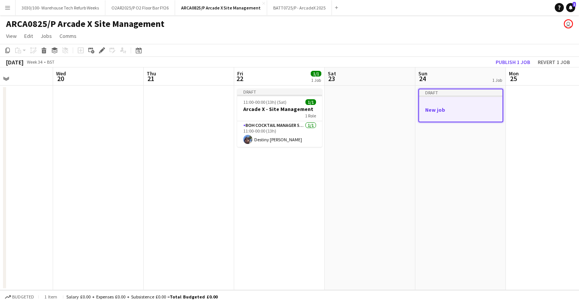
click at [442, 104] on div at bounding box center [460, 103] width 83 height 6
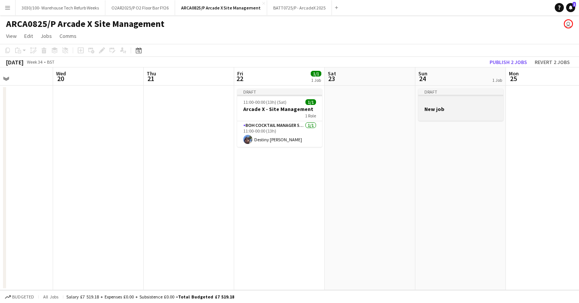
click at [442, 104] on div at bounding box center [460, 102] width 85 height 6
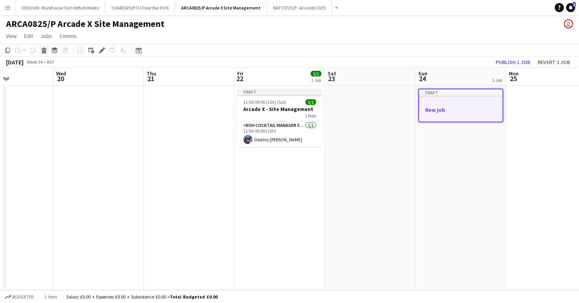
click at [46, 46] on div "Delete" at bounding box center [43, 50] width 9 height 9
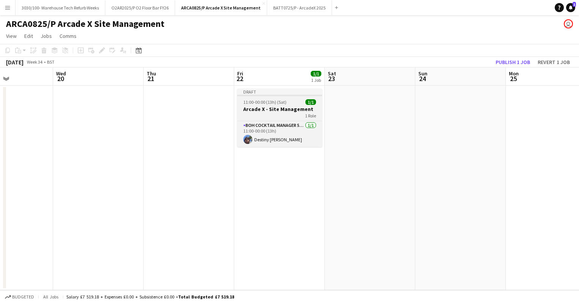
click at [271, 93] on div "Draft" at bounding box center [279, 92] width 85 height 6
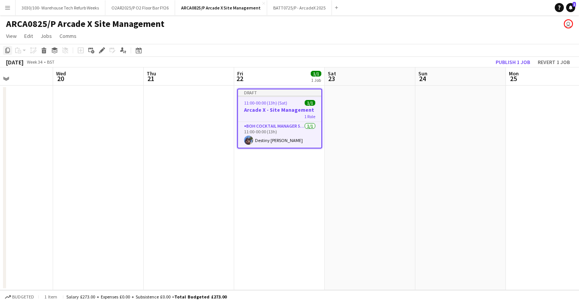
click at [6, 50] on icon at bounding box center [7, 50] width 5 height 5
click at [449, 93] on app-date-cell at bounding box center [460, 188] width 91 height 204
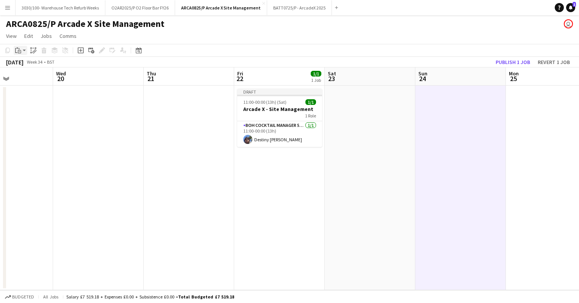
click at [21, 51] on div "Paste" at bounding box center [18, 50] width 9 height 9
click at [33, 74] on link "Paste with crew Ctrl+Shift+V" at bounding box center [55, 77] width 71 height 7
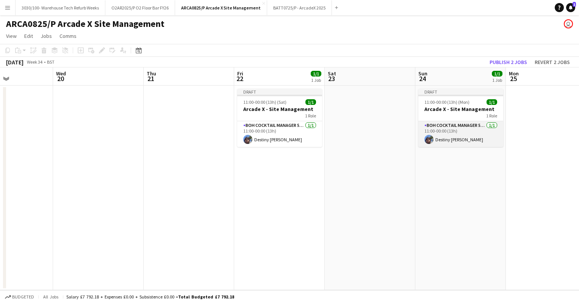
click at [457, 136] on app-card-role "BOH Cocktail Manager 5006 [DATE] 11:00-00:00 (13h) Destiny [PERSON_NAME]" at bounding box center [460, 134] width 85 height 26
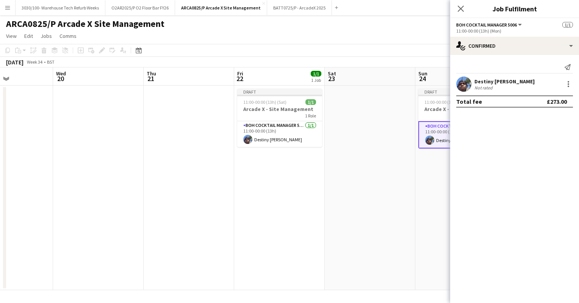
click at [430, 48] on app-toolbar "Copy Paste Paste Ctrl+V Paste with crew Ctrl+Shift+V Paste linked Job [GEOGRAPH…" at bounding box center [289, 50] width 579 height 13
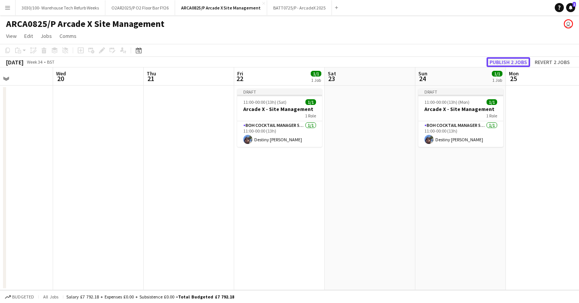
click at [506, 60] on button "Publish 2 jobs" at bounding box center [508, 62] width 44 height 10
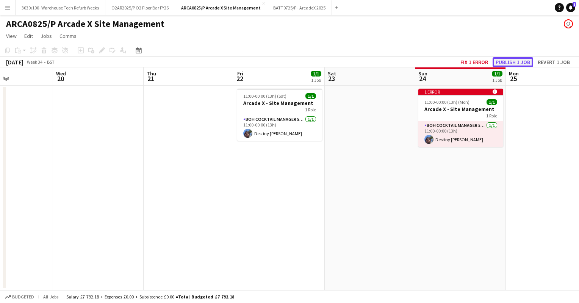
click at [506, 59] on button "Publish 1 job" at bounding box center [512, 62] width 41 height 10
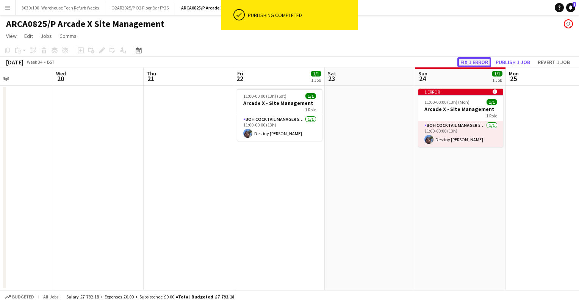
click at [478, 64] on button "Fix 1 error" at bounding box center [474, 62] width 34 height 10
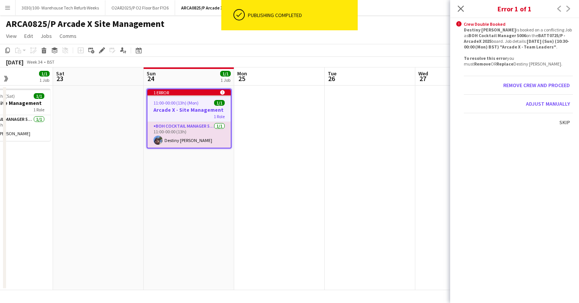
scroll to position [0, 261]
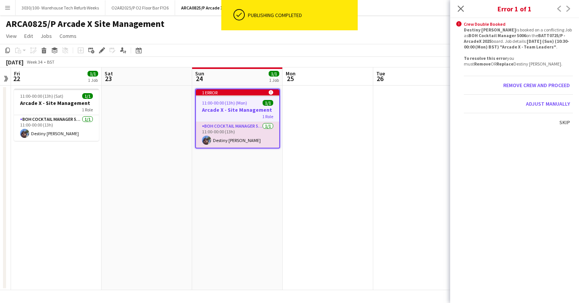
click at [406, 45] on app-toolbar "Copy Paste Paste Ctrl+V Paste with crew Ctrl+Shift+V Paste linked Job [GEOGRAPH…" at bounding box center [289, 50] width 579 height 13
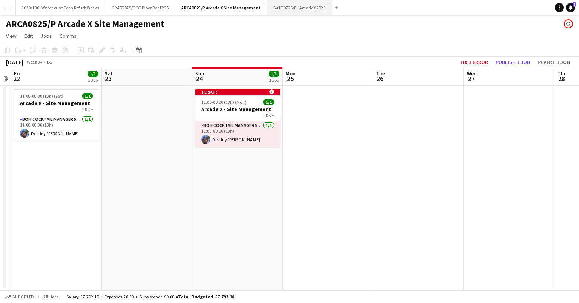
click at [279, 8] on button "BATT0725/P - ArcadeX 2025 Close" at bounding box center [299, 7] width 65 height 15
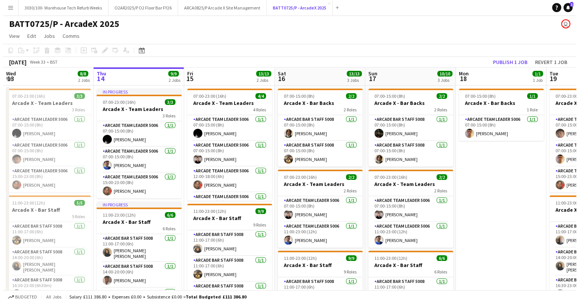
scroll to position [0, 186]
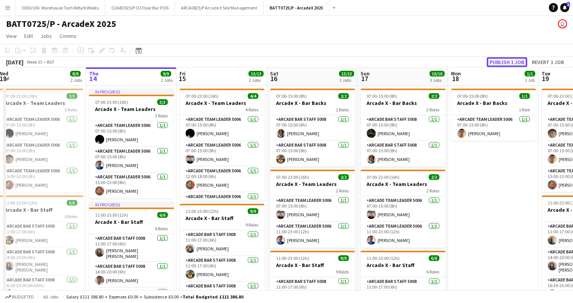
click at [504, 62] on button "Publish 1 job" at bounding box center [507, 62] width 41 height 10
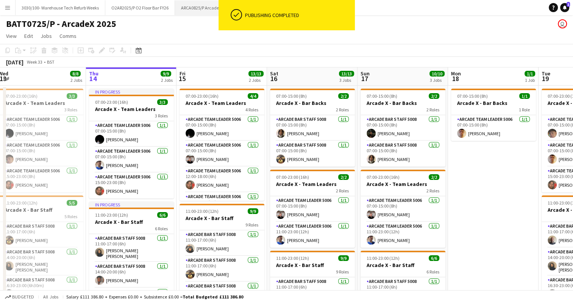
click at [206, 8] on button "ARCA0825/P Arcade X Site Management Close" at bounding box center [219, 7] width 89 height 15
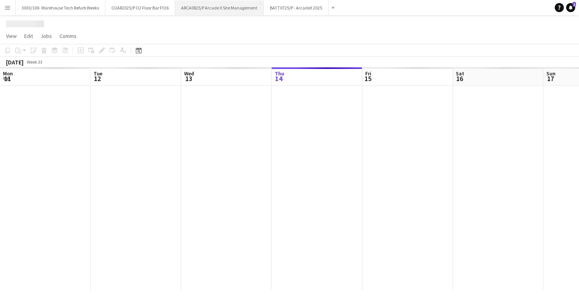
scroll to position [0, 181]
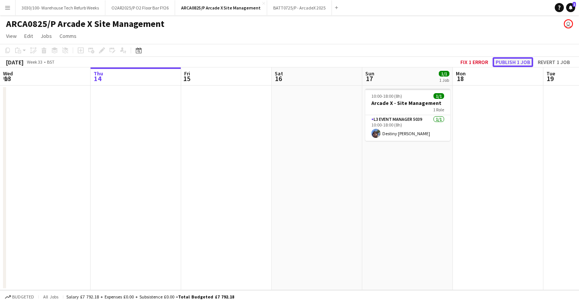
click at [507, 61] on button "Publish 1 job" at bounding box center [512, 62] width 41 height 10
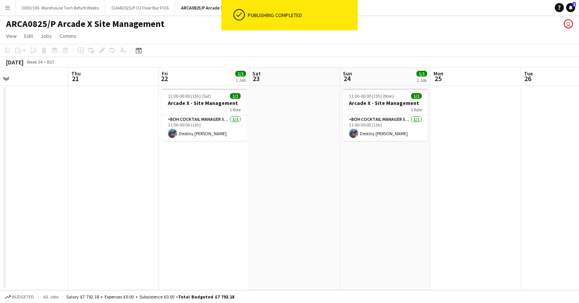
scroll to position [0, 294]
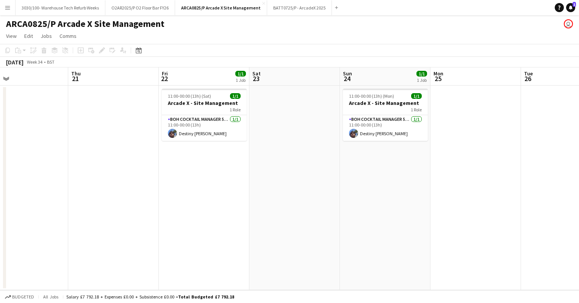
click at [376, 47] on app-toolbar "Copy Paste Paste Ctrl+V Paste with crew Ctrl+Shift+V Paste linked Job [GEOGRAPH…" at bounding box center [289, 50] width 579 height 13
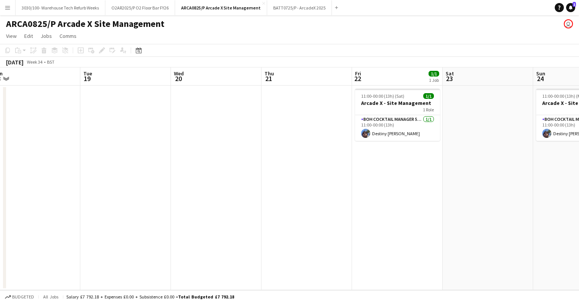
scroll to position [0, 189]
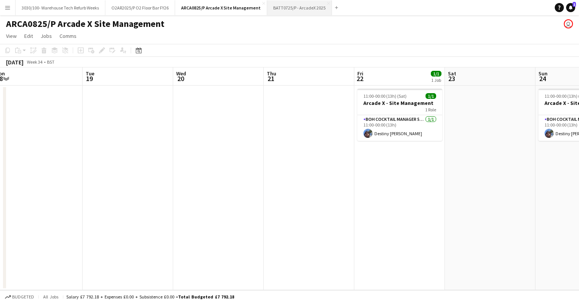
click at [300, 8] on button "BATT0725/P - ArcadeX 2025 Close" at bounding box center [299, 7] width 65 height 15
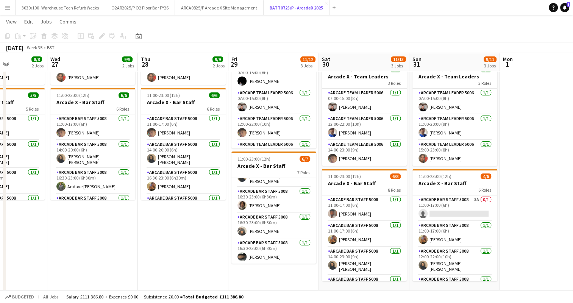
scroll to position [94, 0]
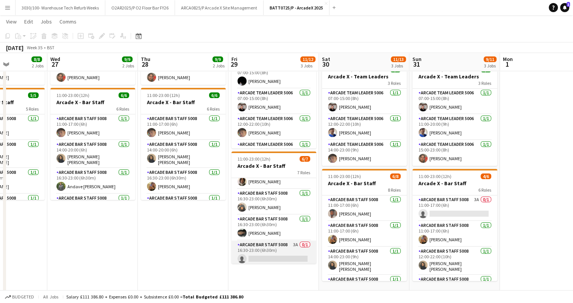
click at [281, 243] on app-card-role "Arcade Bar Staff 5008 3A 0/1 16:30-23:00 (6h30m) single-neutral-actions" at bounding box center [273, 253] width 85 height 26
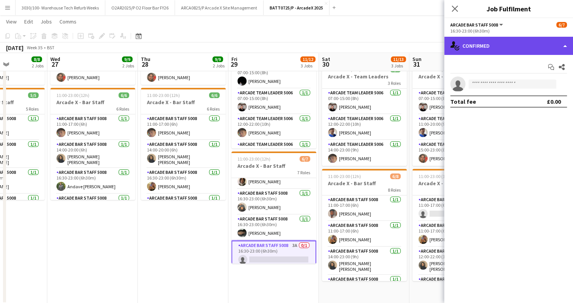
click at [517, 41] on div "single-neutral-actions-check-2 Confirmed" at bounding box center [508, 46] width 129 height 18
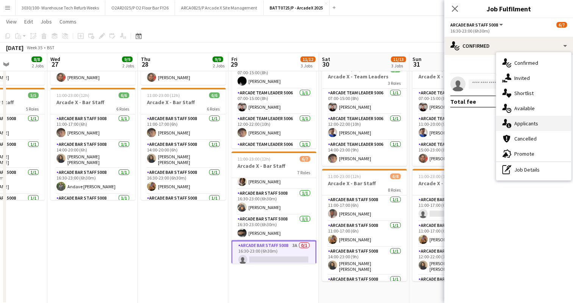
click at [529, 122] on div "single-neutral-actions-information Applicants" at bounding box center [533, 123] width 75 height 15
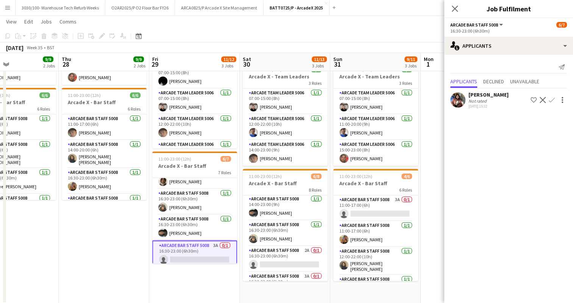
scroll to position [118, 0]
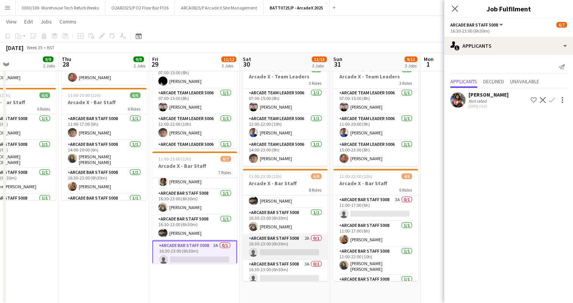
click at [297, 239] on app-card-role "Arcade Bar Staff 5008 2A 0/1 16:30-23:00 (6h30m) single-neutral-actions" at bounding box center [285, 247] width 85 height 26
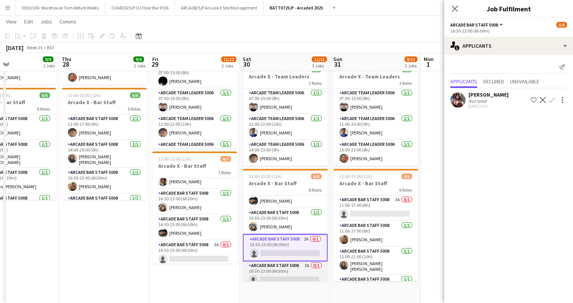
click at [292, 269] on app-card-role "Arcade Bar Staff 5008 3A 0/1 16:30-23:00 (6h30m) single-neutral-actions" at bounding box center [285, 274] width 85 height 26
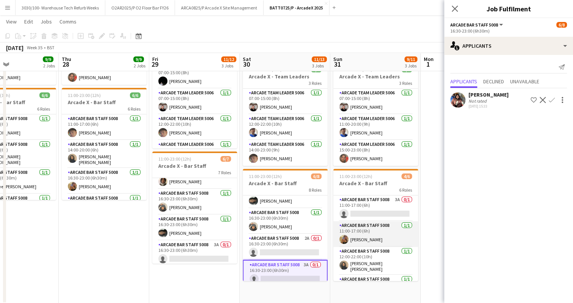
scroll to position [0, 337]
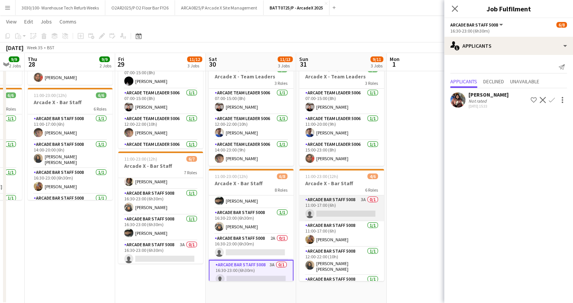
click at [348, 206] on app-card-role "Arcade Bar Staff 5008 3A 0/1 11:00-17:00 (6h) single-neutral-actions" at bounding box center [341, 208] width 85 height 26
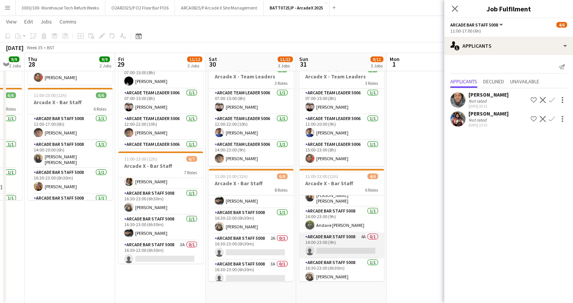
click at [348, 248] on app-card-role "Arcade Bar Staff 5008 4A 0/1 14:00-23:00 (9h) single-neutral-actions" at bounding box center [341, 245] width 85 height 26
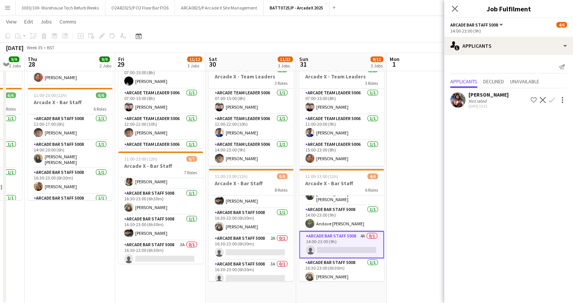
scroll to position [69, 0]
click at [433, 98] on app-date-cell at bounding box center [432, 141] width 91 height 326
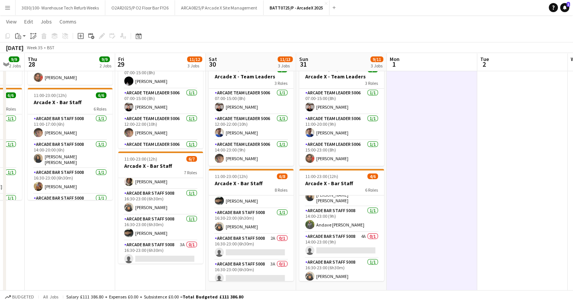
click at [370, 35] on app-toolbar "Copy Paste Paste Ctrl+V Paste with crew Ctrl+Shift+V Paste linked Job [GEOGRAPH…" at bounding box center [286, 36] width 573 height 13
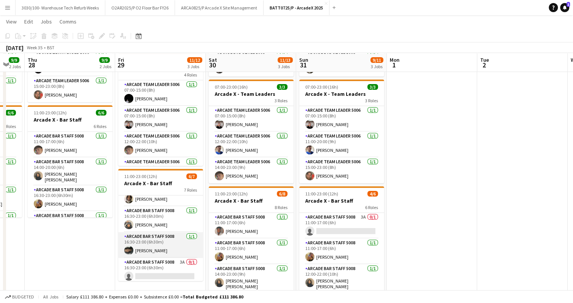
scroll to position [90, 0]
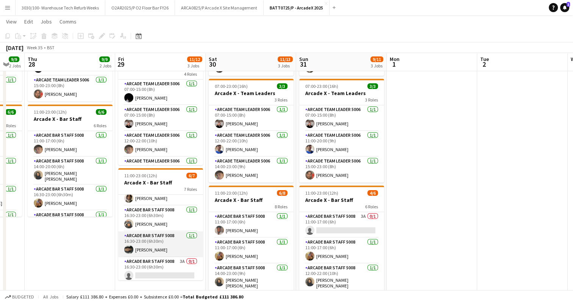
click at [167, 273] on app-card-role "Arcade Bar Staff 5008 3A 0/1 16:30-23:00 (6h30m) single-neutral-actions" at bounding box center [160, 270] width 85 height 26
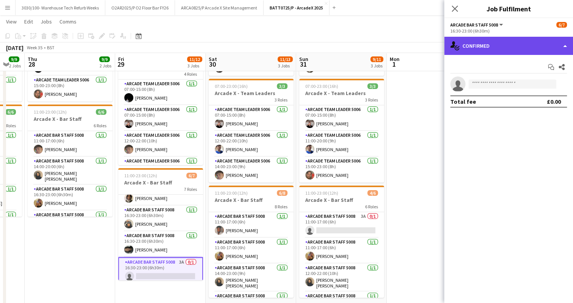
click at [515, 37] on div "single-neutral-actions-check-2 Confirmed" at bounding box center [508, 46] width 129 height 18
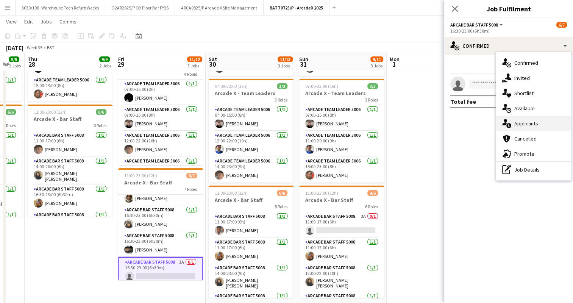
click at [526, 126] on div "single-neutral-actions-information Applicants" at bounding box center [533, 123] width 75 height 15
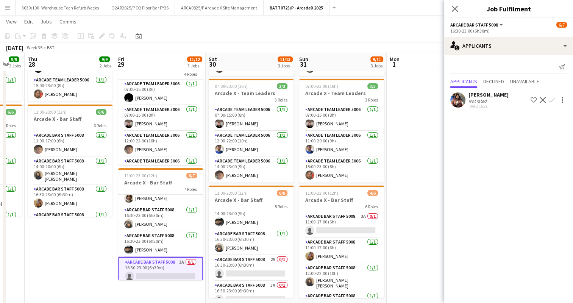
scroll to position [115, 0]
click at [256, 258] on app-card-role "Arcade Bar Staff 5008 2A 0/1 16:30-23:00 (6h30m) single-neutral-actions" at bounding box center [251, 267] width 85 height 26
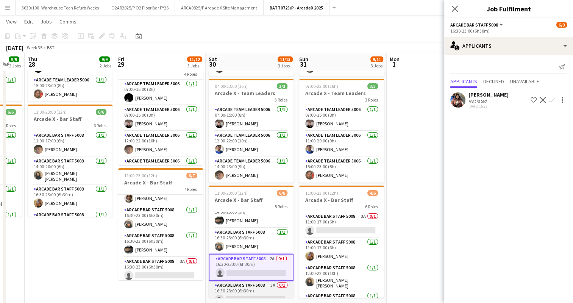
click at [254, 281] on app-card-role "Arcade Bar Staff 5008 3A 0/1 16:30-23:00 (6h30m) single-neutral-actions" at bounding box center [251, 294] width 85 height 26
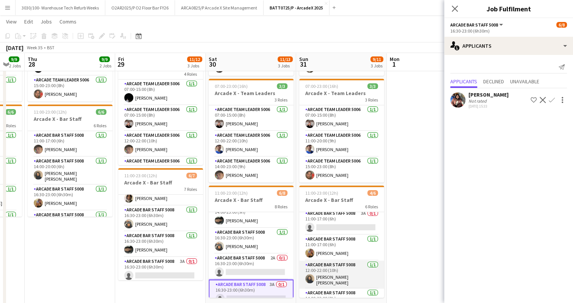
scroll to position [0, 0]
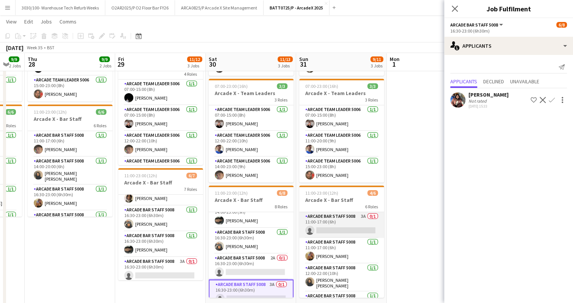
click at [341, 224] on app-card-role "Arcade Bar Staff 5008 3A 0/1 11:00-17:00 (6h) single-neutral-actions" at bounding box center [341, 225] width 85 height 26
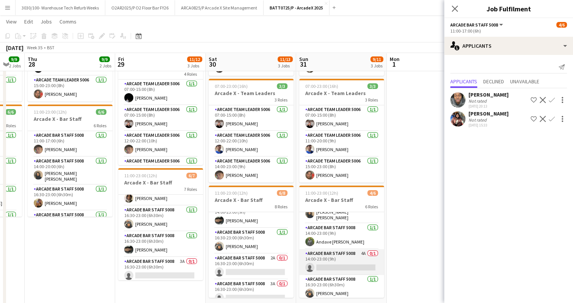
click at [342, 259] on app-card-role "Arcade Bar Staff 5008 4A 0/1 14:00-23:00 (9h) single-neutral-actions" at bounding box center [341, 262] width 85 height 26
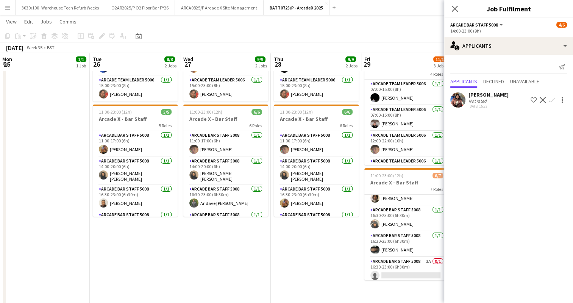
scroll to position [0, 225]
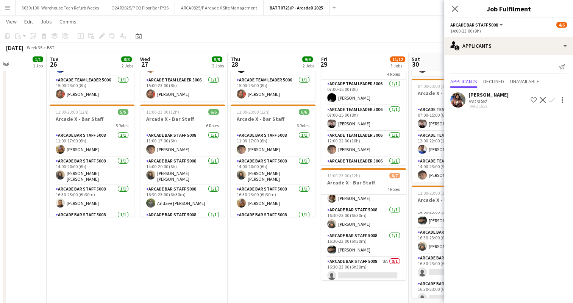
click at [261, 242] on app-date-cell "07:00-23:00 (16h) 3/3 Arcade X - Team Leaders 3 Roles Arcade Team Leader 5006 […" at bounding box center [273, 158] width 91 height 326
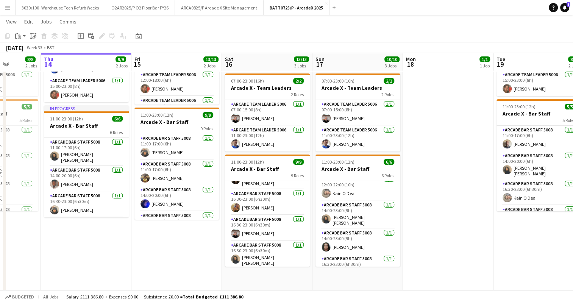
scroll to position [69, 0]
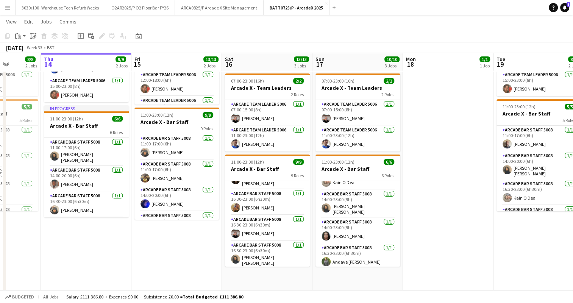
click at [434, 114] on app-date-cell "07:00-15:00 (8h) 1/1 Arcade X - Bar Backs 1 Role Arcade Team Leader 5006 [DATE]…" at bounding box center [448, 152] width 91 height 326
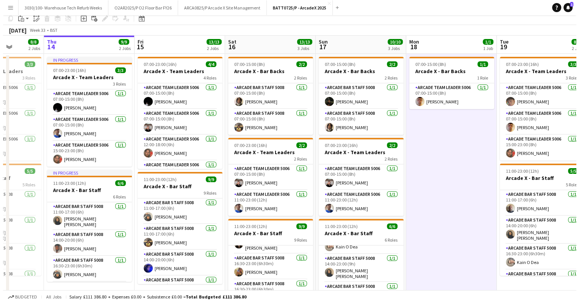
scroll to position [0, 0]
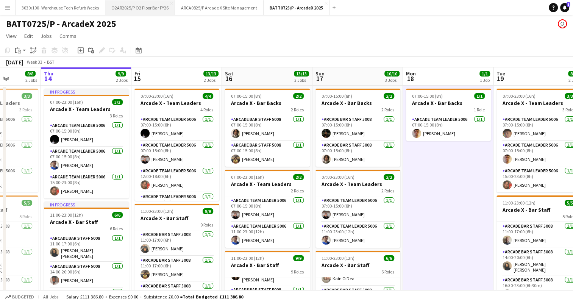
click at [151, 7] on button "O2AR2025/P O2 Floor Bar FY26 Close" at bounding box center [140, 7] width 70 height 15
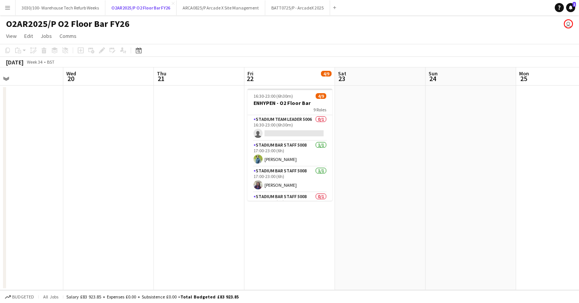
scroll to position [0, 209]
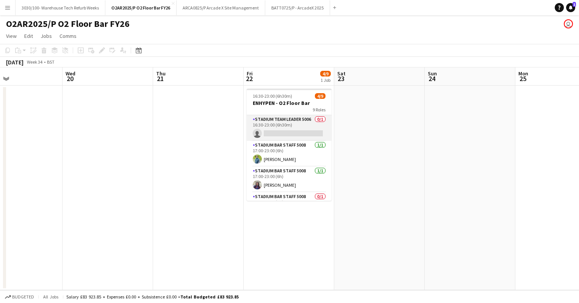
click at [288, 121] on app-card-role "Stadium Team Leader 5006 0/1 16:30-23:00 (6h30m) single-neutral-actions" at bounding box center [289, 128] width 85 height 26
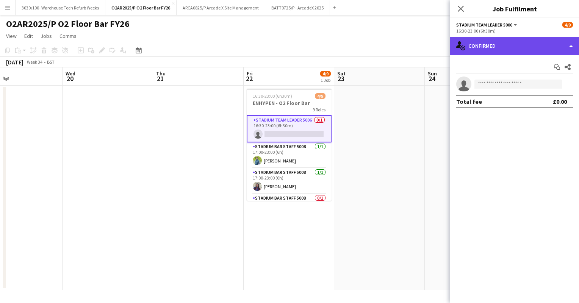
click at [531, 43] on div "single-neutral-actions-check-2 Confirmed" at bounding box center [514, 46] width 129 height 18
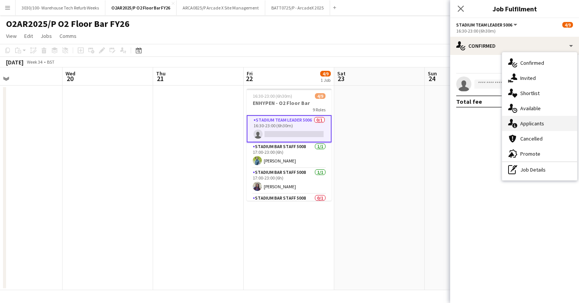
click at [530, 126] on div "single-neutral-actions-information Applicants" at bounding box center [539, 123] width 75 height 15
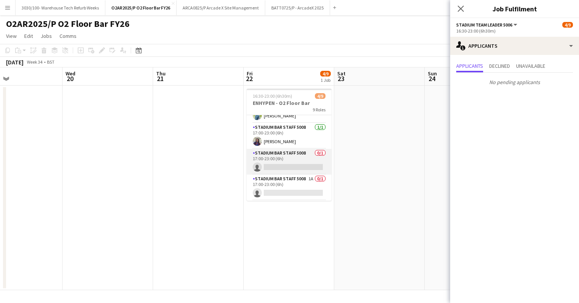
click at [303, 155] on app-card-role "Stadium Bar Staff 5008 0/1 17:00-23:00 (6h) single-neutral-actions" at bounding box center [289, 162] width 85 height 26
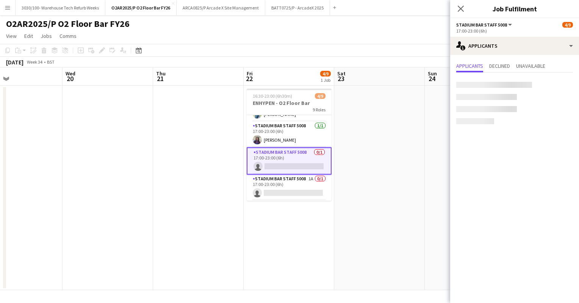
scroll to position [44, 0]
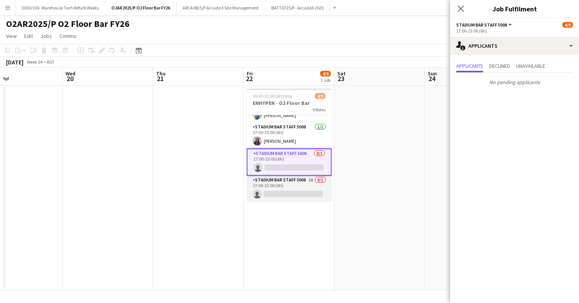
click at [285, 189] on app-card-role "Stadium Bar Staff 5008 1A 0/1 17:00-23:00 (6h) single-neutral-actions" at bounding box center [289, 189] width 85 height 26
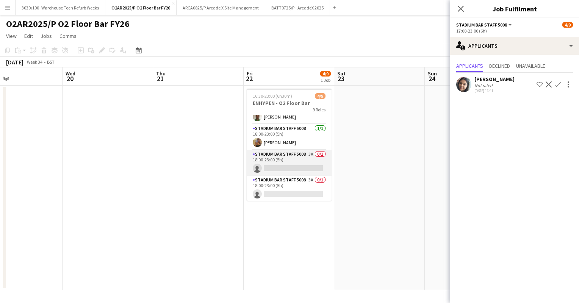
click at [290, 165] on app-card-role "Stadium Bar Staff 5008 3A 0/1 18:00-23:00 (5h) single-neutral-actions" at bounding box center [289, 163] width 85 height 26
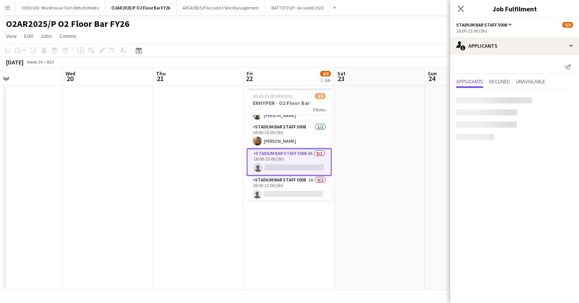
scroll to position [146, 0]
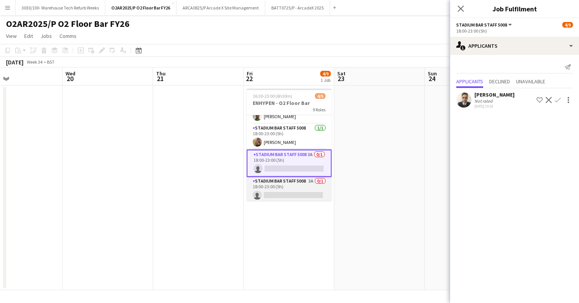
click at [285, 188] on app-card-role "Stadium Bar Staff 5008 3A 0/1 18:00-23:00 (5h) single-neutral-actions" at bounding box center [289, 190] width 85 height 26
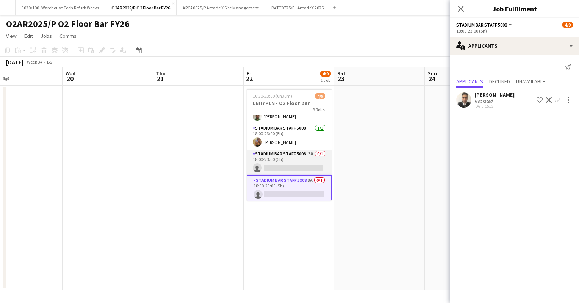
click at [292, 156] on app-card-role "Stadium Bar Staff 5008 3A 0/1 18:00-23:00 (5h) single-neutral-actions" at bounding box center [289, 163] width 85 height 26
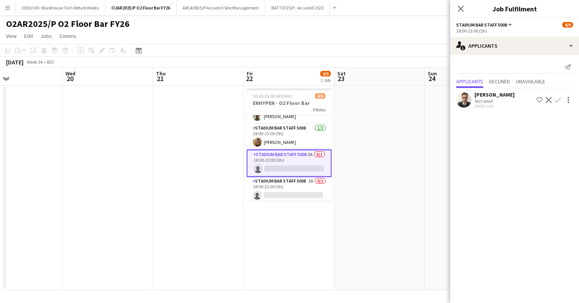
click at [556, 97] on app-icon "Confirm" at bounding box center [557, 100] width 6 height 6
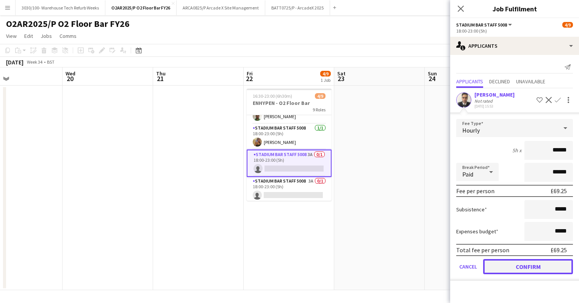
click at [511, 264] on button "Confirm" at bounding box center [528, 266] width 90 height 15
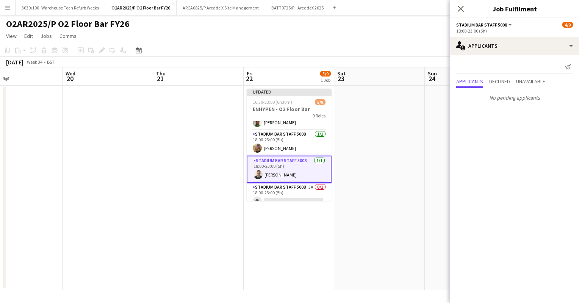
click at [396, 64] on div "[DATE] Week 34 • BST Publish 1 job Revert 1 job" at bounding box center [289, 62] width 579 height 11
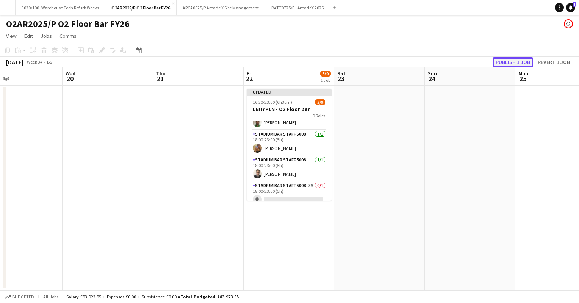
click at [505, 62] on button "Publish 1 job" at bounding box center [512, 62] width 41 height 10
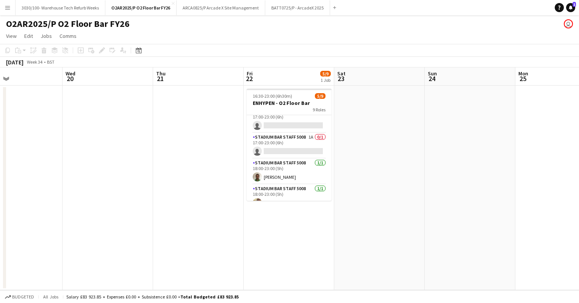
scroll to position [0, 0]
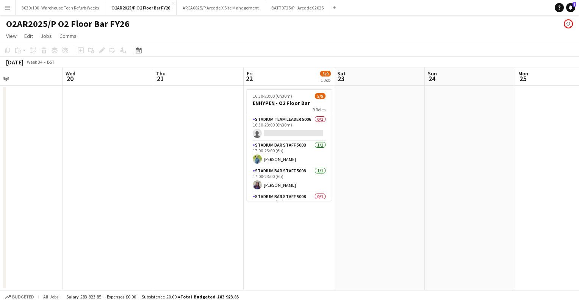
click at [386, 45] on app-toolbar "Copy Paste Paste Ctrl+V Paste with crew Ctrl+Shift+V Paste linked Job [GEOGRAPH…" at bounding box center [289, 50] width 579 height 13
click at [7, 9] on app-icon "Menu" at bounding box center [8, 8] width 6 height 6
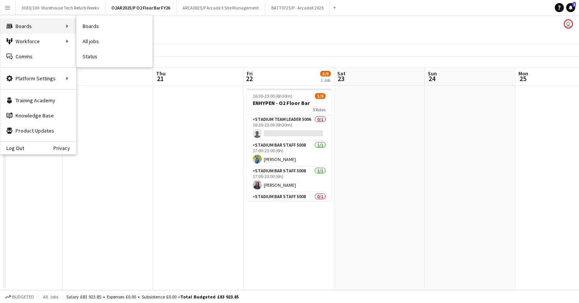
click at [30, 25] on div "Boards Boards" at bounding box center [38, 26] width 76 height 15
click at [55, 26] on div "Boards Boards" at bounding box center [38, 26] width 76 height 15
click at [87, 26] on link "Boards" at bounding box center [114, 26] width 76 height 15
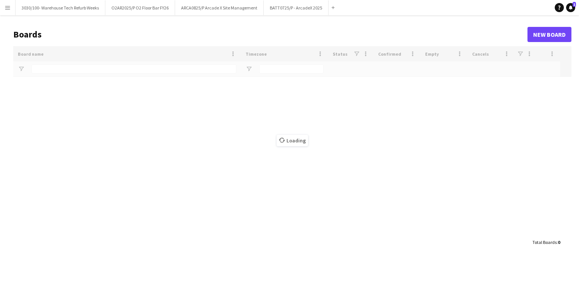
click at [66, 70] on main "Boards New Board Drag here to set row groups Drag here to set column labels Boa…" at bounding box center [289, 138] width 579 height 246
type input "****"
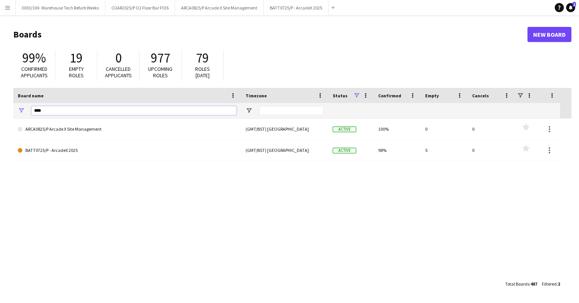
click at [48, 110] on input "****" at bounding box center [133, 110] width 205 height 9
click at [14, 6] on button "Menu" at bounding box center [7, 7] width 15 height 15
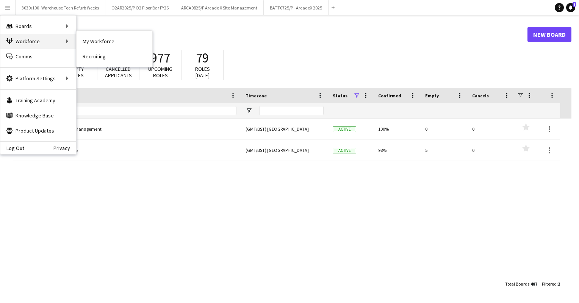
click at [26, 44] on div "Workforce Workforce" at bounding box center [38, 41] width 76 height 15
click at [96, 40] on link "My Workforce" at bounding box center [114, 41] width 76 height 15
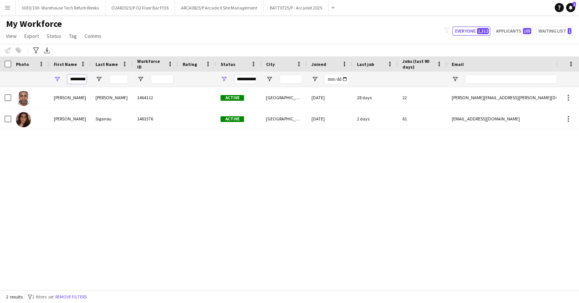
click at [83, 80] on input "*********" at bounding box center [76, 79] width 19 height 9
type input "*"
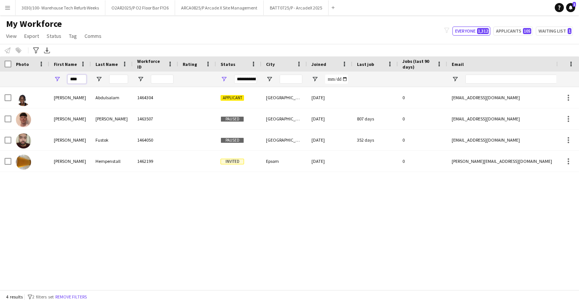
type input "****"
click at [100, 198] on div "[PERSON_NAME] 1464304 Applicant [GEOGRAPHIC_DATA] [DATE] 0 [EMAIL_ADDRESS][DOMA…" at bounding box center [278, 185] width 556 height 197
click at [284, 13] on button "BATT0725/P - ArcadeX 2025 Close" at bounding box center [296, 7] width 65 height 15
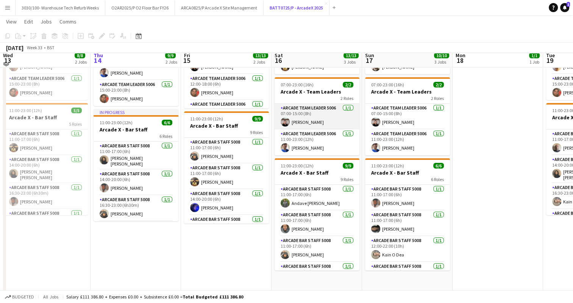
scroll to position [92, 0]
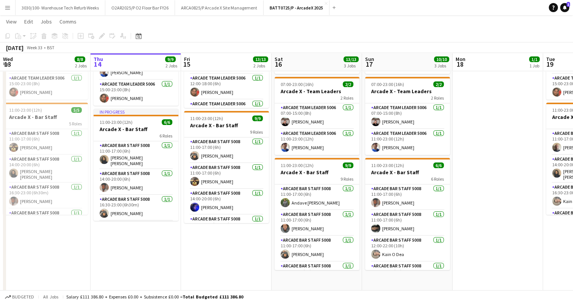
click at [137, 248] on app-date-cell "In progress 07:00-23:00 (16h) 3/3 Arcade X - Team Leaders 3 Roles Arcade Team L…" at bounding box center [136, 156] width 91 height 326
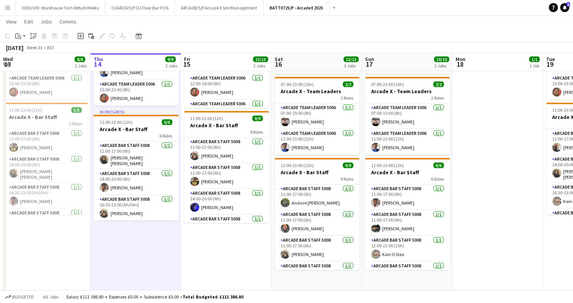
click at [81, 40] on div "Add job" at bounding box center [80, 35] width 9 height 9
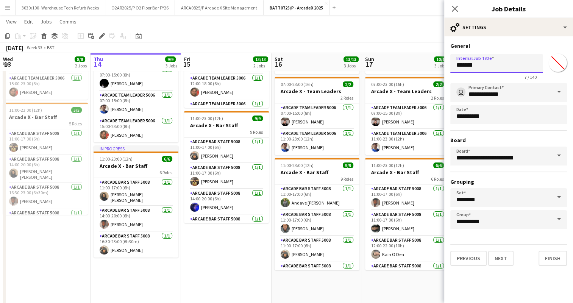
drag, startPoint x: 485, startPoint y: 69, endPoint x: 456, endPoint y: 70, distance: 28.4
click at [456, 70] on input "*******" at bounding box center [496, 63] width 92 height 19
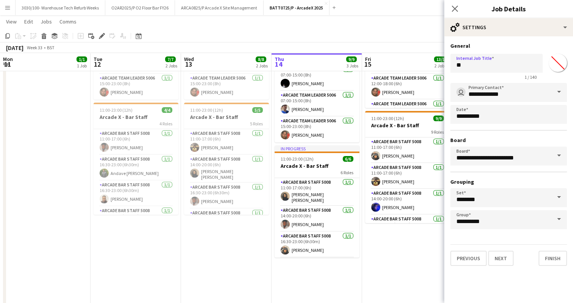
scroll to position [0, 181]
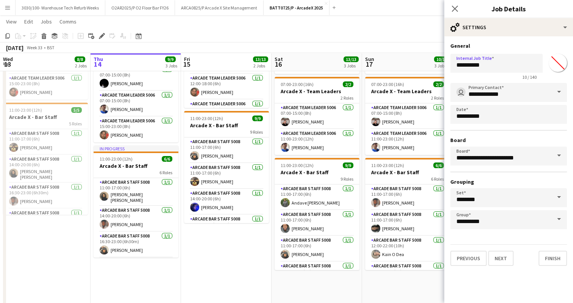
type input "**********"
click at [501, 48] on h3 "General" at bounding box center [508, 45] width 117 height 7
click at [548, 251] on button "Finish" at bounding box center [552, 258] width 28 height 15
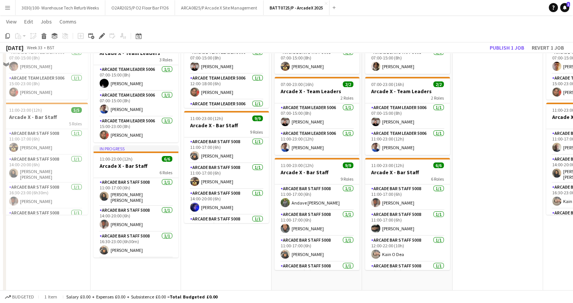
scroll to position [0, 0]
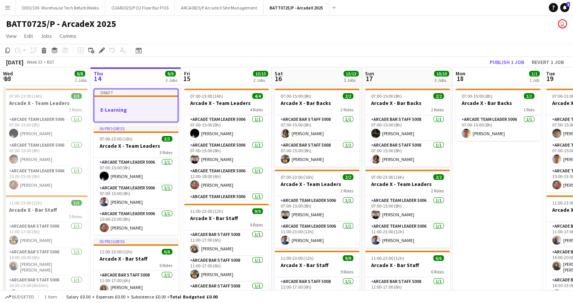
click at [123, 109] on h3 "E-Learning" at bounding box center [135, 109] width 83 height 7
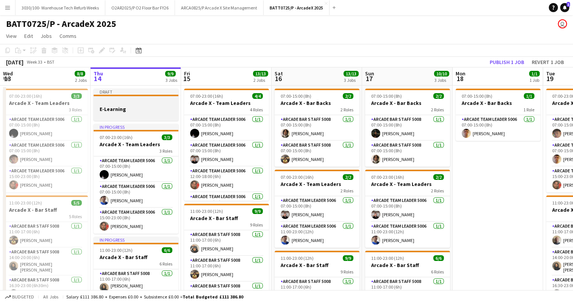
click at [117, 101] on div at bounding box center [136, 102] width 85 height 6
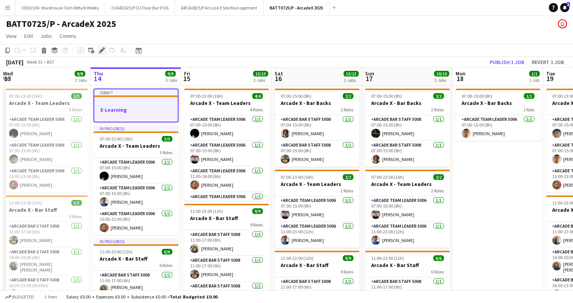
click at [101, 47] on icon "Edit" at bounding box center [102, 50] width 6 height 6
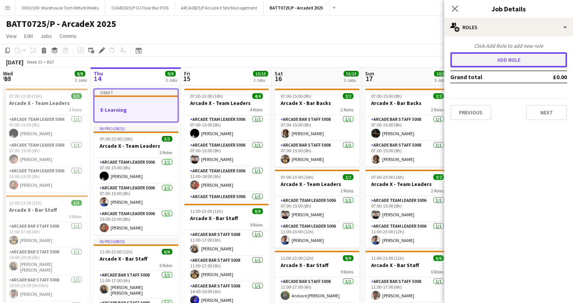
click at [506, 60] on button "Add role" at bounding box center [508, 59] width 117 height 15
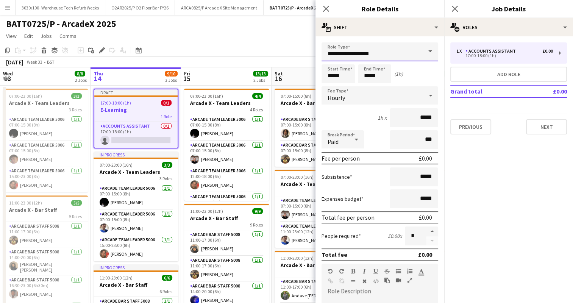
click at [382, 50] on input "**********" at bounding box center [379, 51] width 117 height 19
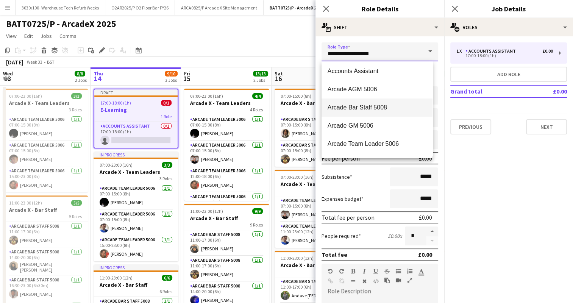
scroll to position [2, 0]
click at [370, 106] on span "Arcade Bar Staff 5008" at bounding box center [377, 108] width 99 height 7
type input "**********"
type input "******"
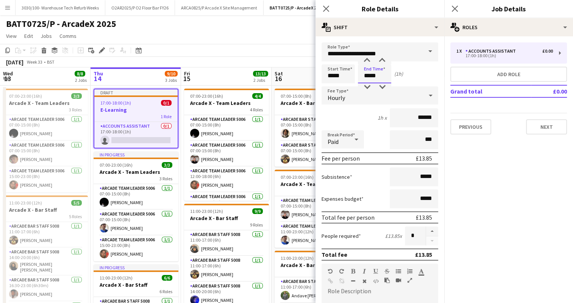
click at [369, 76] on input "*****" at bounding box center [374, 73] width 33 height 19
type input "*****"
click at [350, 120] on div "2h x ******" at bounding box center [379, 117] width 117 height 19
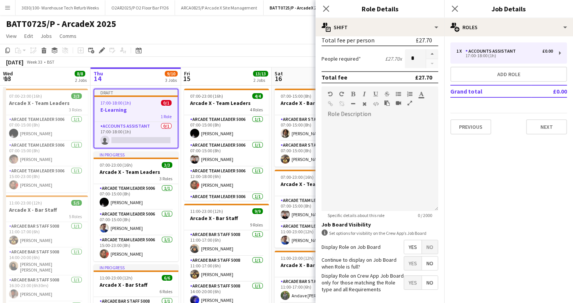
scroll to position [208, 0]
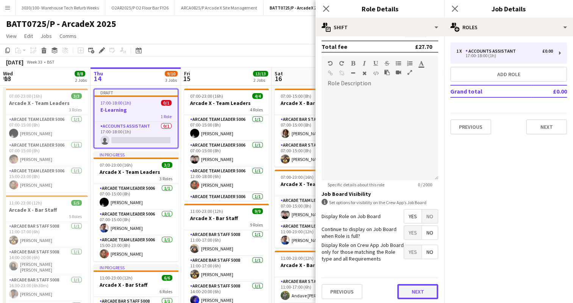
click at [404, 289] on button "Next" at bounding box center [417, 291] width 41 height 15
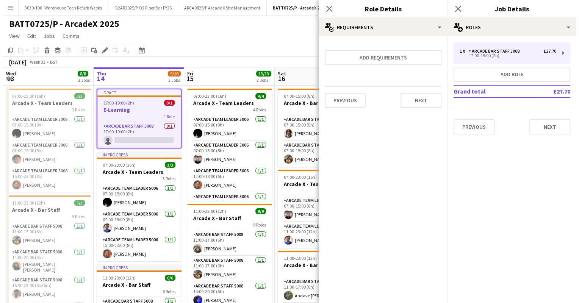
scroll to position [0, 0]
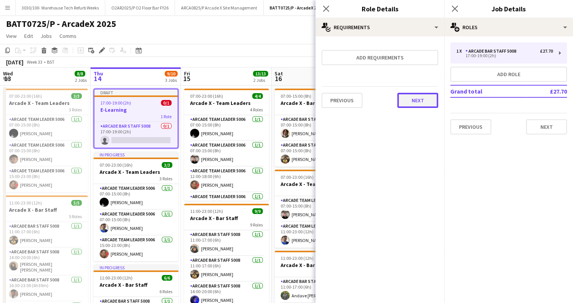
click at [412, 104] on button "Next" at bounding box center [417, 100] width 41 height 15
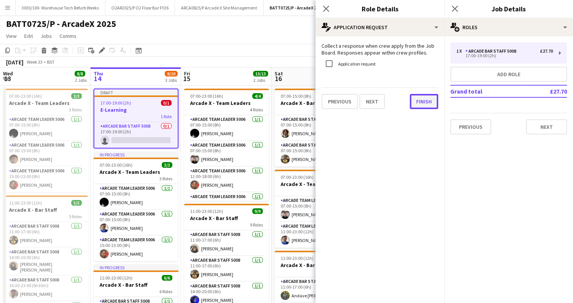
click at [418, 98] on button "Finish" at bounding box center [424, 101] width 28 height 15
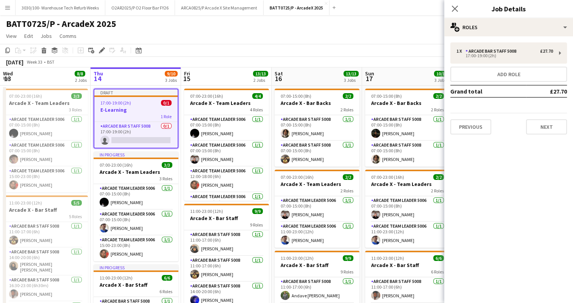
click at [224, 45] on app-toolbar "Copy Paste Paste Ctrl+V Paste with crew Ctrl+Shift+V Paste linked Job [GEOGRAPH…" at bounding box center [286, 50] width 573 height 13
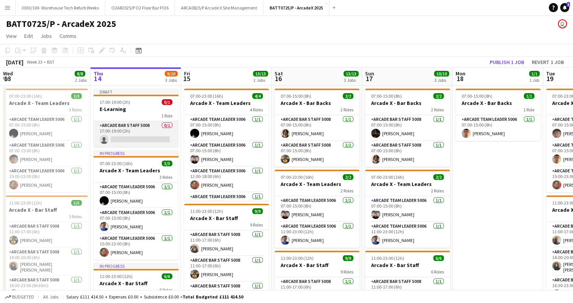
click at [132, 146] on app-card-role "Arcade Bar Staff 5008 0/1 17:00-19:00 (2h) single-neutral-actions" at bounding box center [136, 134] width 85 height 26
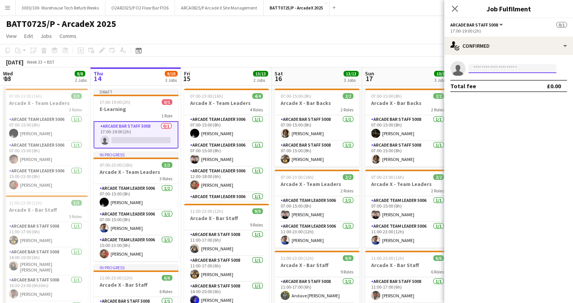
click at [475, 67] on input at bounding box center [512, 68] width 88 height 9
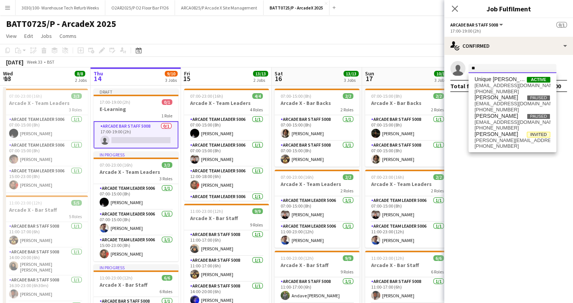
type input "*"
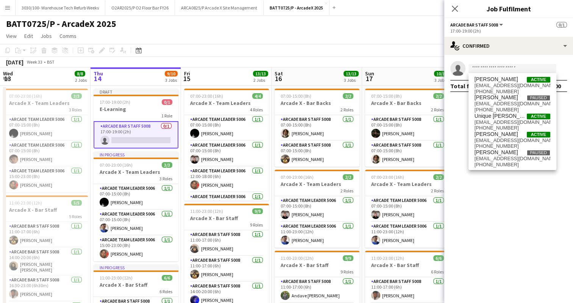
click at [396, 28] on div "BATT0725/P - ArcadeX 2025 user" at bounding box center [286, 22] width 573 height 14
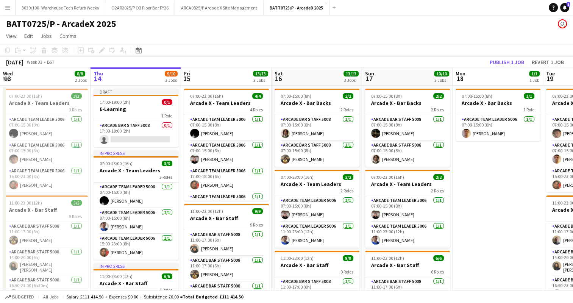
click at [8, 6] on app-icon "Menu" at bounding box center [8, 8] width 6 height 6
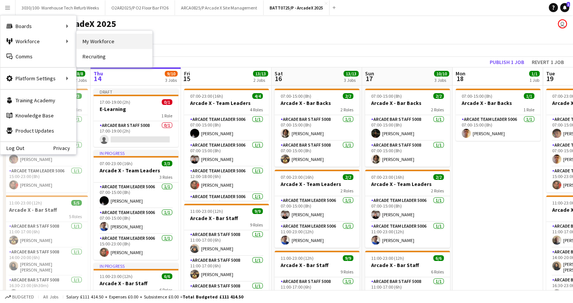
click at [98, 42] on link "My Workforce" at bounding box center [114, 41] width 76 height 15
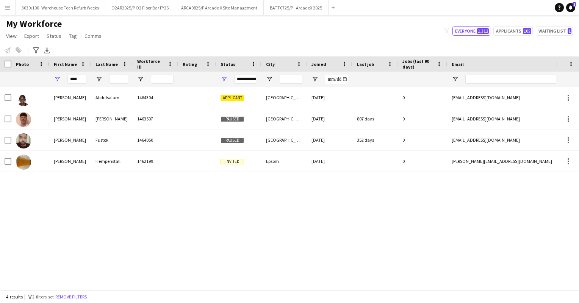
click at [270, 36] on div "My Workforce View Views Default view Details New Starters New starters report N…" at bounding box center [289, 31] width 579 height 26
click at [228, 39] on div "My Workforce View Views Default view Details New Starters New starters report N…" at bounding box center [289, 31] width 579 height 26
click at [83, 81] on input "****" at bounding box center [76, 79] width 19 height 9
type input "*"
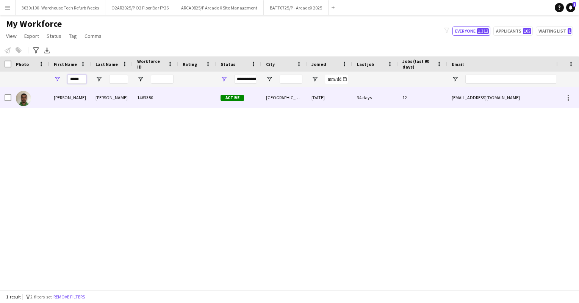
type input "*****"
click at [63, 94] on div "Harshil" at bounding box center [70, 97] width 42 height 21
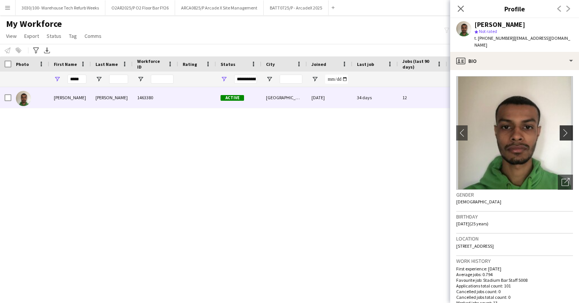
click at [561, 129] on app-icon "chevron-right" at bounding box center [567, 133] width 12 height 8
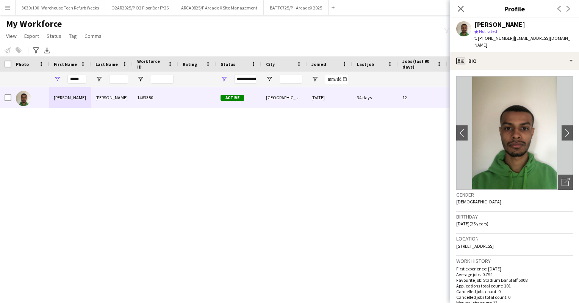
click at [393, 146] on div "Harshil Shah 1463380 Active London 15-11-2022 34 days 12 shaharshil30@gmail.com…" at bounding box center [278, 185] width 556 height 197
click at [467, 9] on div "Close pop-in" at bounding box center [460, 8] width 21 height 17
click at [463, 9] on icon "Close pop-in" at bounding box center [460, 8] width 7 height 7
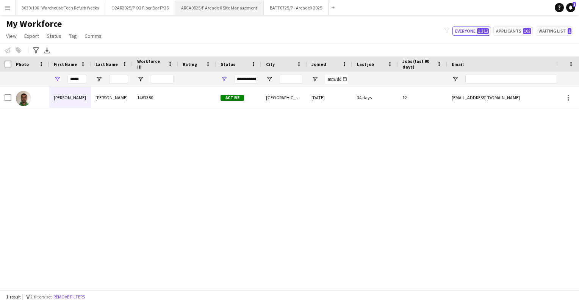
click at [213, 7] on button "ARCA0825/P Arcade X Site Management Close" at bounding box center [219, 7] width 89 height 15
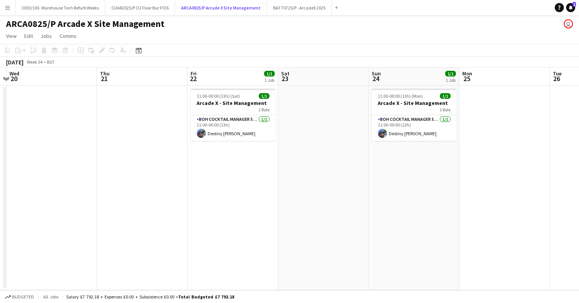
scroll to position [0, 265]
click at [272, 8] on button "BATT0725/P - ArcadeX 2025 Close" at bounding box center [299, 7] width 65 height 15
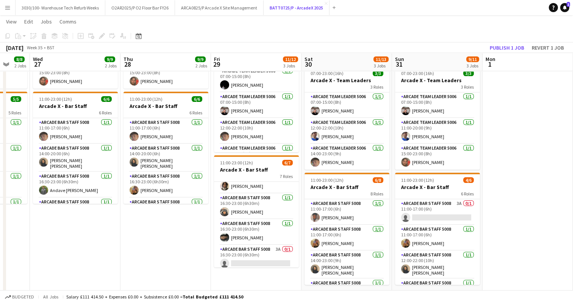
scroll to position [94, 0]
click at [260, 245] on app-card-role "Arcade Bar Staff 5008 3A 0/1 16:30-23:00 (6h30m) single-neutral-actions" at bounding box center [256, 257] width 85 height 26
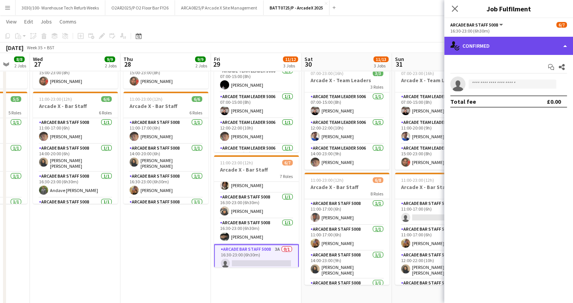
click at [511, 41] on div "single-neutral-actions-check-2 Confirmed" at bounding box center [508, 46] width 129 height 18
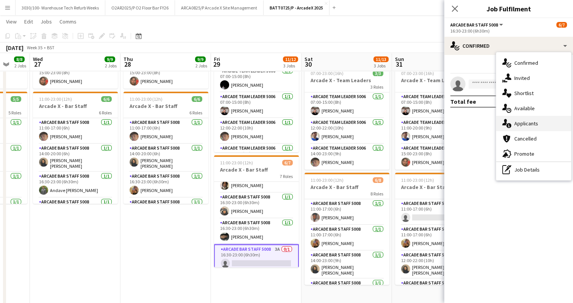
click at [524, 125] on div "single-neutral-actions-information Applicants" at bounding box center [533, 123] width 75 height 15
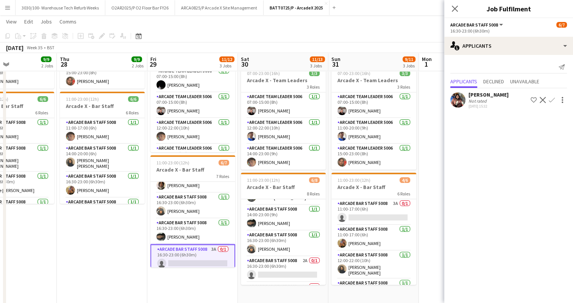
scroll to position [120, 0]
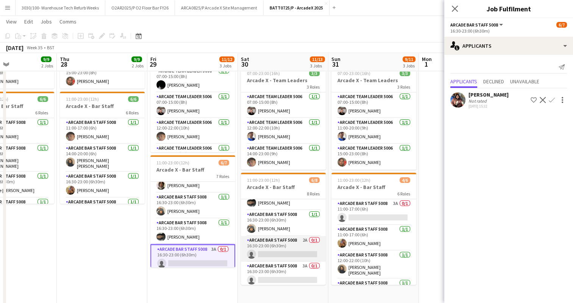
click at [292, 245] on app-card-role "Arcade Bar Staff 5008 2A 0/1 16:30-23:00 (6h30m) single-neutral-actions" at bounding box center [283, 249] width 85 height 26
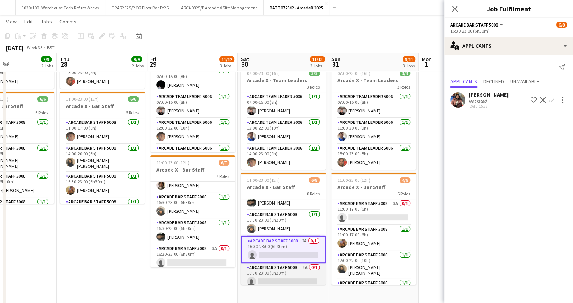
click at [292, 268] on app-card-role "Arcade Bar Staff 5008 3A 0/1 16:30-23:00 (6h30m) single-neutral-actions" at bounding box center [283, 276] width 85 height 26
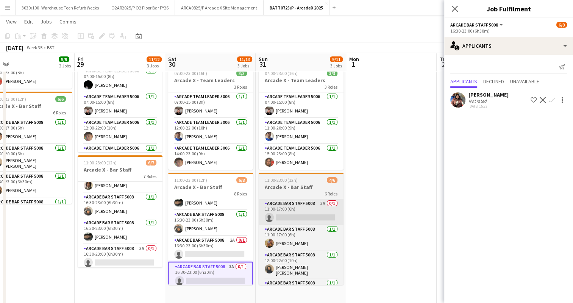
scroll to position [0, 198]
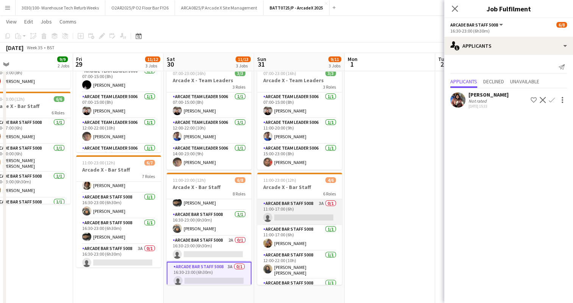
click at [298, 208] on app-card-role "Arcade Bar Staff 5008 3A 0/1 11:00-17:00 (6h) single-neutral-actions" at bounding box center [299, 212] width 85 height 26
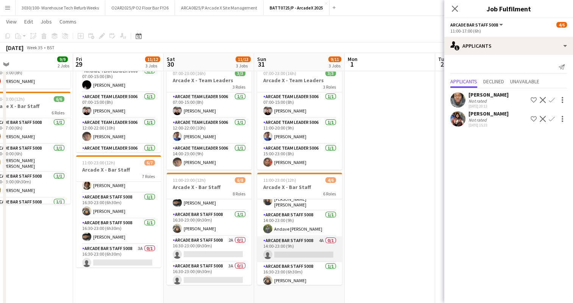
click at [299, 245] on app-card-role "Arcade Bar Staff 5008 4A 0/1 14:00-23:00 (9h) single-neutral-actions" at bounding box center [299, 249] width 85 height 26
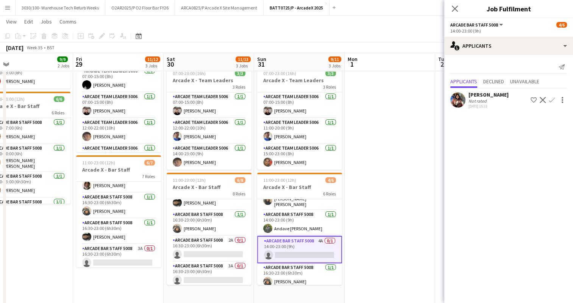
scroll to position [0, 0]
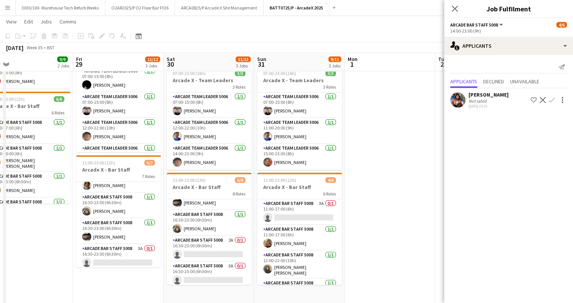
click at [405, 42] on div "August 2025 Week 35 • BST Publish 1 job Revert 1 job" at bounding box center [286, 47] width 573 height 11
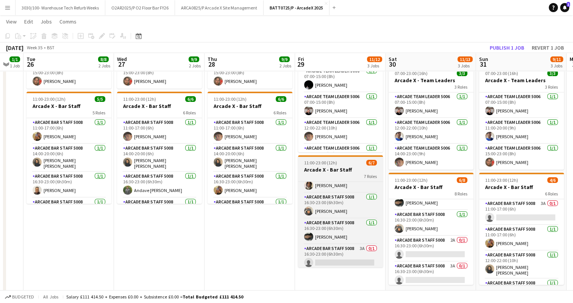
scroll to position [0, 156]
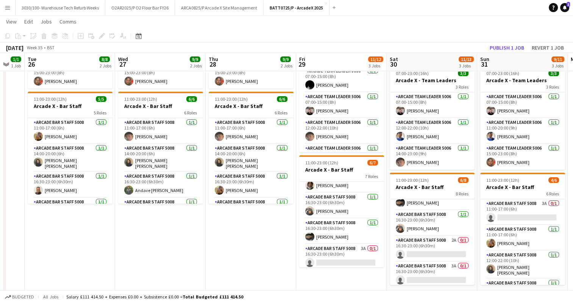
click at [221, 27] on app-page-menu "View Day view expanded Day view collapsed Month view Date picker Jump to [DATE]…" at bounding box center [286, 22] width 573 height 14
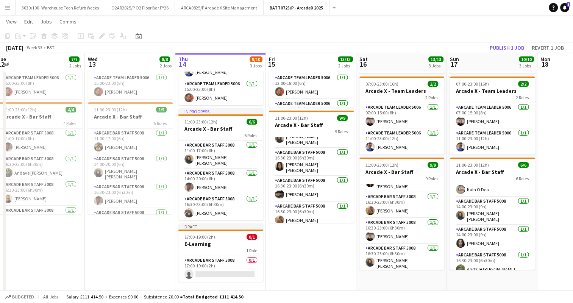
scroll to position [69, 0]
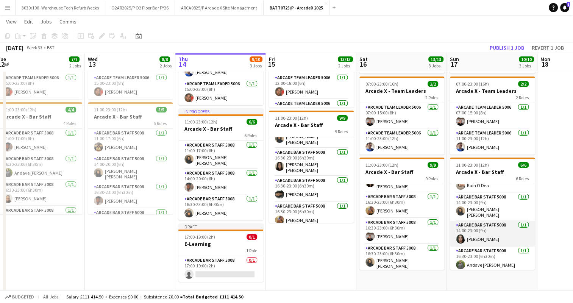
click at [487, 230] on app-card-role "Arcade Bar Staff 5008 1/1 14:00-23:00 (9h) Silvia Ali" at bounding box center [492, 234] width 85 height 26
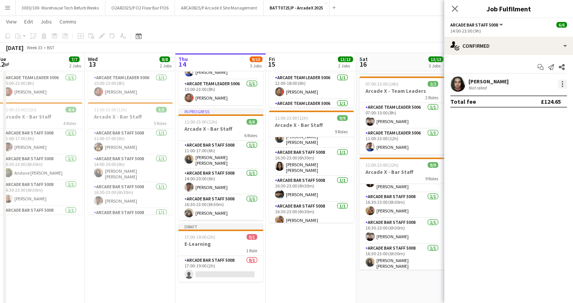
click at [562, 84] on div at bounding box center [563, 84] width 2 height 2
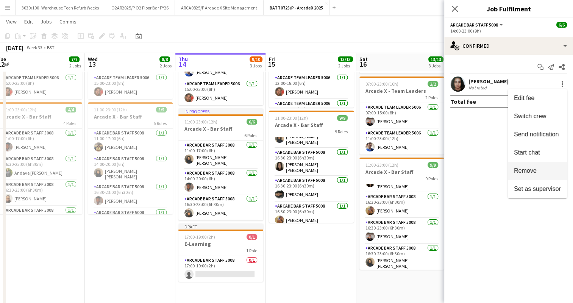
click at [533, 167] on button "Remove" at bounding box center [537, 171] width 59 height 18
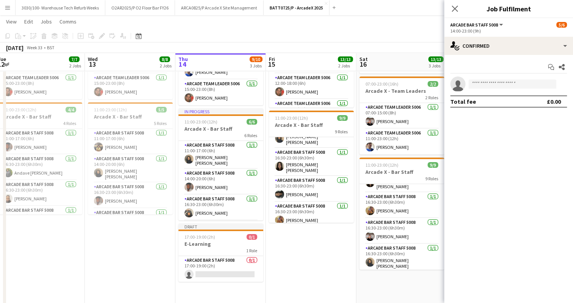
click at [383, 31] on app-toolbar "Copy Paste Paste Ctrl+V Paste with crew Ctrl+Shift+V Paste linked Job [GEOGRAPH…" at bounding box center [286, 36] width 573 height 13
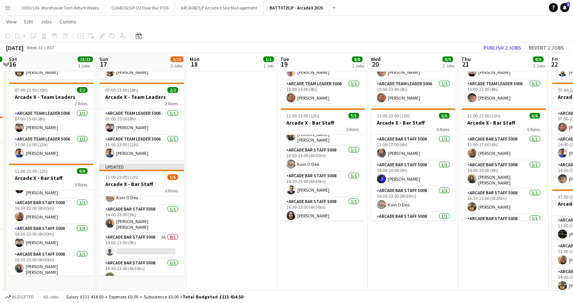
scroll to position [0, 186]
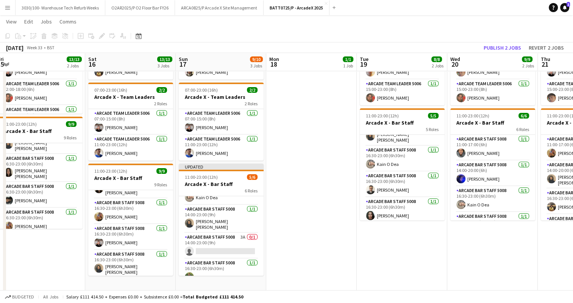
drag, startPoint x: 234, startPoint y: 237, endPoint x: 272, endPoint y: 256, distance: 42.7
click at [272, 256] on app-date-cell "07:00-15:00 (8h) 1/1 Arcade X - Bar Backs 1 Role Arcade Team Leader 5006 [DATE]…" at bounding box center [311, 161] width 91 height 326
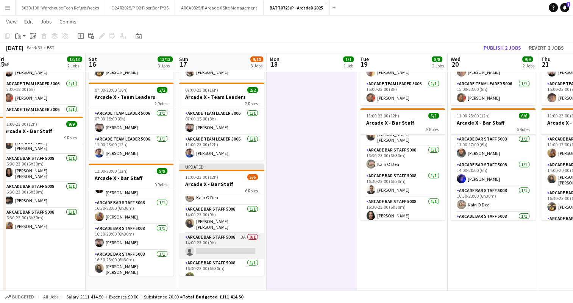
click at [224, 233] on app-card-role "Arcade Bar Staff 5008 3A 0/1 14:00-23:00 (9h) single-neutral-actions" at bounding box center [221, 246] width 85 height 26
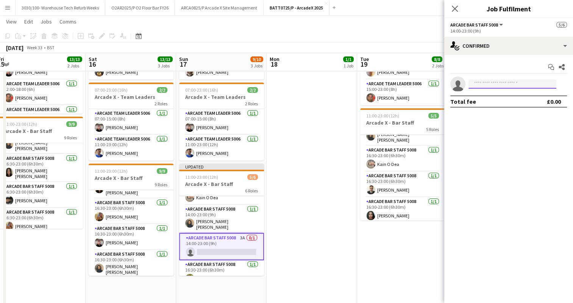
click at [493, 82] on input at bounding box center [512, 84] width 88 height 9
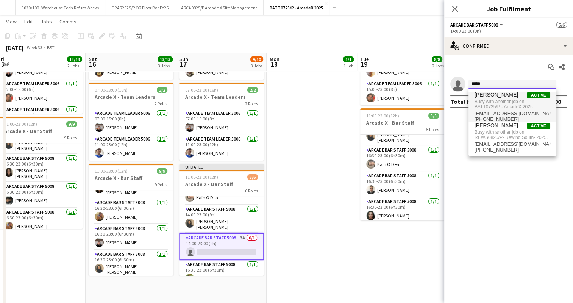
type input "*****"
click at [519, 98] on span "Busy with another job on BATT0725/P - ArcadeX 2025." at bounding box center [512, 104] width 76 height 12
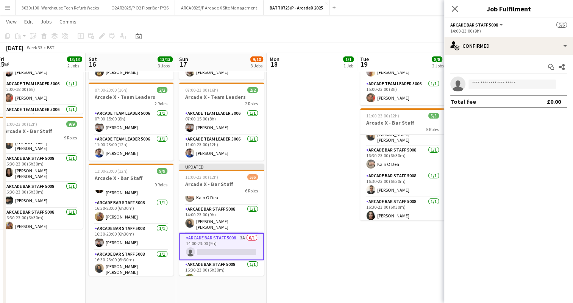
click at [337, 106] on app-date-cell "07:00-15:00 (8h) 1/1 Arcade X - Bar Backs 1 Role Arcade Team Leader 5006 [DATE]…" at bounding box center [312, 161] width 91 height 326
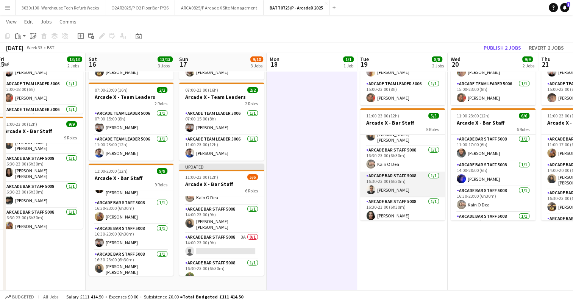
scroll to position [0, 220]
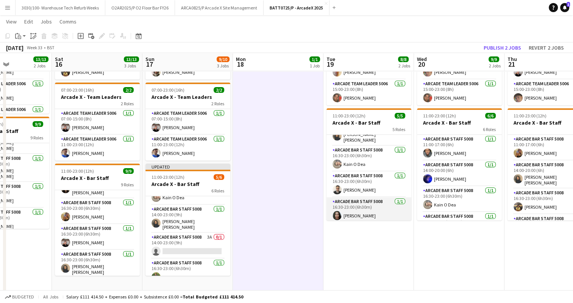
click at [373, 204] on app-card-role "Arcade Bar Staff 5008 1/1 16:30-23:00 (6h30m) Silvia Ali" at bounding box center [368, 210] width 85 height 26
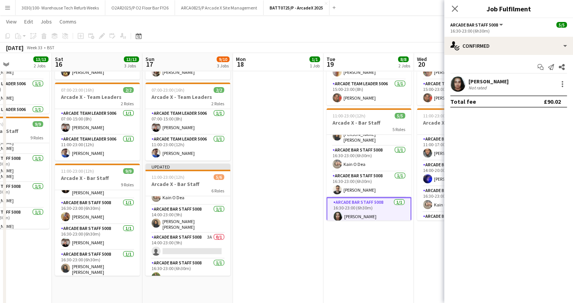
click at [282, 121] on app-date-cell "07:00-15:00 (8h) 1/1 Arcade X - Bar Backs 1 Role Arcade Team Leader 5006 [DATE]…" at bounding box center [278, 161] width 91 height 326
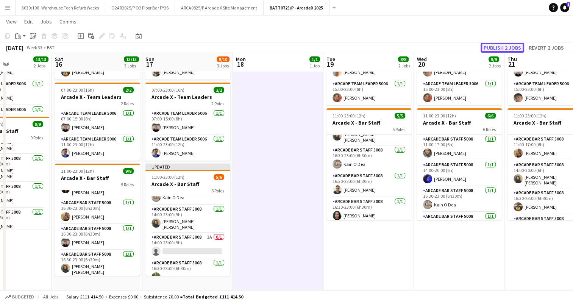
click at [494, 46] on button "Publish 2 jobs" at bounding box center [503, 48] width 44 height 10
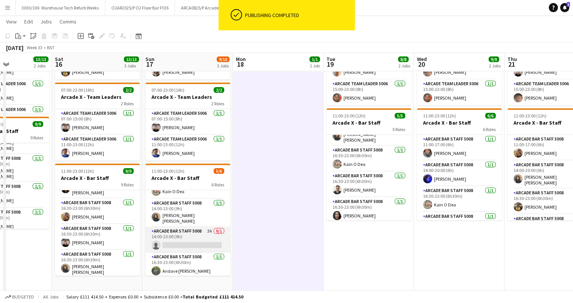
click at [188, 236] on app-card-role "Arcade Bar Staff 5008 3A 0/1 14:00-23:00 (9h) single-neutral-actions" at bounding box center [187, 240] width 85 height 26
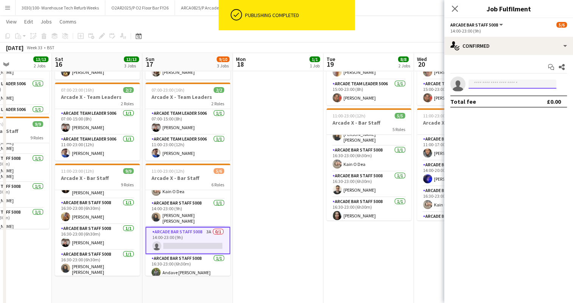
click at [498, 81] on input at bounding box center [512, 84] width 88 height 9
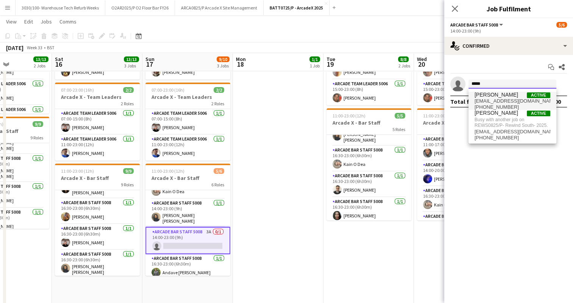
type input "*****"
click at [529, 102] on span "silviaalih@gmail.com" at bounding box center [512, 101] width 76 height 6
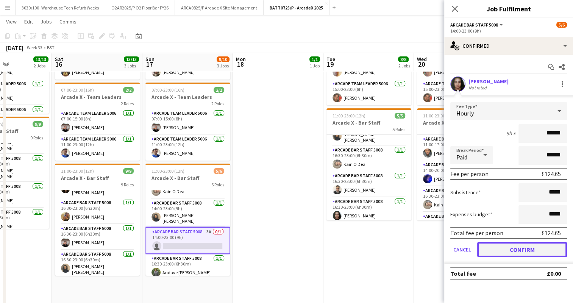
click at [510, 256] on button "Confirm" at bounding box center [522, 249] width 90 height 15
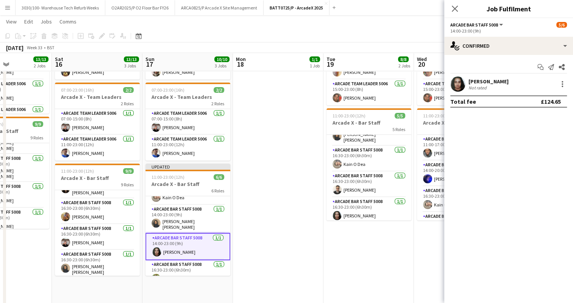
click at [423, 30] on app-toolbar "Copy Paste Paste Ctrl+V Paste with crew Ctrl+Shift+V Paste linked Job [GEOGRAPH…" at bounding box center [286, 36] width 573 height 13
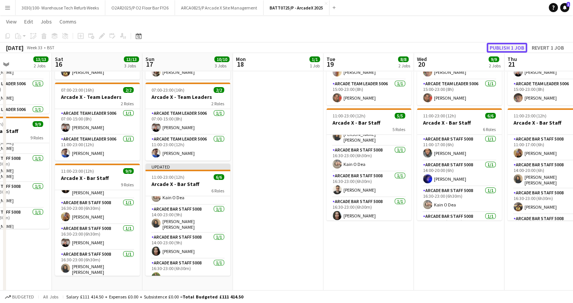
click at [500, 47] on button "Publish 1 job" at bounding box center [507, 48] width 41 height 10
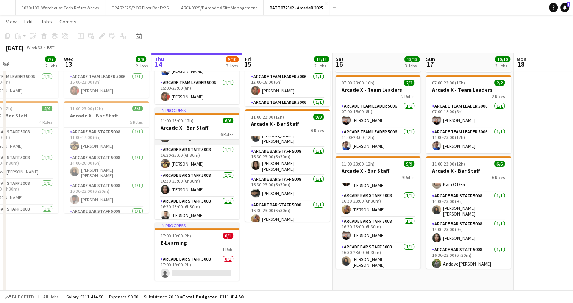
scroll to position [75, 0]
click at [199, 183] on app-card-role "Arcade Bar Staff 5008 1/1 16:30-23:00 (6h30m) Silvia Ali" at bounding box center [196, 183] width 85 height 26
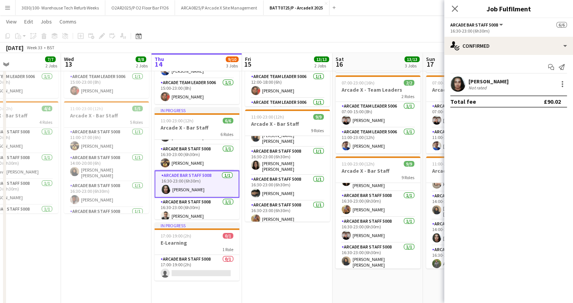
click at [465, 79] on div at bounding box center [457, 83] width 15 height 15
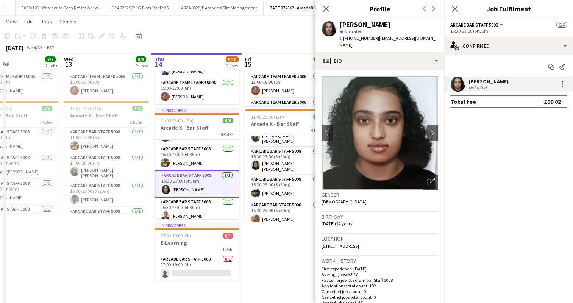
click at [257, 31] on app-toolbar "Copy Paste Paste Ctrl+V Paste with crew Ctrl+Shift+V Paste linked Job [GEOGRAPH…" at bounding box center [286, 36] width 573 height 13
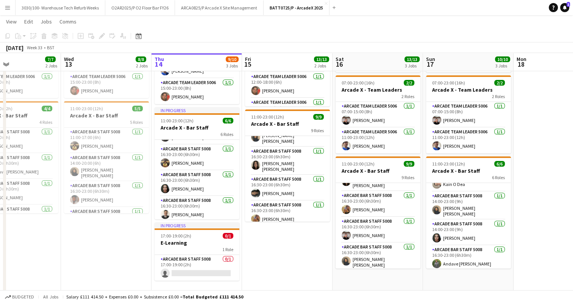
click at [301, 31] on app-toolbar "Copy Paste Paste Ctrl+V Paste with crew Ctrl+Shift+V Paste linked Job [GEOGRAPH…" at bounding box center [286, 36] width 573 height 13
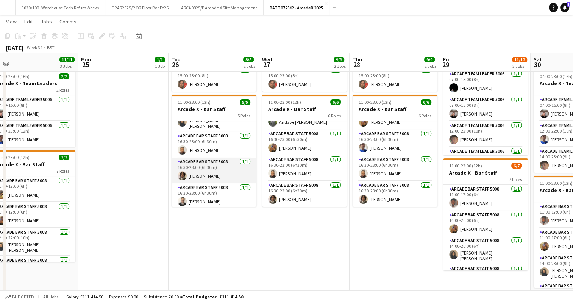
scroll to position [45, 0]
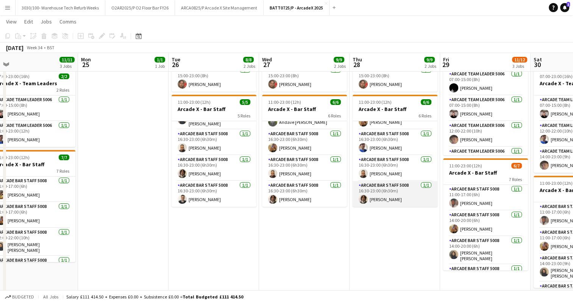
click at [376, 195] on app-card-role "Arcade Bar Staff 5008 1/1 16:30-23:00 (6h30m) Moses Kalule" at bounding box center [395, 194] width 85 height 26
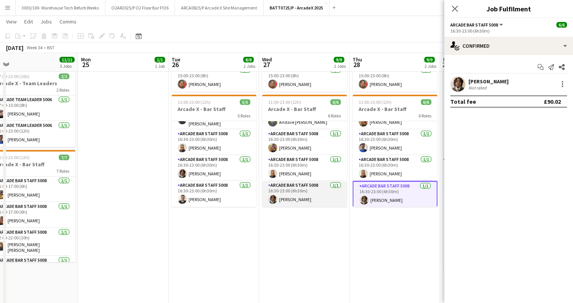
click at [289, 193] on app-card-role "Arcade Bar Staff 5008 1/1 16:30-23:00 (6h30m) Moses Kalule" at bounding box center [304, 194] width 85 height 26
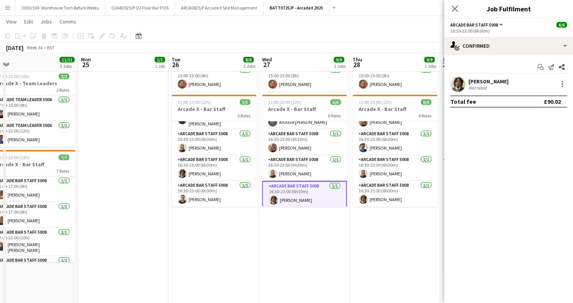
click at [343, 238] on app-date-cell "07:00-23:00 (16h) 3/3 Arcade X - Team Leaders 3 Roles Arcade Team Leader 5006 1…" at bounding box center [304, 148] width 91 height 326
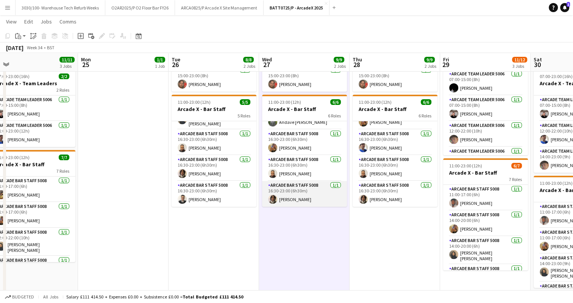
click at [306, 191] on app-card-role "Arcade Bar Staff 5008 1/1 16:30-23:00 (6h30m) Moses Kalule" at bounding box center [304, 194] width 85 height 26
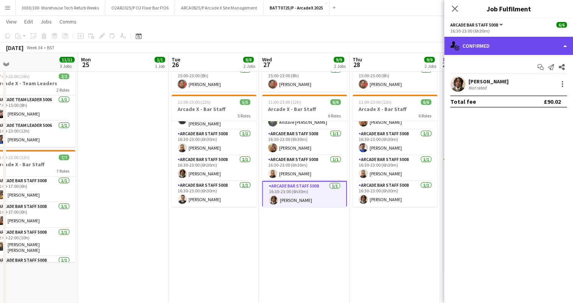
click at [563, 45] on div "single-neutral-actions-check-2 Confirmed" at bounding box center [508, 46] width 129 height 18
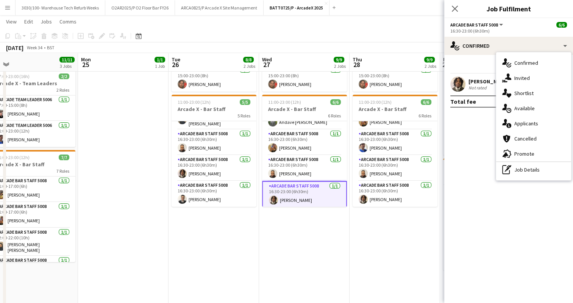
click at [478, 148] on mat-expansion-panel "check Confirmed Start chat Send notification Share Moses Kalule Not rated Total…" at bounding box center [508, 179] width 129 height 248
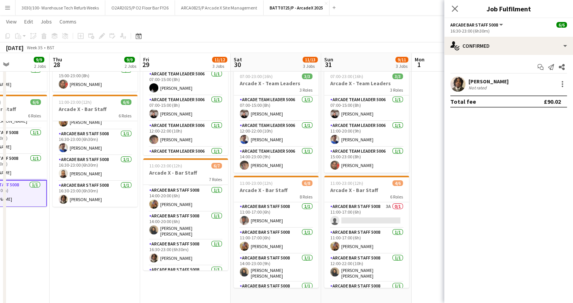
scroll to position [0, 0]
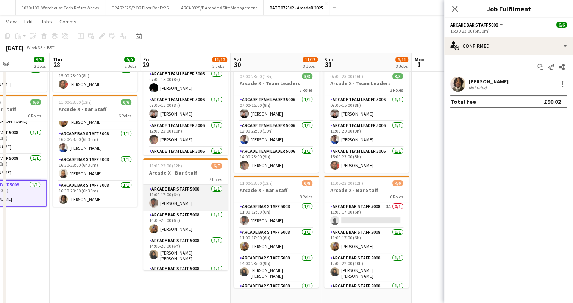
click at [203, 190] on app-card-role "Arcade Bar Staff 5008 1/1 11:00-17:00 (6h) Simson Armando-Daniel" at bounding box center [185, 198] width 85 height 26
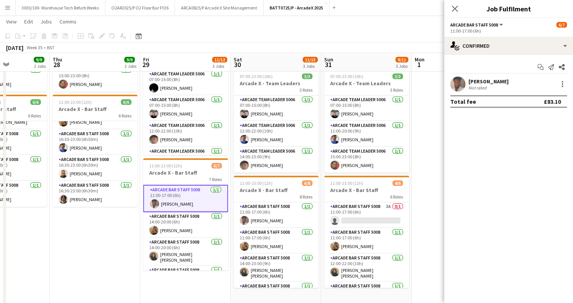
scroll to position [71, 0]
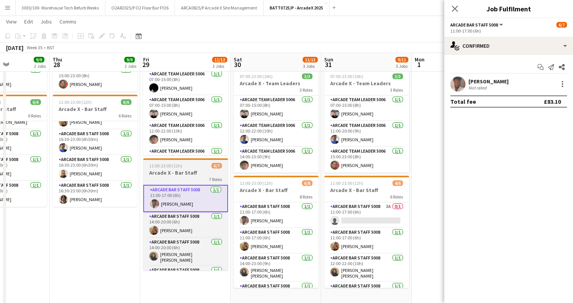
click at [190, 179] on div "7 Roles" at bounding box center [185, 179] width 85 height 6
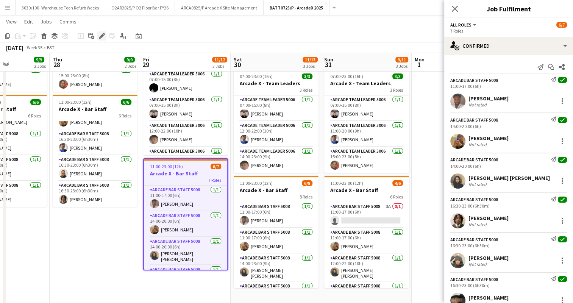
click at [101, 36] on icon at bounding box center [102, 36] width 4 height 4
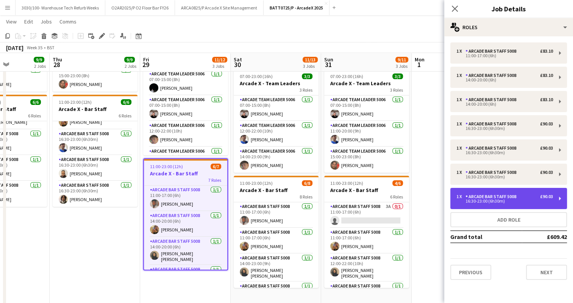
click at [512, 195] on div "Arcade Bar Staff 5008" at bounding box center [492, 196] width 54 height 5
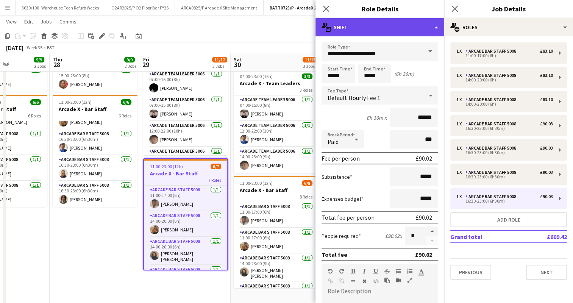
click at [431, 29] on div "multiple-actions-text Shift" at bounding box center [379, 27] width 129 height 18
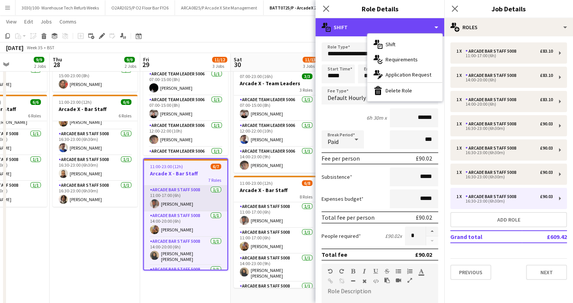
scroll to position [95, 0]
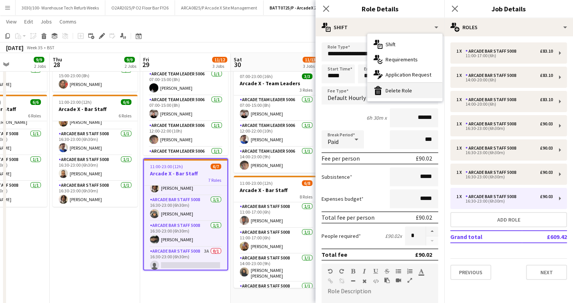
click at [394, 93] on div "bin-2 Delete Role" at bounding box center [404, 90] width 75 height 15
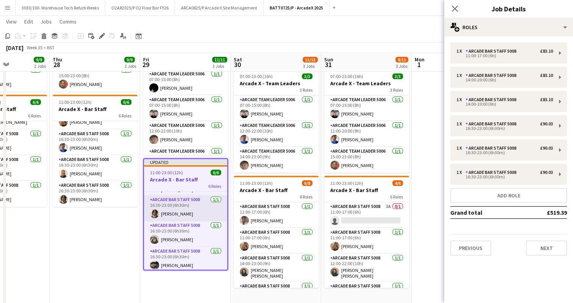
scroll to position [0, 0]
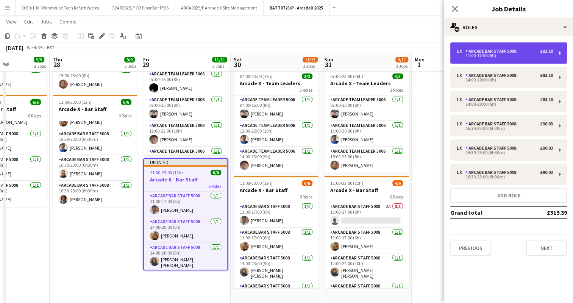
click at [527, 49] on div "1 x Arcade Bar Staff 5008 £83.10" at bounding box center [504, 50] width 97 height 5
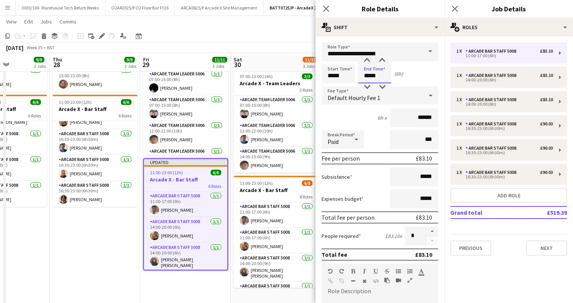
click at [368, 75] on input "*****" at bounding box center [374, 73] width 33 height 19
type input "*****"
click at [355, 111] on div "12h x ******" at bounding box center [379, 117] width 117 height 19
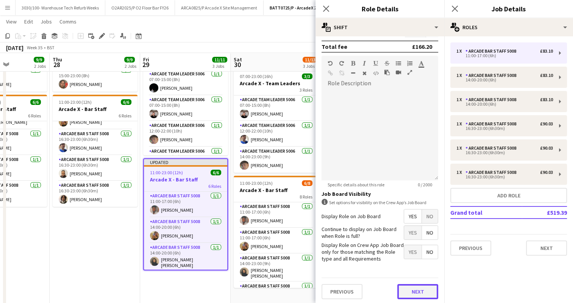
click at [404, 290] on button "Next" at bounding box center [417, 291] width 41 height 15
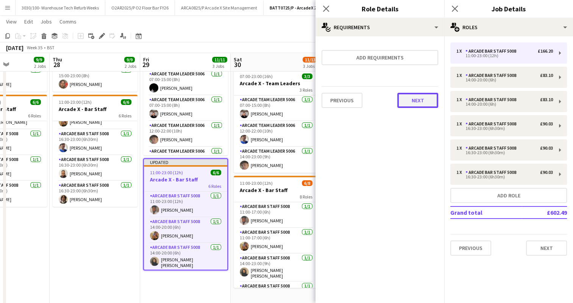
click at [417, 102] on button "Next" at bounding box center [417, 100] width 41 height 15
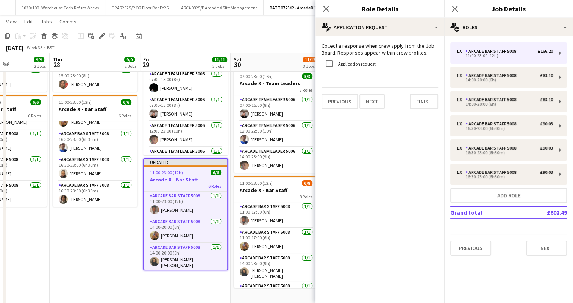
click at [298, 38] on app-toolbar "Copy Paste Paste Ctrl+V Paste with crew Ctrl+Shift+V Paste linked Job [GEOGRAPH…" at bounding box center [286, 36] width 573 height 13
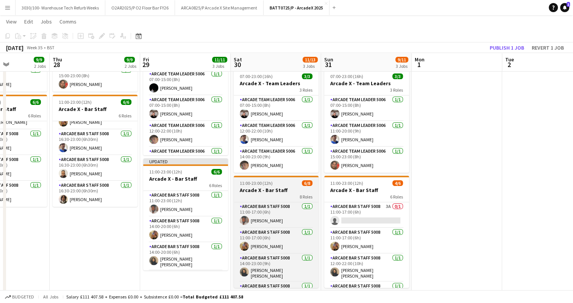
click at [292, 195] on div "8 Roles" at bounding box center [276, 196] width 85 height 6
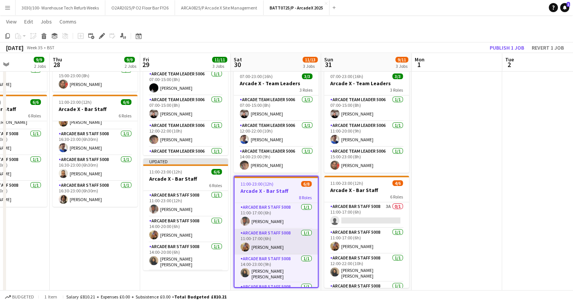
scroll to position [121, 0]
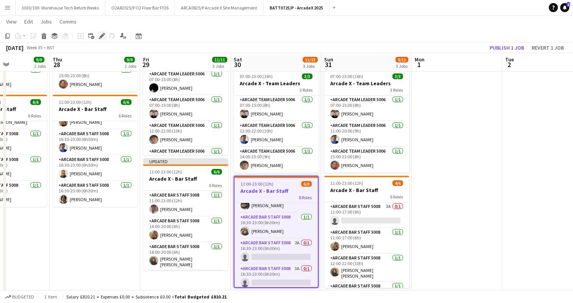
click at [101, 36] on icon at bounding box center [102, 36] width 4 height 4
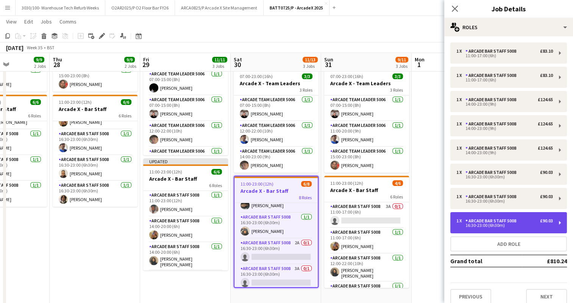
click at [495, 221] on div "Arcade Bar Staff 5008" at bounding box center [492, 220] width 54 height 5
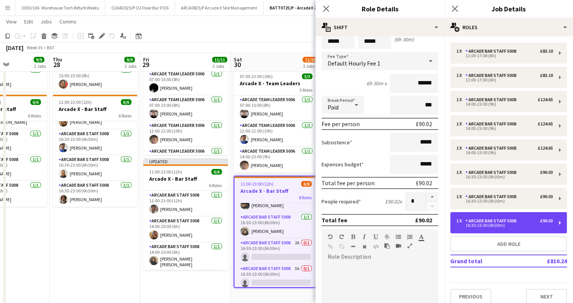
scroll to position [0, 0]
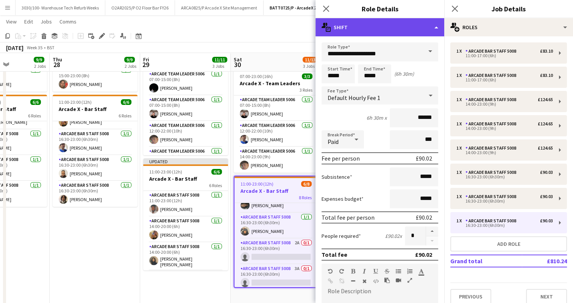
click at [427, 30] on div "multiple-actions-text Shift" at bounding box center [379, 27] width 129 height 18
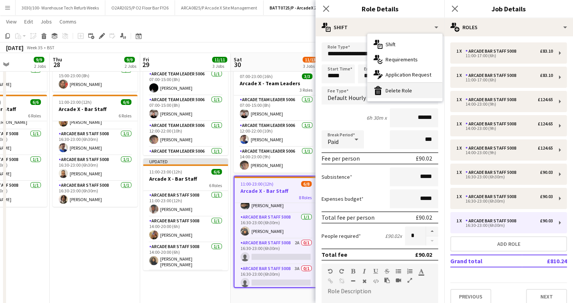
click at [401, 88] on div "bin-2 Delete Role" at bounding box center [404, 90] width 75 height 15
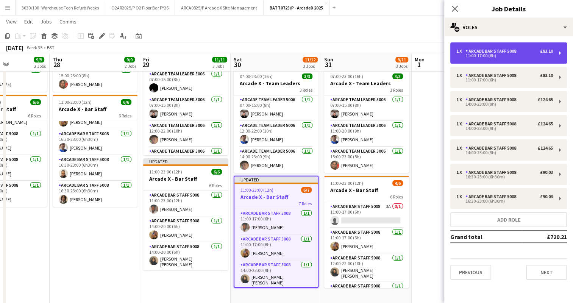
click at [535, 45] on div "1 x Arcade Bar Staff 5008 £83.10 11:00-17:00 (6h)" at bounding box center [508, 52] width 117 height 21
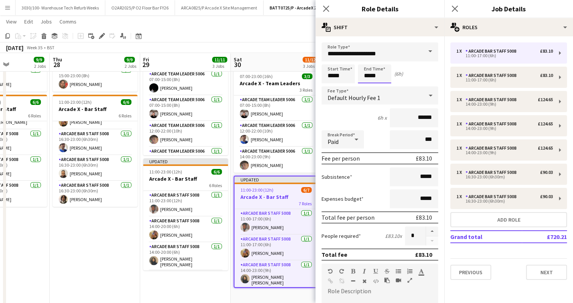
click at [368, 76] on input "*****" at bounding box center [374, 73] width 33 height 19
type input "*****"
click at [356, 109] on div "12h x ******" at bounding box center [379, 117] width 117 height 19
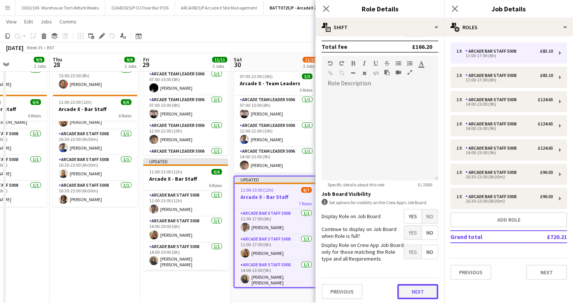
click at [420, 287] on button "Next" at bounding box center [417, 291] width 41 height 15
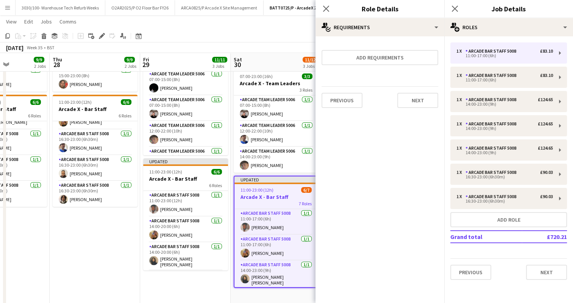
scroll to position [0, 0]
click at [420, 96] on button "Next" at bounding box center [417, 100] width 41 height 15
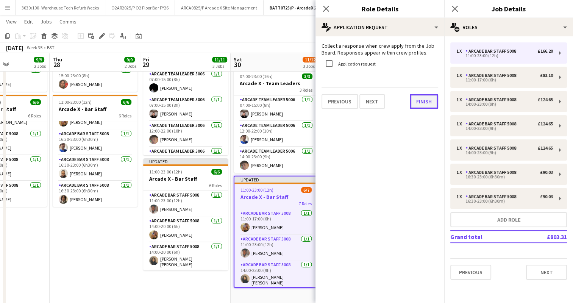
click at [420, 100] on button "Finish" at bounding box center [424, 101] width 28 height 15
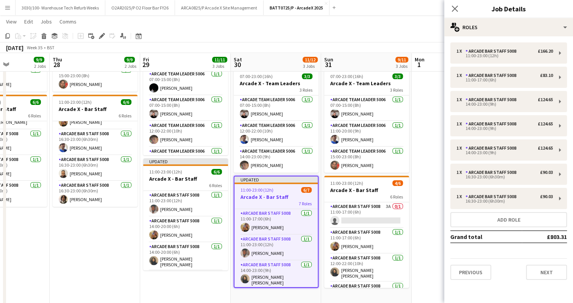
click at [397, 32] on app-toolbar "Copy Paste Paste Ctrl+V Paste with crew Ctrl+Shift+V Paste linked Job [GEOGRAPH…" at bounding box center [286, 36] width 573 height 13
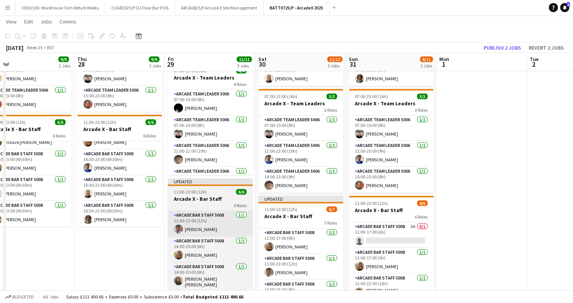
scroll to position [0, 303]
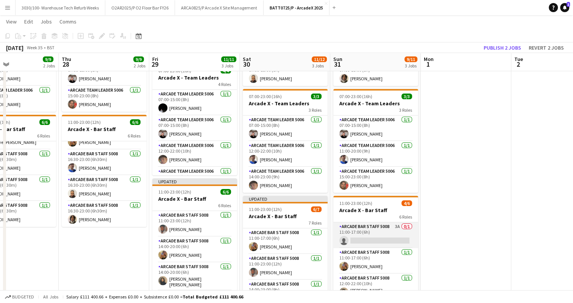
click at [359, 237] on app-card-role "Arcade Bar Staff 5008 3A 0/1 11:00-17:00 (6h) single-neutral-actions" at bounding box center [375, 235] width 85 height 26
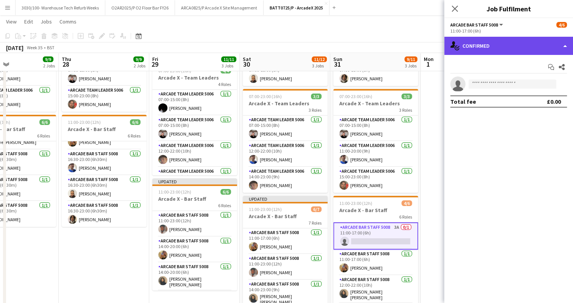
click at [515, 51] on div "single-neutral-actions-check-2 Confirmed" at bounding box center [508, 46] width 129 height 18
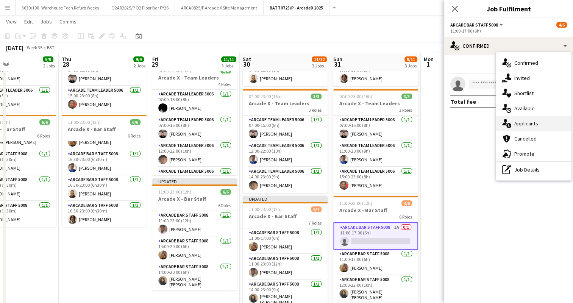
click at [522, 119] on div "single-neutral-actions-information Applicants" at bounding box center [533, 123] width 75 height 15
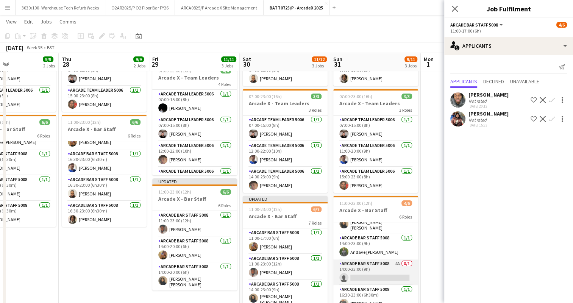
click at [372, 265] on app-card-role "Arcade Bar Staff 5008 4A 0/1 14:00-23:00 (9h) single-neutral-actions" at bounding box center [375, 272] width 85 height 26
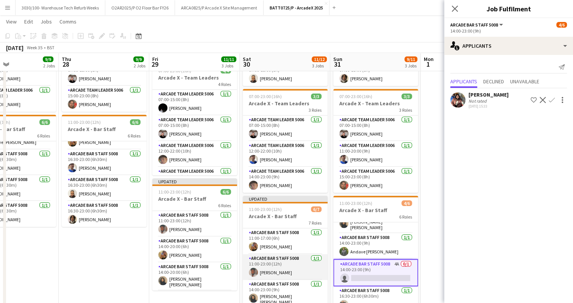
scroll to position [100, 0]
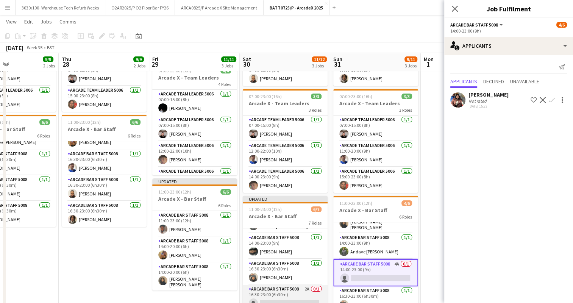
click at [276, 290] on app-card-role "Arcade Bar Staff 5008 2A 0/1 16:30-23:00 (6h30m) single-neutral-actions" at bounding box center [285, 298] width 85 height 26
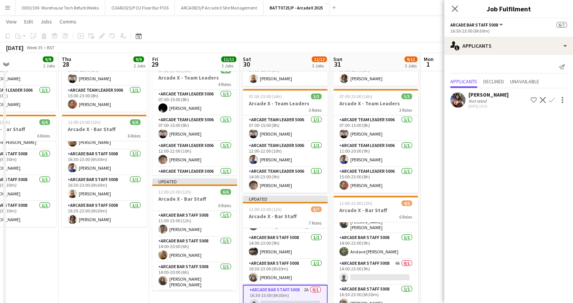
click at [437, 155] on app-date-cell at bounding box center [466, 168] width 91 height 326
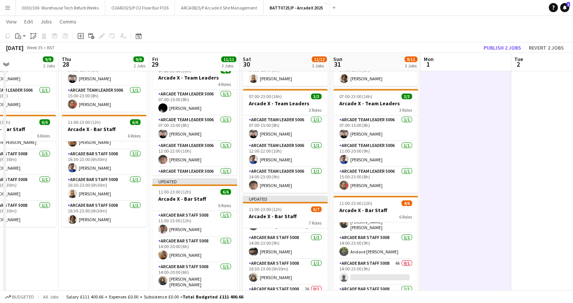
click at [449, 33] on app-toolbar "Copy Paste Paste Ctrl+V Paste with crew Ctrl+Shift+V Paste linked Job [GEOGRAPH…" at bounding box center [286, 36] width 573 height 13
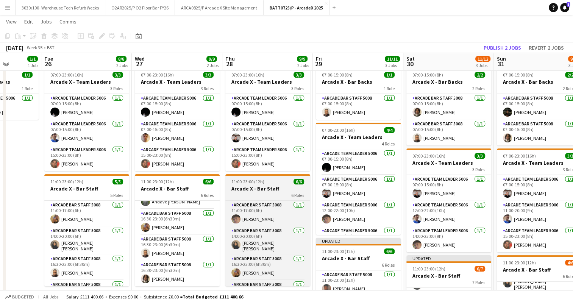
scroll to position [20, 0]
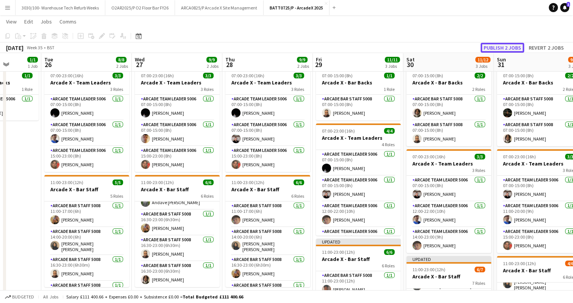
click at [491, 48] on button "Publish 2 jobs" at bounding box center [503, 48] width 44 height 10
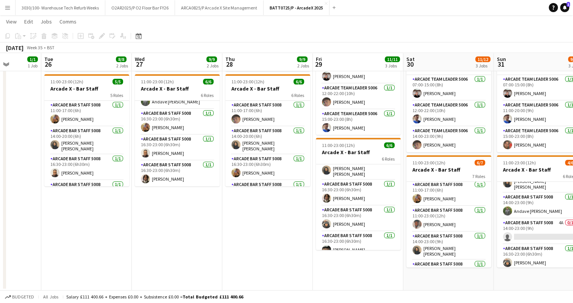
scroll to position [0, 0]
click at [370, 272] on app-date-cell "07:00-15:00 (8h) 1/1 Arcade X - Bar Backs 1 Role Arcade Bar Staff 5008 1/1 07:0…" at bounding box center [358, 127] width 91 height 326
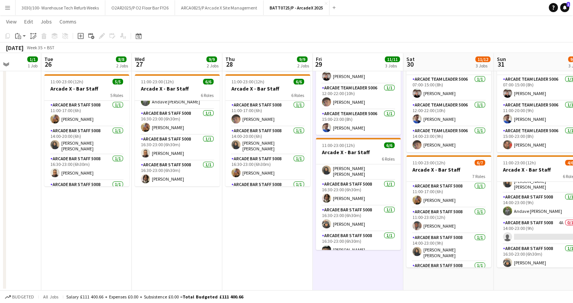
click at [437, 28] on app-page-menu "View Day view expanded Day view collapsed Month view Date picker Jump to [DATE]…" at bounding box center [286, 22] width 573 height 14
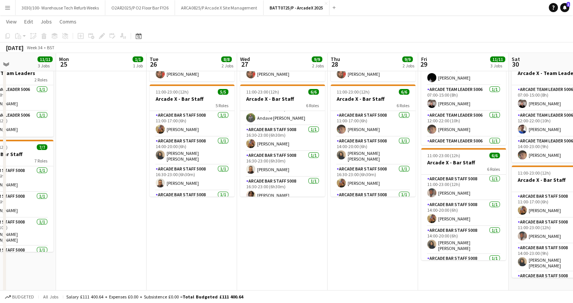
scroll to position [71, 0]
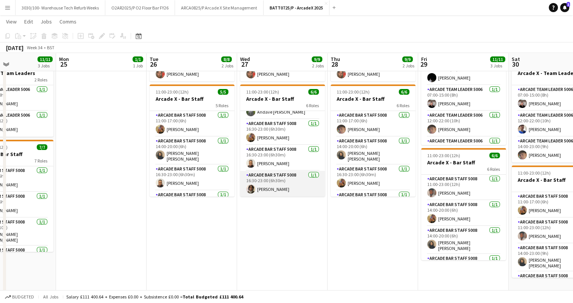
click at [273, 184] on app-card-role "Arcade Bar Staff 5008 1/1 16:30-23:00 (6h30m) Moses Kalule" at bounding box center [282, 184] width 85 height 26
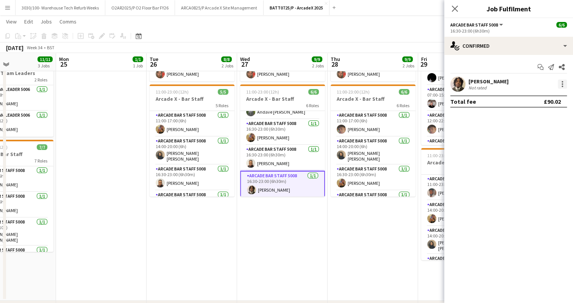
click at [561, 82] on div at bounding box center [562, 84] width 9 height 9
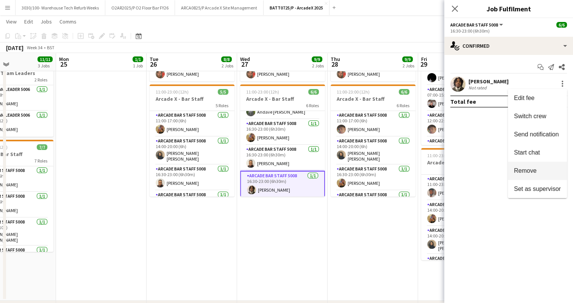
click at [536, 169] on span "Remove" at bounding box center [537, 170] width 47 height 7
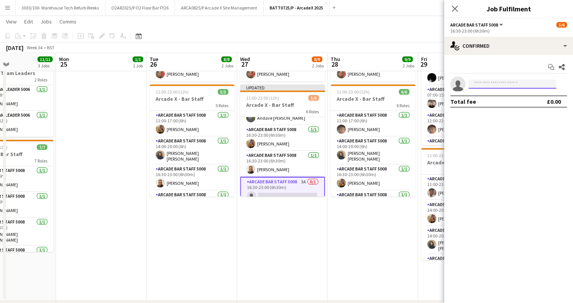
click at [508, 88] on input at bounding box center [512, 84] width 88 height 9
type input "*****"
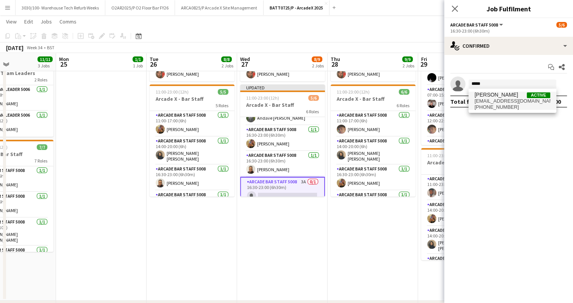
click at [521, 99] on span "simsondaniel@hotmail.co.uk" at bounding box center [512, 101] width 76 height 6
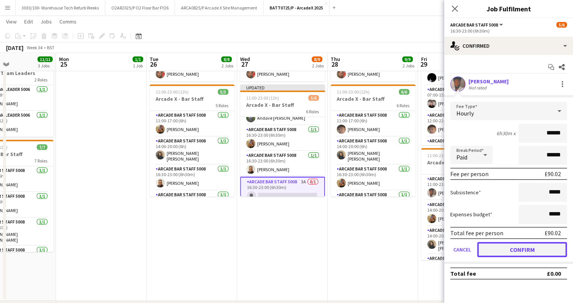
click at [520, 254] on button "Confirm" at bounding box center [522, 249] width 90 height 15
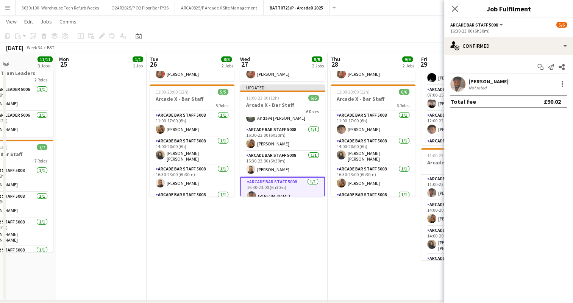
click at [379, 236] on app-date-cell "07:00-23:00 (16h) 3/3 Arcade X - Team Leaders 3 Roles Arcade Team Leader 5006 […" at bounding box center [373, 138] width 91 height 326
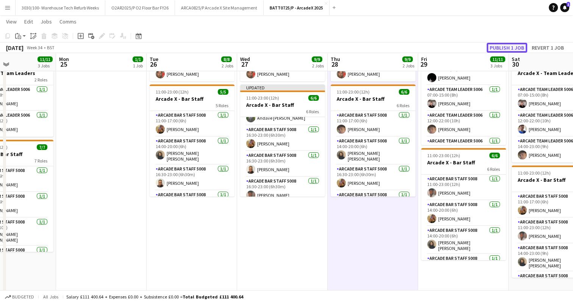
click at [502, 43] on button "Publish 1 job" at bounding box center [507, 48] width 41 height 10
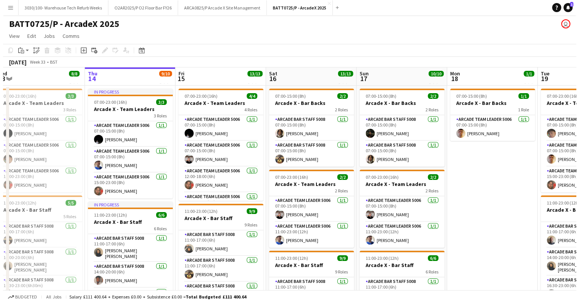
scroll to position [0, 225]
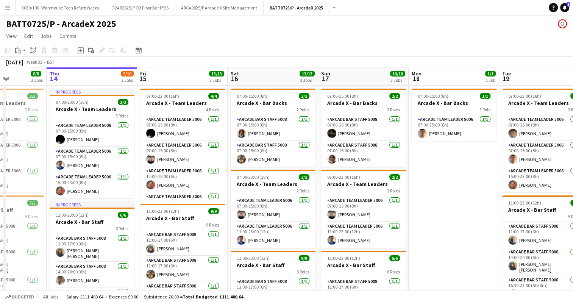
click at [376, 55] on app-toolbar "Copy Paste Paste Ctrl+V Paste with crew Ctrl+Shift+V Paste linked Job [GEOGRAPH…" at bounding box center [286, 50] width 573 height 13
click at [11, 6] on button "Menu" at bounding box center [7, 7] width 15 height 15
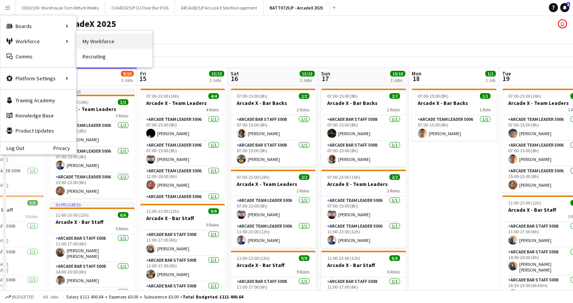
click at [86, 37] on link "My Workforce" at bounding box center [114, 41] width 76 height 15
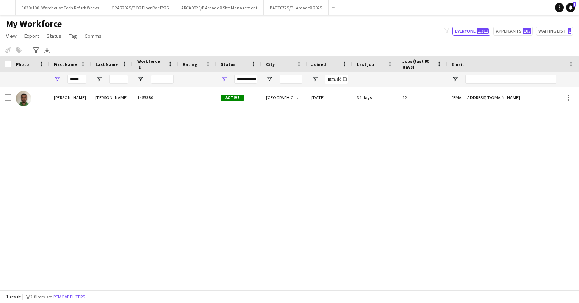
click at [86, 78] on div "*****" at bounding box center [70, 79] width 42 height 15
click at [83, 79] on input "*****" at bounding box center [76, 79] width 19 height 9
type input "*"
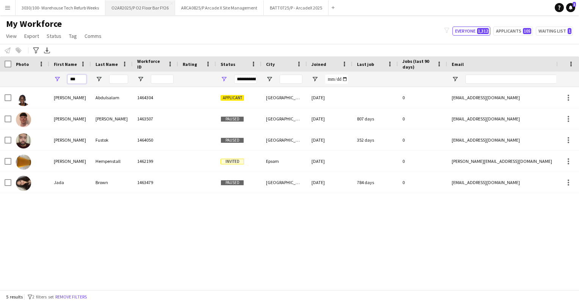
type input "***"
click at [151, 10] on button "O2AR2025/P O2 Floor Bar FY26 Close" at bounding box center [140, 7] width 70 height 15
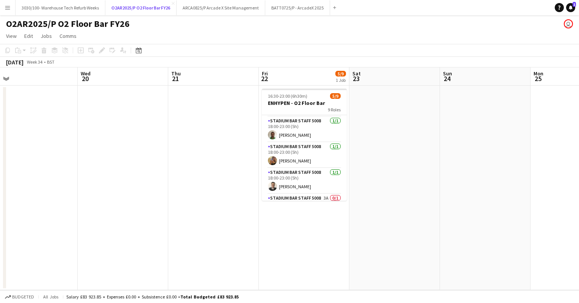
scroll to position [129, 0]
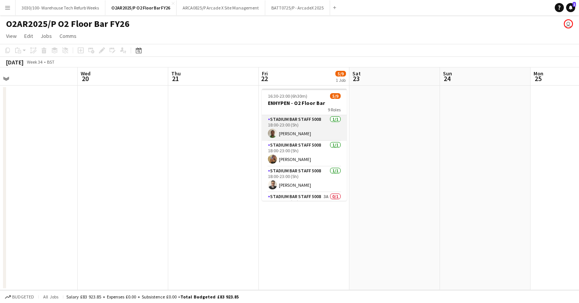
click at [306, 132] on app-card-role "Stadium Bar Staff 5008 1/1 18:00-23:00 (5h) Harshil Shah" at bounding box center [304, 128] width 85 height 26
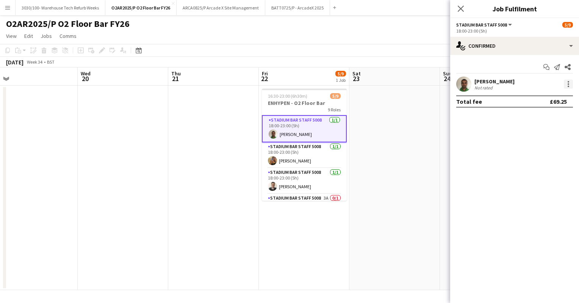
click at [565, 86] on div at bounding box center [567, 84] width 9 height 9
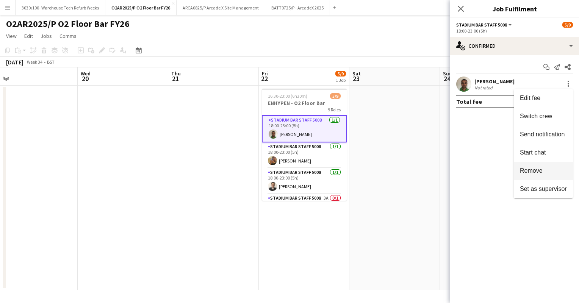
click at [536, 167] on span "Remove" at bounding box center [531, 170] width 23 height 6
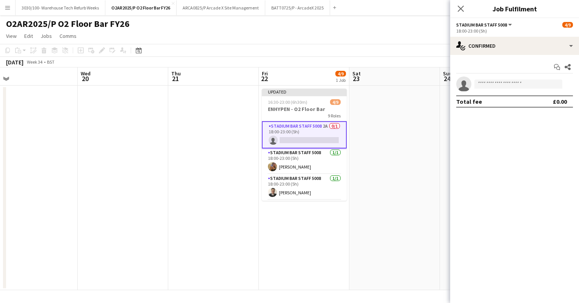
click at [367, 147] on app-date-cell at bounding box center [394, 188] width 91 height 204
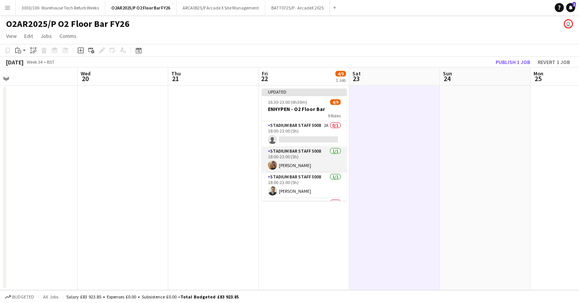
scroll to position [0, 0]
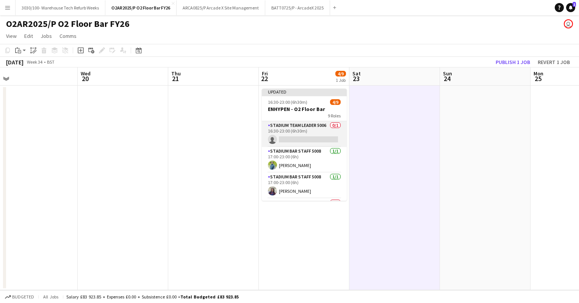
click at [306, 138] on app-card-role "Stadium Team Leader 5006 0/1 16:30-23:00 (6h30m) single-neutral-actions" at bounding box center [304, 134] width 85 height 26
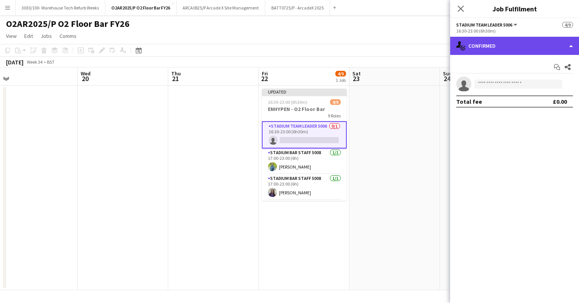
click at [513, 42] on div "single-neutral-actions-check-2 Confirmed" at bounding box center [514, 46] width 129 height 18
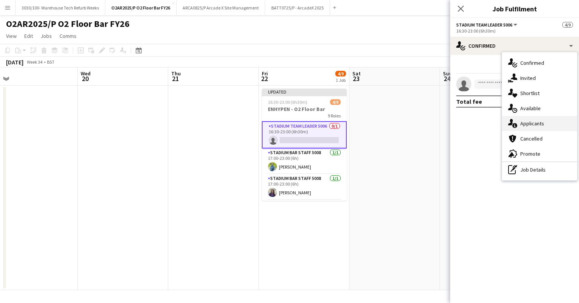
click at [528, 123] on div "single-neutral-actions-information Applicants" at bounding box center [539, 123] width 75 height 15
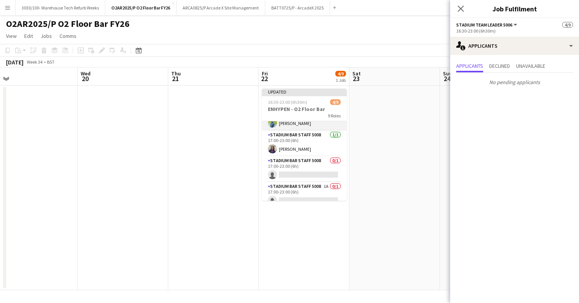
click at [322, 164] on app-card-role "Stadium Bar Staff 5008 0/1 17:00-23:00 (6h) single-neutral-actions" at bounding box center [304, 169] width 85 height 26
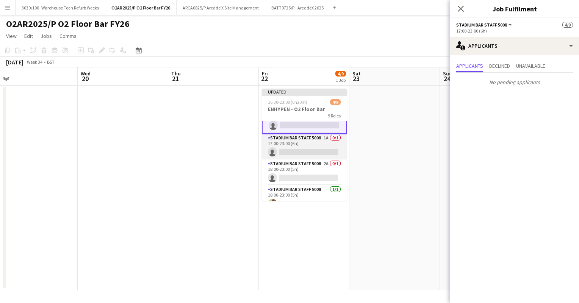
click at [310, 147] on app-card-role "Stadium Bar Staff 5008 1A 0/1 17:00-23:00 (6h) single-neutral-actions" at bounding box center [304, 147] width 85 height 26
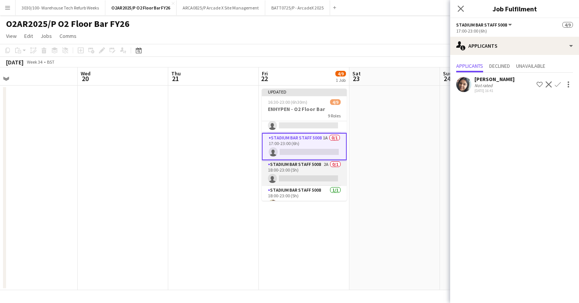
click at [308, 168] on app-card-role "Stadium Bar Staff 5008 2A 0/1 18:00-23:00 (5h) single-neutral-actions" at bounding box center [304, 173] width 85 height 26
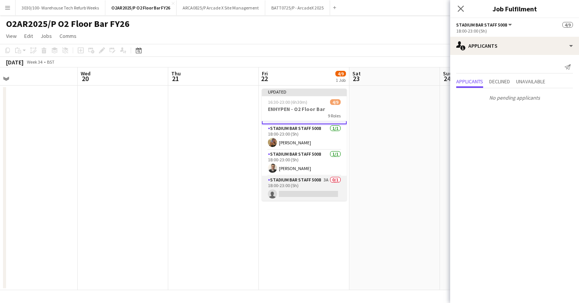
click at [299, 188] on app-card-role "Stadium Bar Staff 5008 3A 0/1 18:00-23:00 (5h) single-neutral-actions" at bounding box center [304, 189] width 85 height 26
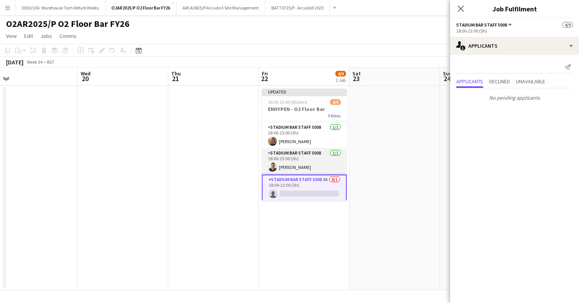
scroll to position [0, 0]
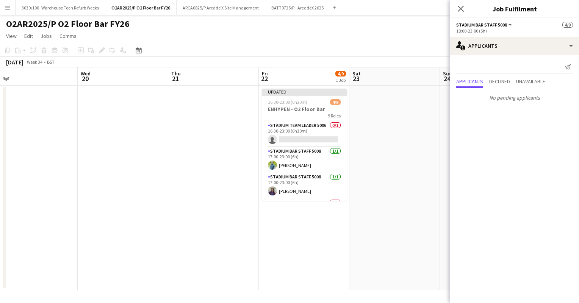
click at [283, 48] on app-toolbar "Copy Paste Paste Ctrl+V Paste with crew Ctrl+Shift+V Paste linked Job [GEOGRAPH…" at bounding box center [289, 50] width 579 height 13
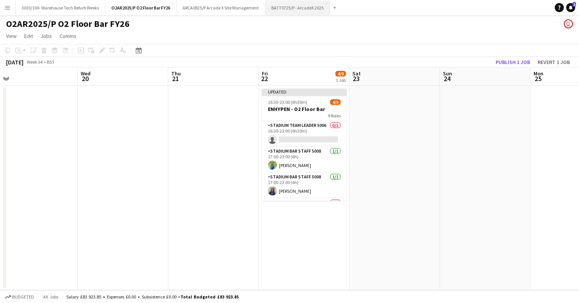
click at [302, 11] on button "BATT0725/P - ArcadeX 2025 Close" at bounding box center [297, 7] width 65 height 15
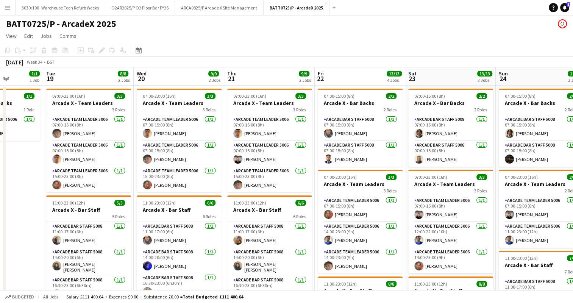
click at [393, 45] on app-toolbar "Copy Paste Paste Ctrl+V Paste with crew Ctrl+Shift+V Paste linked Job [GEOGRAPH…" at bounding box center [286, 50] width 573 height 13
